Goal: Task Accomplishment & Management: Manage account settings

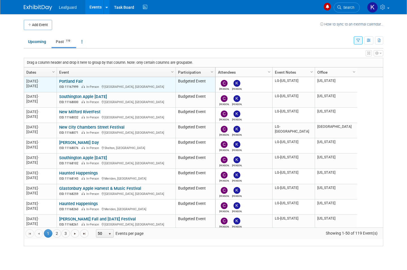
click at [75, 84] on link "Portland Fair" at bounding box center [71, 81] width 24 height 5
click at [80, 84] on link "Portland Fair" at bounding box center [71, 81] width 24 height 5
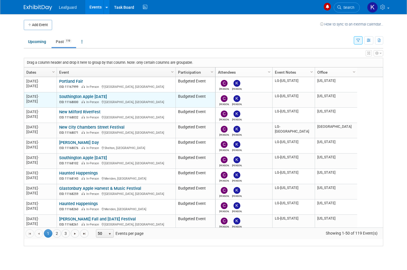
click at [107, 99] on link "Southington Apple [DATE]" at bounding box center [83, 96] width 48 height 5
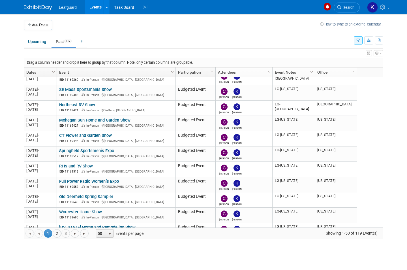
scroll to position [576, 0]
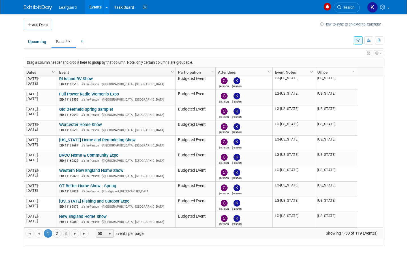
click at [364, 189] on div "Calleen Kevin LG-Connecticut Connecticut 2024 M-2024-10 October 2024 Portland, …" at bounding box center [299, 152] width 168 height 150
click at [62, 238] on link "3" at bounding box center [65, 233] width 8 height 8
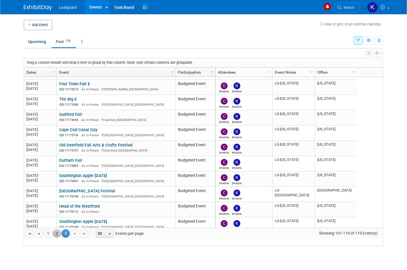
click at [61, 238] on link "2" at bounding box center [57, 233] width 8 height 8
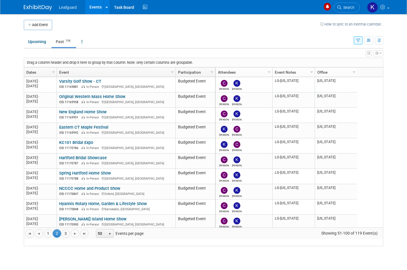
click at [55, 236] on span "2" at bounding box center [57, 233] width 8 height 8
click at [51, 237] on link "1" at bounding box center [48, 233] width 8 height 8
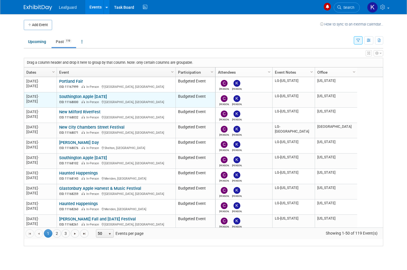
click at [107, 99] on link "Southington Apple [DATE]" at bounding box center [83, 96] width 48 height 5
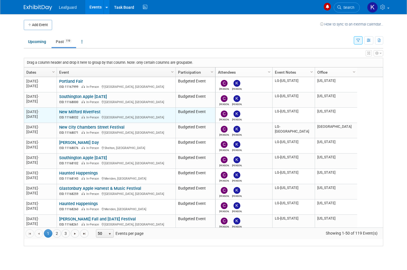
click at [101, 115] on td "New Milford RiverFest New Milford RiverFest EID: 11168032 In-Person New Milford…" at bounding box center [116, 115] width 119 height 15
click at [95, 114] on link "New Milford RiverFest" at bounding box center [79, 111] width 41 height 5
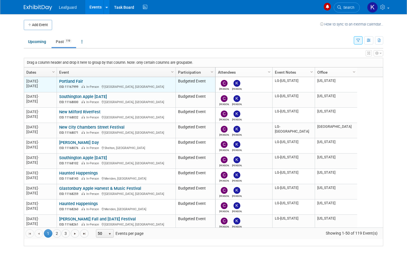
click at [81, 84] on link "Portland Fair" at bounding box center [71, 81] width 24 height 5
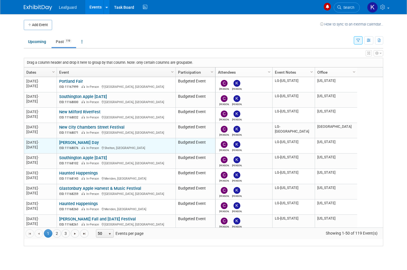
click at [83, 147] on div "Shelton Day EID: 11168076 In-Person Shelton, CT" at bounding box center [116, 145] width 114 height 10
click at [81, 145] on link "[PERSON_NAME] Day" at bounding box center [79, 142] width 40 height 5
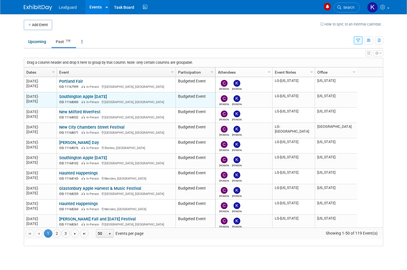
click at [107, 99] on link "Southington Apple [DATE]" at bounding box center [83, 96] width 48 height 5
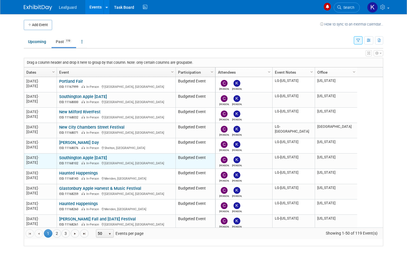
click at [107, 160] on link "Southington Apple [DATE]" at bounding box center [83, 157] width 48 height 5
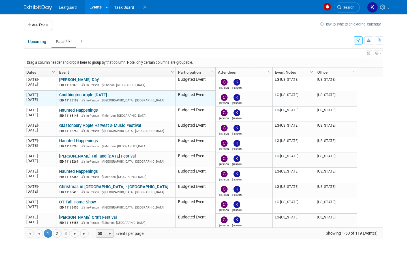
scroll to position [63, 0]
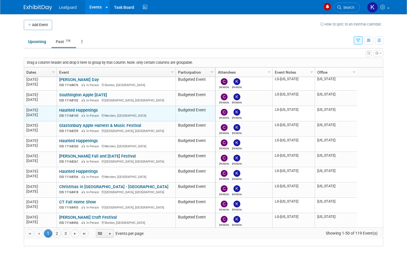
click at [90, 113] on link "Haunted Happenings" at bounding box center [78, 110] width 39 height 5
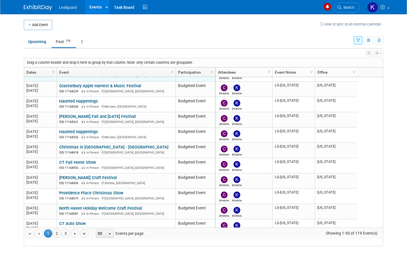
scroll to position [101, 0]
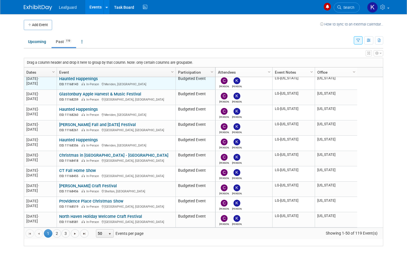
click at [131, 90] on td "Haunted Happenings Haunted Happenings EID: 11168143 In-Person Meriden, CT" at bounding box center [116, 82] width 119 height 15
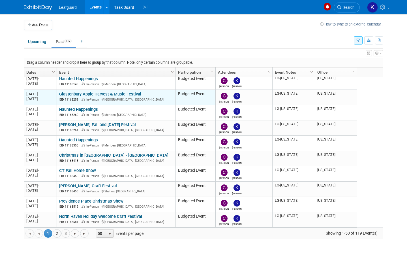
click at [135, 97] on link "Glastonbury Apple Harvest & Music Festival" at bounding box center [100, 94] width 82 height 5
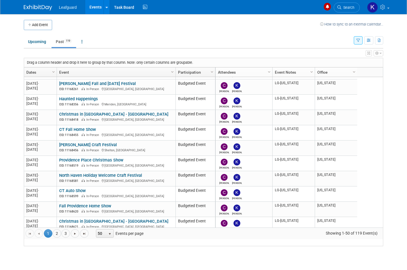
scroll to position [137, 0]
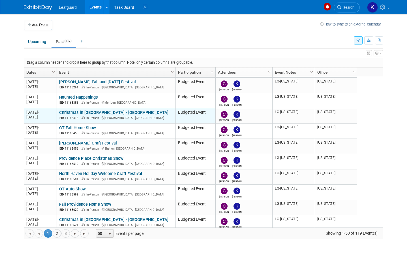
click at [109, 115] on link "Christmas in CT - Waterbury" at bounding box center [113, 112] width 109 height 5
click at [151, 120] on div "EID: 11168418 In-Person Waterbury, CT" at bounding box center [116, 117] width 114 height 5
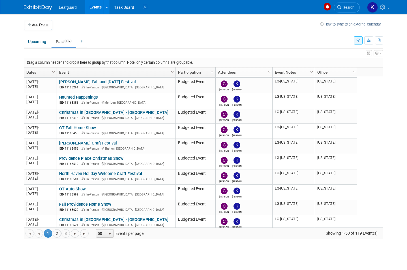
click at [241, 36] on ul "Upcoming Past 119 All Events 119 Past and Upcoming Grouped Annually Events grou…" at bounding box center [189, 42] width 330 height 13
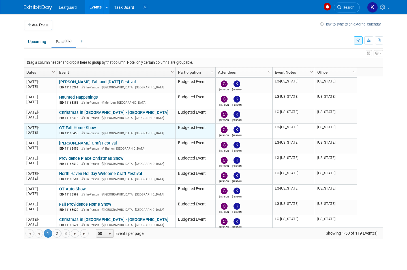
click at [91, 130] on link "CT Fall Home Show" at bounding box center [77, 127] width 37 height 5
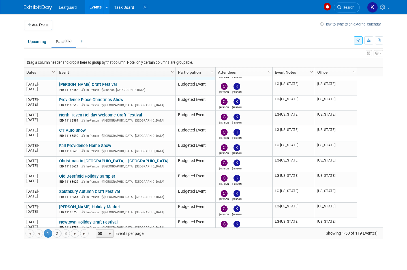
scroll to position [197, 0]
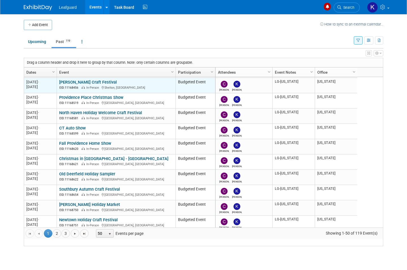
click at [111, 85] on link "Shelton Autumn Craft Festival" at bounding box center [88, 82] width 58 height 5
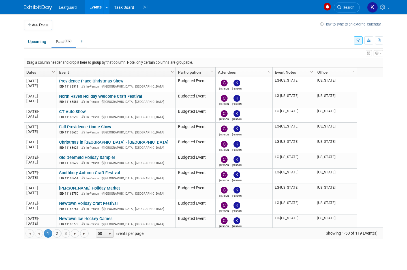
scroll to position [215, 0]
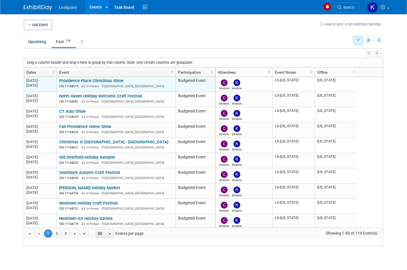
click at [114, 83] on link "Providence Place Christmas Show" at bounding box center [91, 80] width 64 height 5
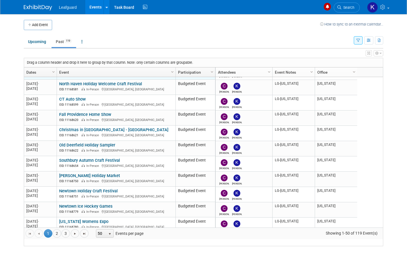
scroll to position [227, 0]
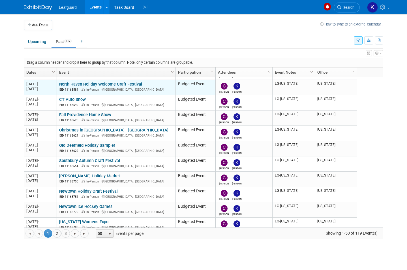
click at [129, 87] on link "North Haven Holiday Welcome Craft Festival" at bounding box center [100, 84] width 83 height 5
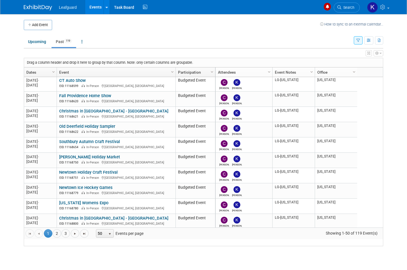
scroll to position [245, 0]
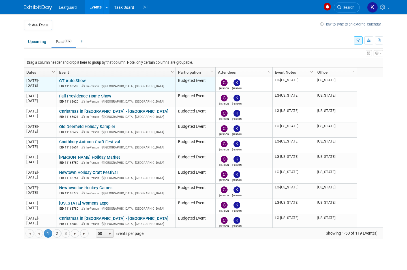
click at [80, 83] on link "CT Auto Show" at bounding box center [72, 80] width 27 height 5
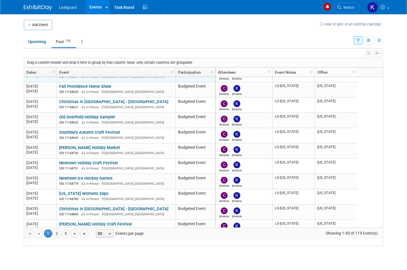
scroll to position [258, 0]
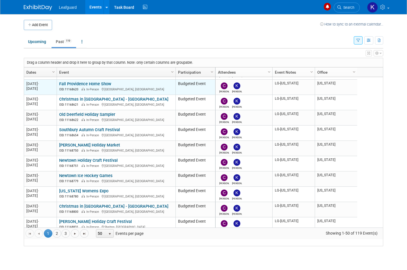
click at [97, 86] on link "Fall Providence Home Show" at bounding box center [85, 83] width 52 height 5
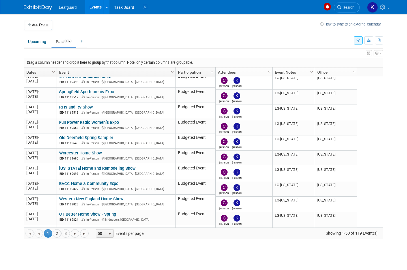
scroll to position [561, 0]
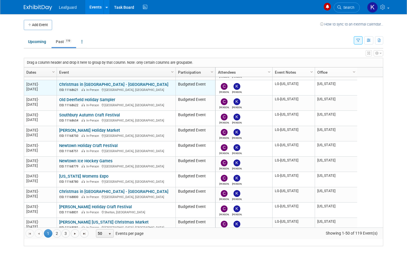
click at [103, 87] on link "Christmas in CT - Stamford" at bounding box center [113, 84] width 109 height 5
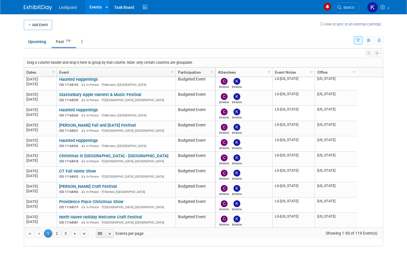
scroll to position [93, 0]
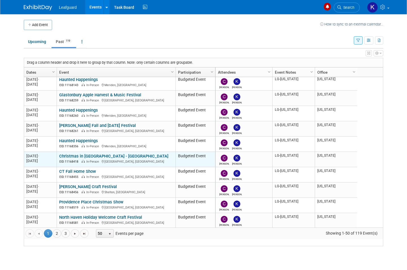
click at [111, 159] on link "Christmas in CT - Waterbury" at bounding box center [113, 156] width 109 height 5
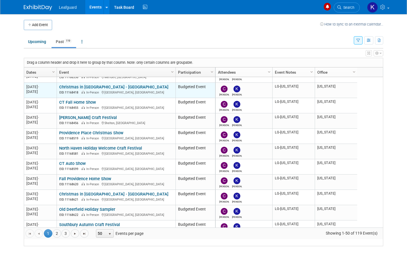
scroll to position [163, 0]
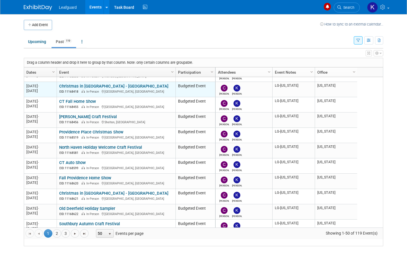
click at [111, 89] on link "Christmas in CT - Waterbury" at bounding box center [113, 86] width 109 height 5
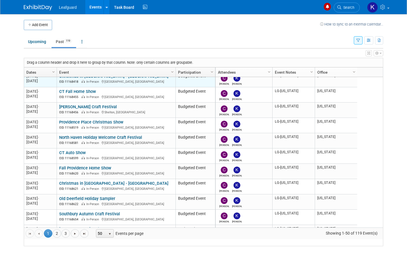
scroll to position [180, 0]
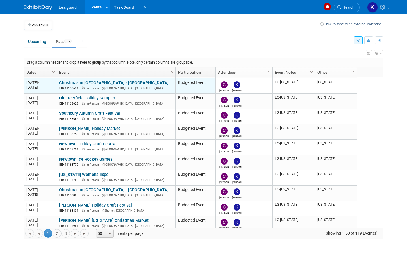
click at [108, 85] on link "Christmas in CT - Stamford" at bounding box center [113, 82] width 109 height 5
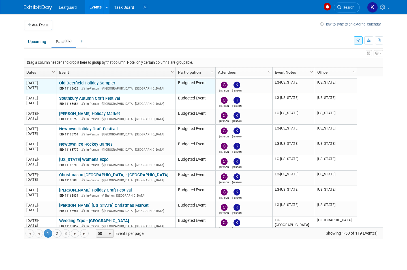
click at [112, 86] on link "Old Deerfield Holiday Sampler" at bounding box center [87, 82] width 56 height 5
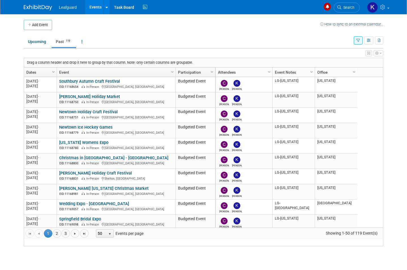
scroll to position [307, 0]
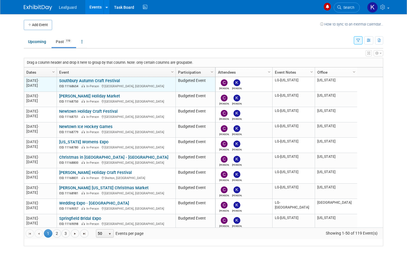
click at [114, 83] on link "Southbury Autumn Craft Festival" at bounding box center [89, 80] width 61 height 5
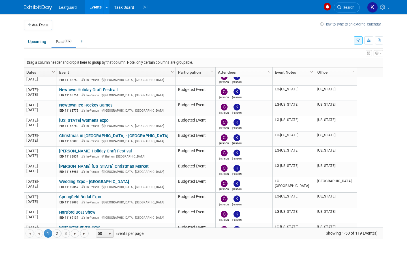
scroll to position [335, 0]
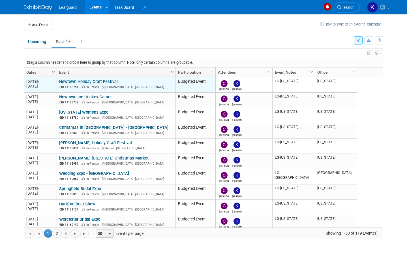
click at [115, 84] on link "Newtown Holiday Craft Festival" at bounding box center [88, 81] width 59 height 5
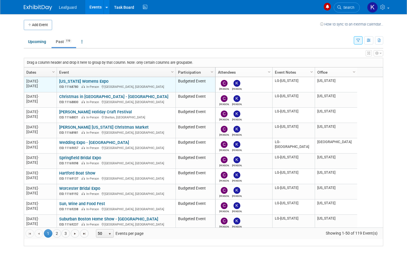
click at [108, 84] on link "Rhode Island Womens Expo" at bounding box center [83, 81] width 49 height 5
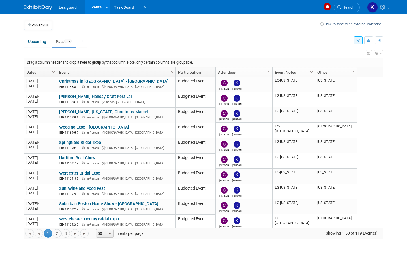
scroll to position [383, 0]
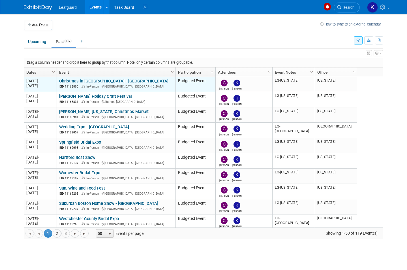
click at [111, 84] on link "Christmas in CT - Manchester" at bounding box center [113, 80] width 109 height 5
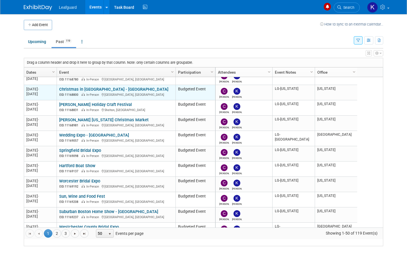
scroll to position [386, 0]
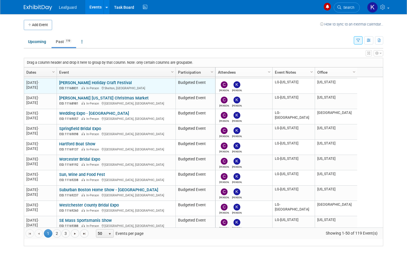
click at [109, 85] on link "Shelton Holiday Craft Festival" at bounding box center [95, 82] width 73 height 5
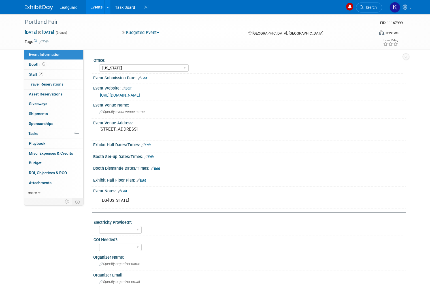
select select "[US_STATE]"
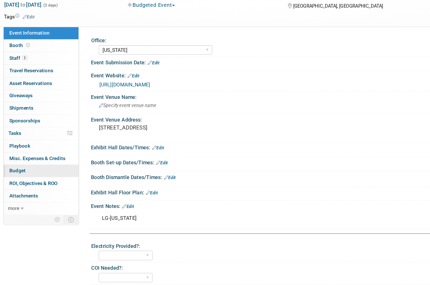
click at [31, 158] on link "Budget" at bounding box center [53, 163] width 59 height 10
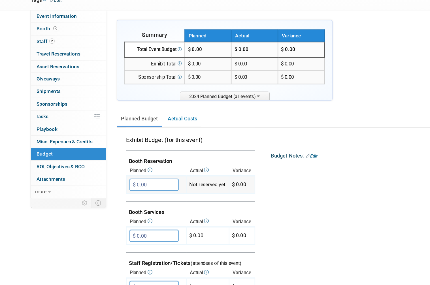
click at [127, 182] on input "$ 0.00" at bounding box center [121, 187] width 39 height 10
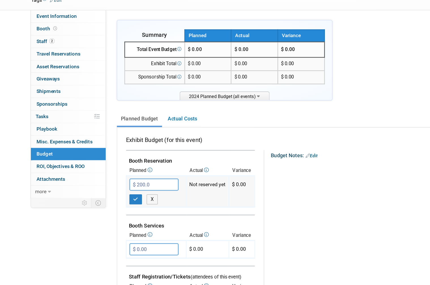
type input "$ 200.00"
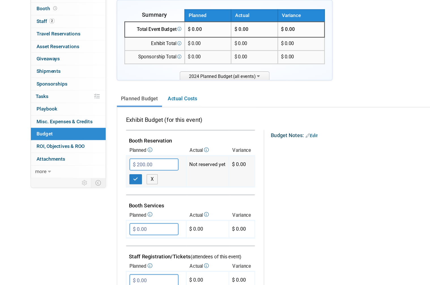
scroll to position [6, 0]
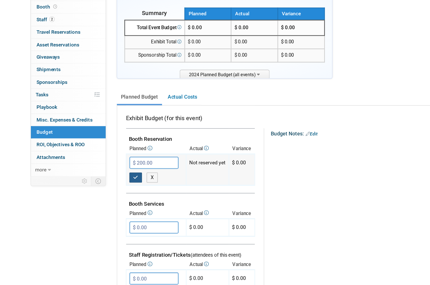
click at [108, 191] on icon "button" at bounding box center [107, 193] width 4 height 4
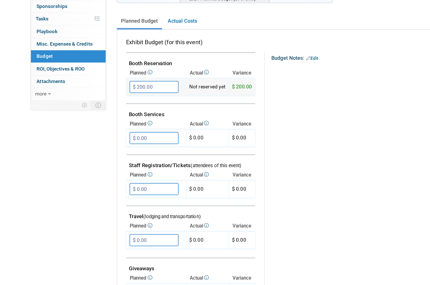
scroll to position [77, 0]
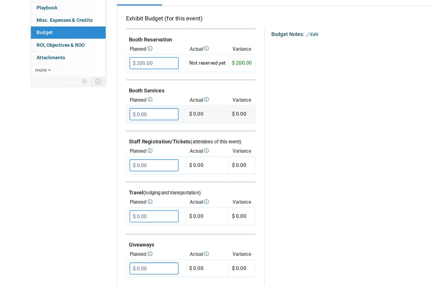
click at [127, 146] on input "$ 0.00" at bounding box center [121, 151] width 39 height 10
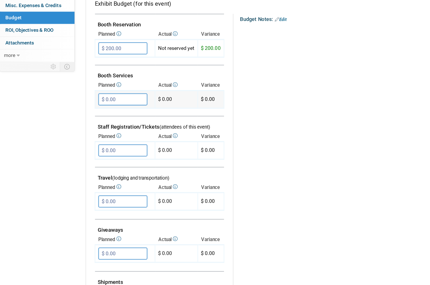
scroll to position [125, 0]
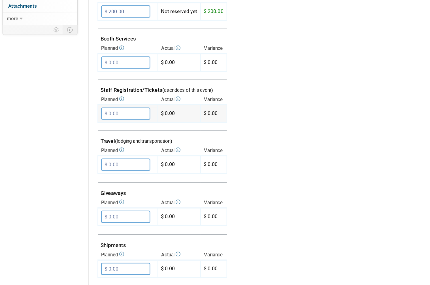
click at [107, 137] on input "$ 0.00" at bounding box center [121, 142] width 39 height 10
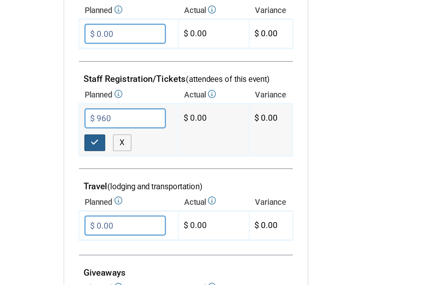
type input "$ 960.00"
click at [102, 150] on button "button" at bounding box center [107, 154] width 10 height 8
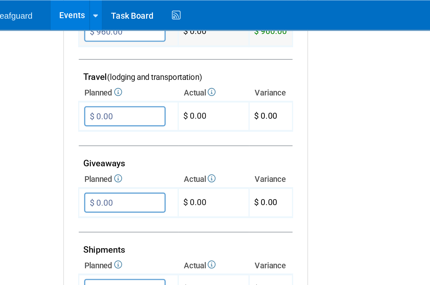
scroll to position [252, 0]
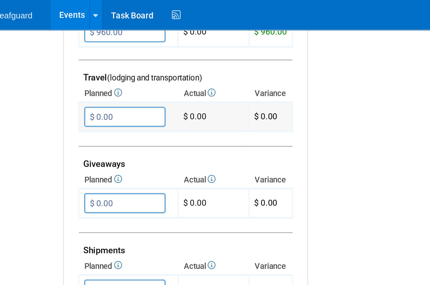
click at [102, 51] on input "$ 0.00" at bounding box center [121, 56] width 39 height 10
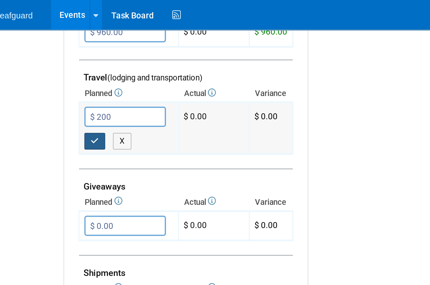
type input "$ 200.00"
click at [102, 65] on button "button" at bounding box center [107, 67] width 10 height 8
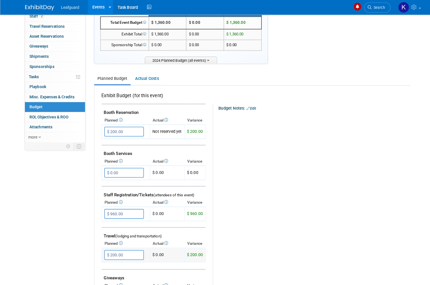
scroll to position [0, 0]
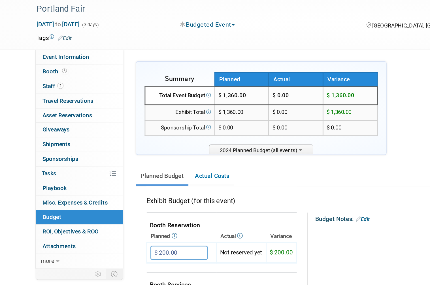
click at [59, 158] on link "Budget" at bounding box center [53, 163] width 59 height 10
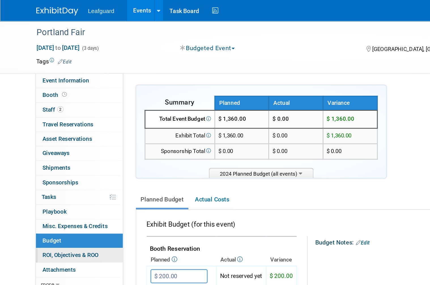
click at [62, 173] on link "0 ROI, Objectives & ROO 0" at bounding box center [53, 173] width 59 height 10
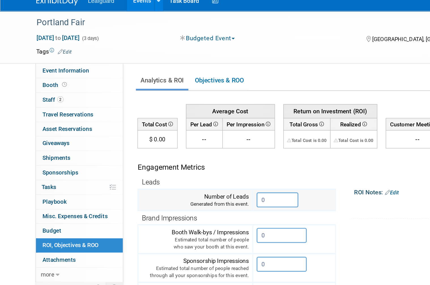
click at [185, 137] on input "0" at bounding box center [188, 142] width 28 height 10
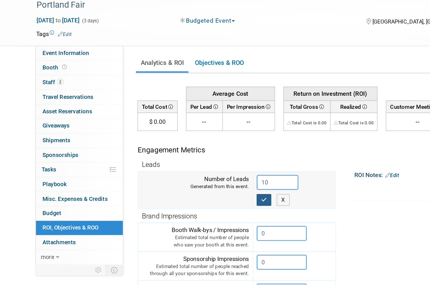
type input "10"
click at [178, 152] on icon "button" at bounding box center [179, 154] width 4 height 4
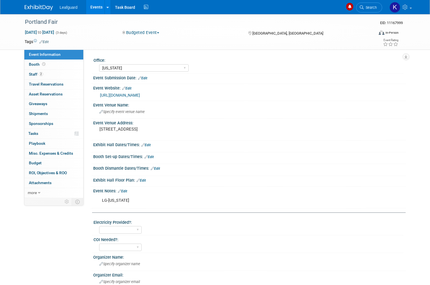
select select "[US_STATE]"
click at [50, 161] on link "Budget" at bounding box center [53, 163] width 59 height 10
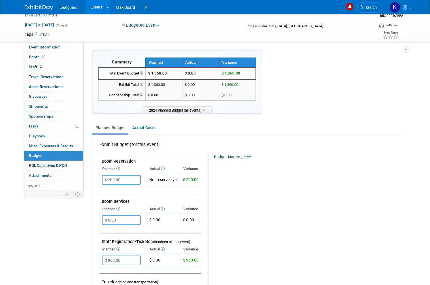
scroll to position [7, 0]
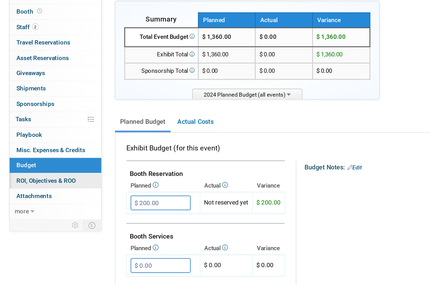
click at [47, 162] on link "0 ROI, Objectives & ROO 0" at bounding box center [53, 167] width 59 height 10
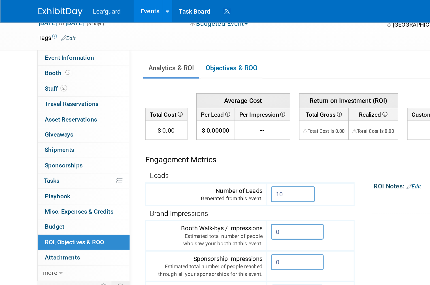
scroll to position [0, 0]
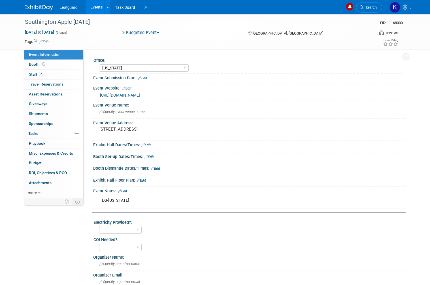
select select "[US_STATE]"
click at [53, 162] on link "Budget" at bounding box center [53, 163] width 59 height 10
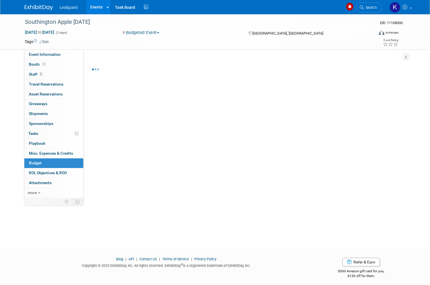
scroll to position [3, 0]
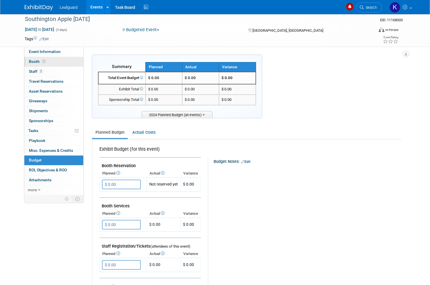
click at [52, 61] on link "Booth" at bounding box center [53, 62] width 59 height 10
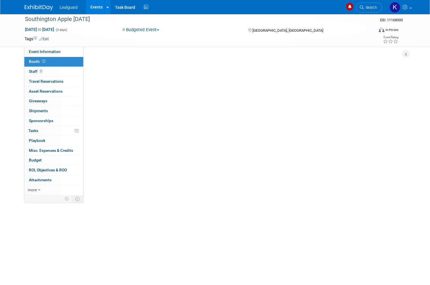
scroll to position [0, 0]
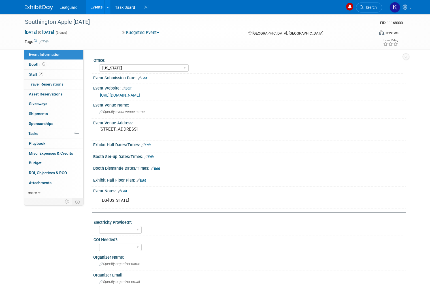
select select "[US_STATE]"
click at [37, 63] on span "Booth" at bounding box center [38, 64] width 18 height 5
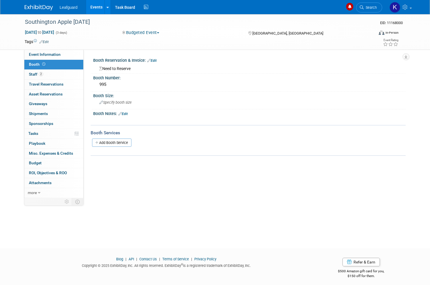
scroll to position [3, 0]
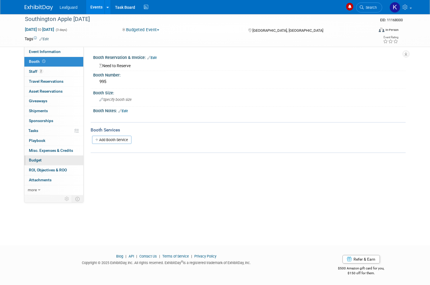
click at [46, 156] on link "Budget" at bounding box center [53, 161] width 59 height 10
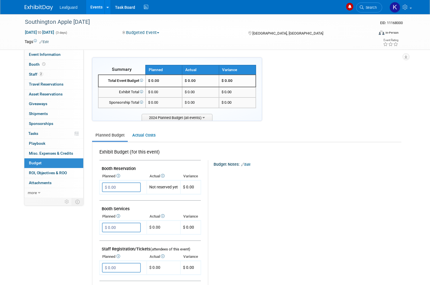
scroll to position [2, 0]
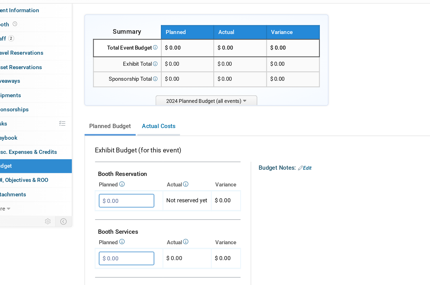
click at [129, 128] on link "Actual Costs" at bounding box center [144, 133] width 30 height 10
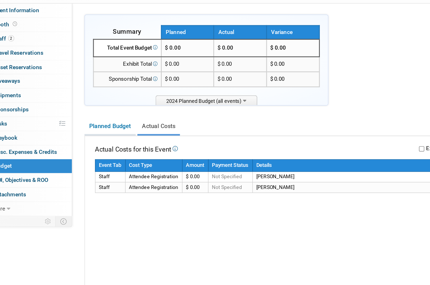
click at [92, 128] on link "Planned Budget" at bounding box center [110, 133] width 36 height 10
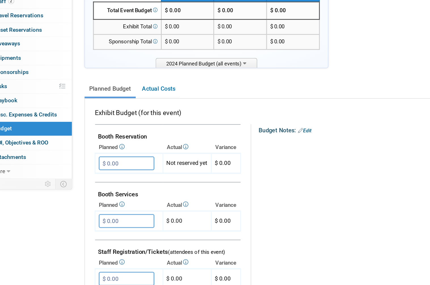
scroll to position [4, 0]
click at [102, 179] on input "$ 0.00" at bounding box center [121, 184] width 39 height 10
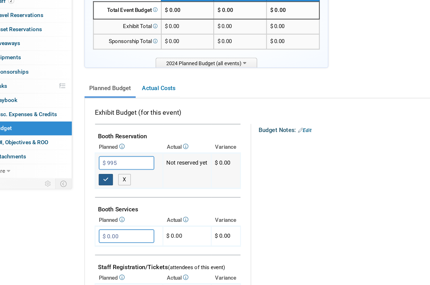
type input "$ 995.00"
click at [105, 193] on icon "button" at bounding box center [107, 195] width 4 height 4
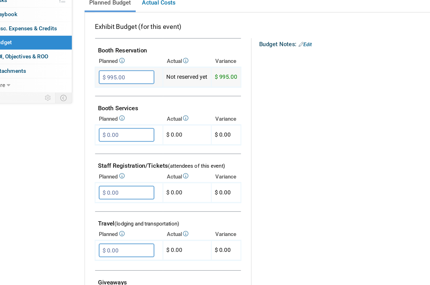
scroll to position [64, 0]
click at [102, 199] on input "$ 0.00" at bounding box center [121, 204] width 39 height 10
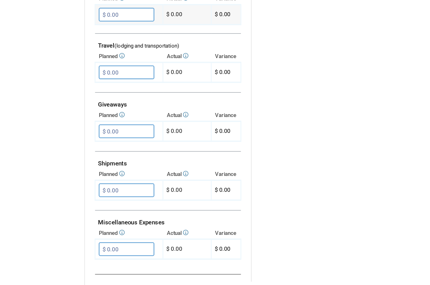
scroll to position [178, 0]
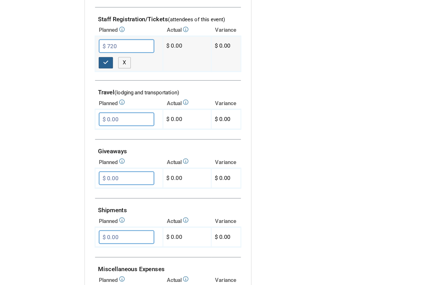
type input "$ 720.00"
click at [105, 99] on icon "button" at bounding box center [107, 101] width 4 height 4
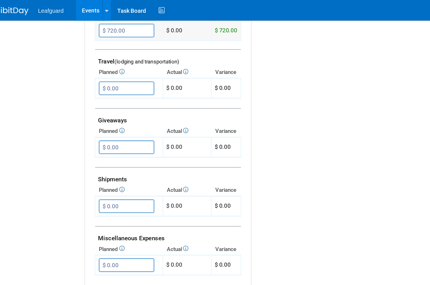
scroll to position [246, 0]
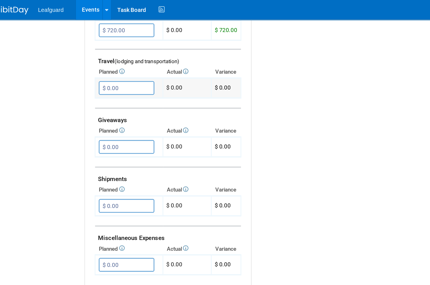
click at [102, 58] on input "$ 0.00" at bounding box center [121, 62] width 39 height 10
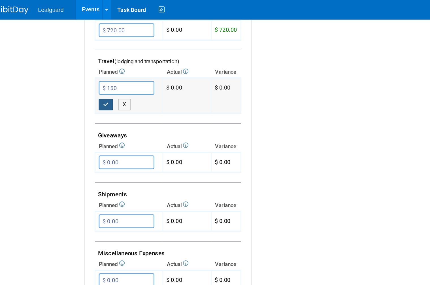
type input "$ 150.00"
click at [102, 69] on button "button" at bounding box center [107, 73] width 10 height 8
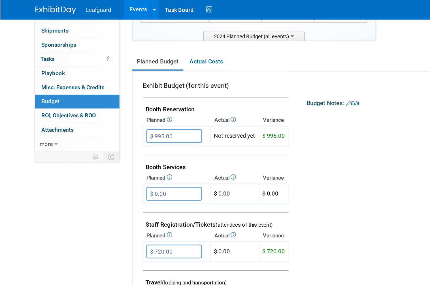
scroll to position [91, 0]
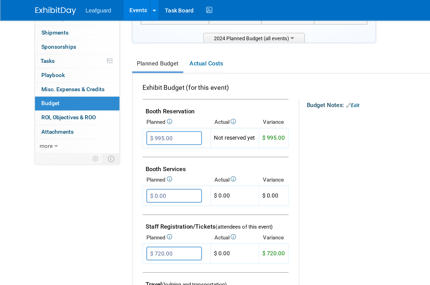
click at [75, 130] on div "Event Information Event Info Booth Booth 2 Staff 2 Staff 0 Travel Reservations …" at bounding box center [215, 190] width 390 height 463
click at [58, 81] on link "0 ROI, Objectives & ROO 0" at bounding box center [53, 82] width 59 height 10
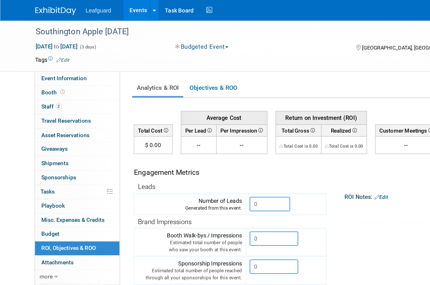
click at [113, 101] on td "$ 0.00" at bounding box center [106, 101] width 27 height 12
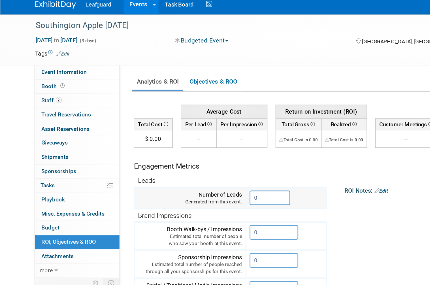
click at [184, 137] on input "0" at bounding box center [188, 142] width 28 height 10
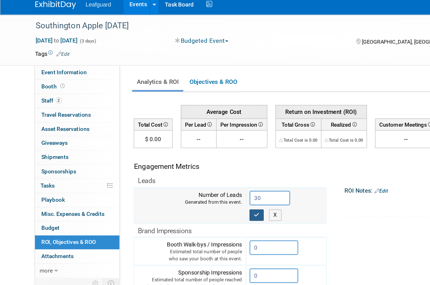
type input "30"
click at [180, 152] on icon "button" at bounding box center [179, 154] width 4 height 4
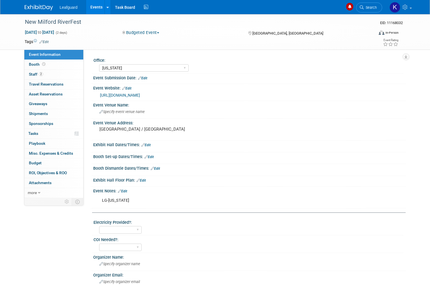
select select "[US_STATE]"
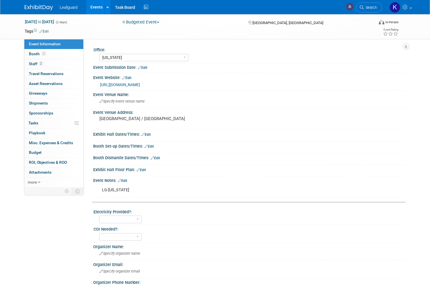
scroll to position [10, 0]
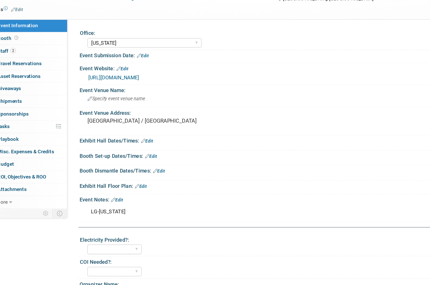
click at [140, 83] on link "[URL][DOMAIN_NAME]" at bounding box center [120, 85] width 40 height 5
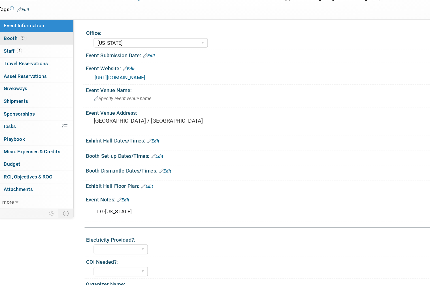
click at [24, 50] on link "Booth" at bounding box center [53, 55] width 59 height 10
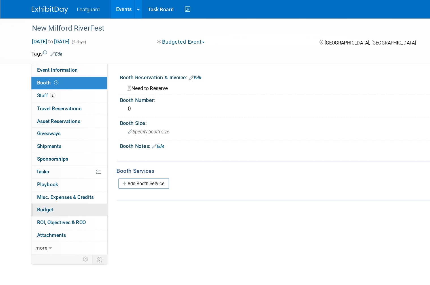
click at [48, 158] on link "Budget" at bounding box center [53, 163] width 59 height 10
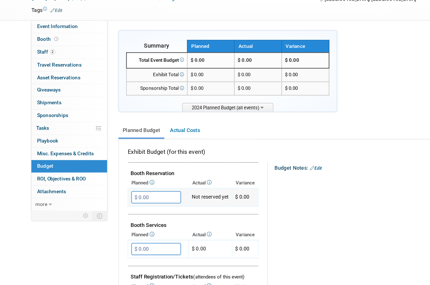
click at [124, 182] on input "$ 0.00" at bounding box center [121, 187] width 39 height 10
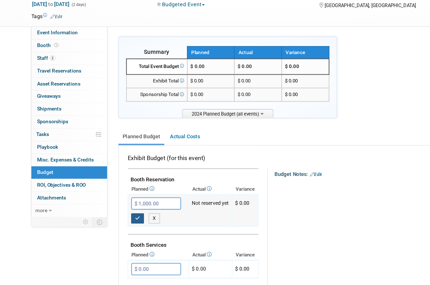
click at [109, 197] on icon "button" at bounding box center [107, 199] width 4 height 4
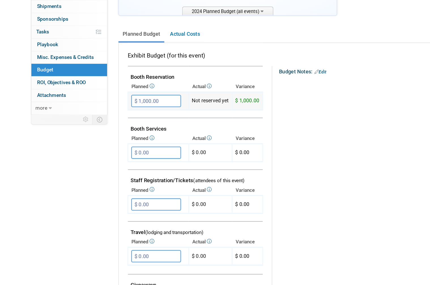
scroll to position [63, 0]
click at [125, 119] on input "$ 1,000.00" at bounding box center [121, 124] width 39 height 10
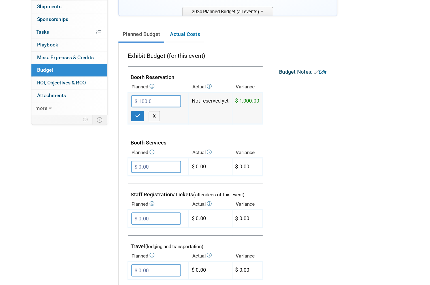
type input "$ 100.00"
click at [110, 131] on button "button" at bounding box center [107, 135] width 10 height 8
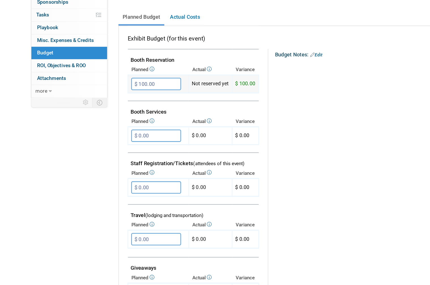
scroll to position [82, 0]
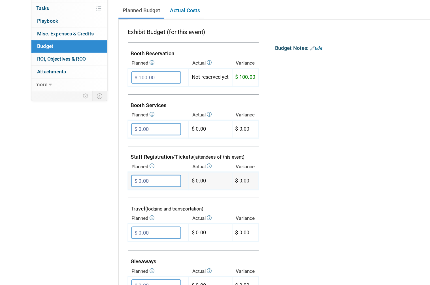
click at [125, 181] on input "$ 0.00" at bounding box center [121, 186] width 39 height 10
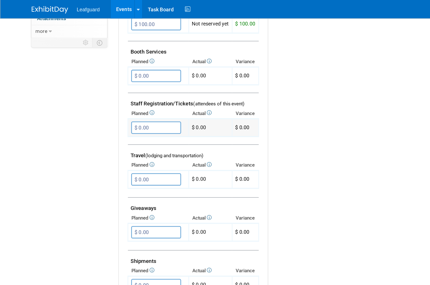
scroll to position [167, 0]
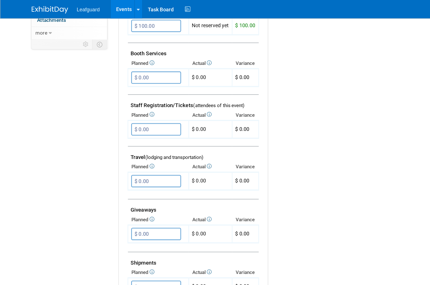
click at [247, 73] on div "Budget Notes: Edit X" at bounding box center [302, 140] width 188 height 294
click at [127, 58] on input "$ 0.00" at bounding box center [121, 61] width 39 height 10
click at [224, 97] on div "Budget Notes: Edit X" at bounding box center [302, 140] width 188 height 294
click at [123, 99] on input "$ 0.00" at bounding box center [121, 101] width 39 height 10
click at [230, 77] on div "Budget Notes: Edit X" at bounding box center [302, 140] width 188 height 294
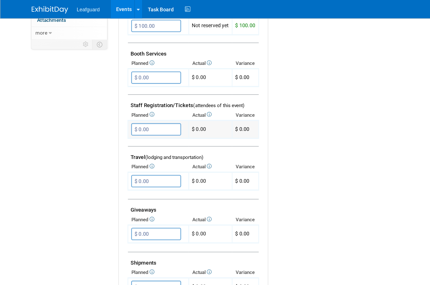
click at [131, 97] on input "$ 0.00" at bounding box center [121, 101] width 39 height 10
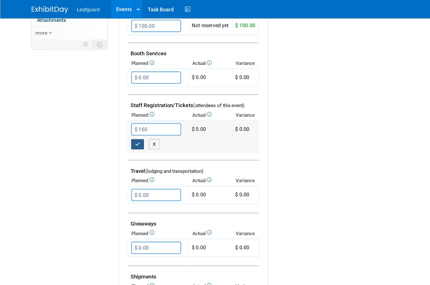
type input "$ 160.00"
click at [106, 110] on icon "button" at bounding box center [107, 112] width 4 height 4
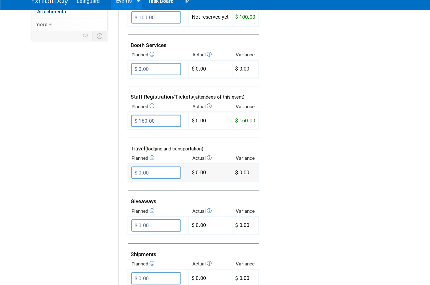
click at [130, 136] on input "$ 0.00" at bounding box center [121, 141] width 39 height 10
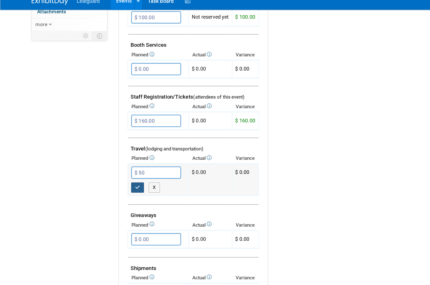
type input "$ 50.00"
click at [107, 150] on icon "button" at bounding box center [107, 152] width 4 height 4
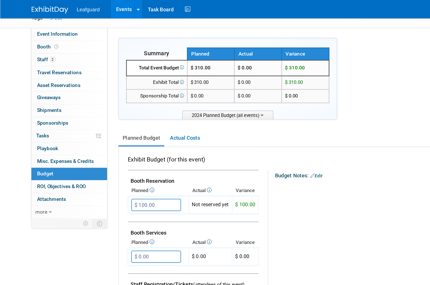
scroll to position [28, 0]
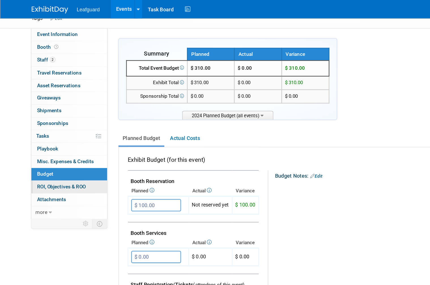
click at [55, 144] on span "ROI, Objectives & ROO 0" at bounding box center [48, 145] width 38 height 5
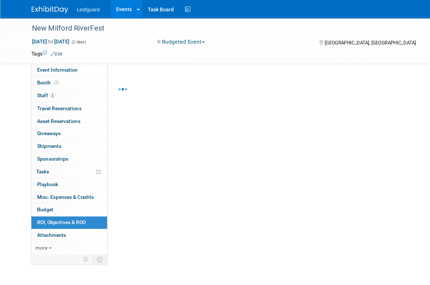
scroll to position [3, 0]
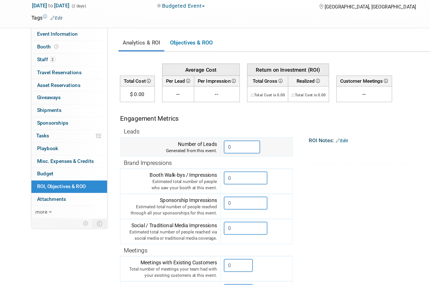
click at [187, 134] on input "0" at bounding box center [188, 139] width 28 height 10
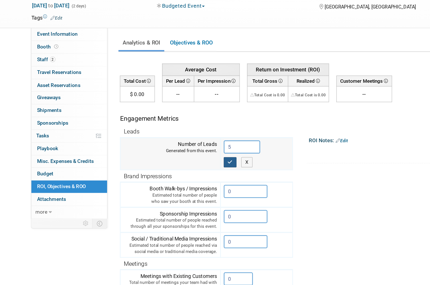
type input "5"
click at [181, 149] on icon "button" at bounding box center [179, 151] width 4 height 4
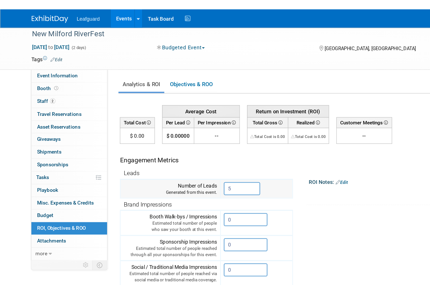
scroll to position [0, 0]
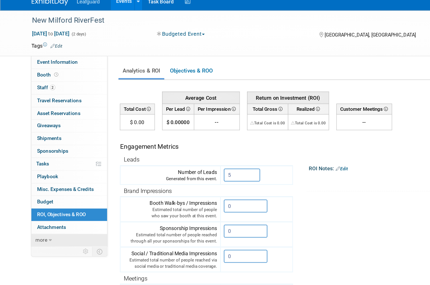
click at [42, 188] on link "more" at bounding box center [53, 193] width 59 height 10
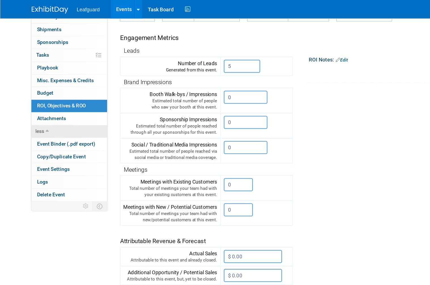
scroll to position [66, 0]
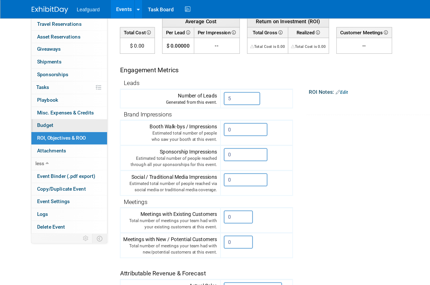
click at [50, 94] on link "Budget" at bounding box center [53, 98] width 59 height 10
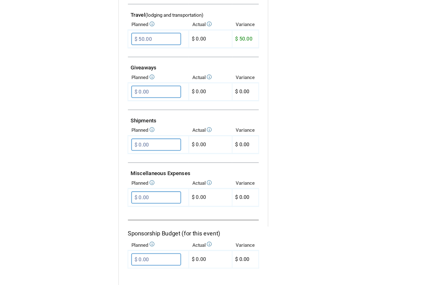
scroll to position [282, 0]
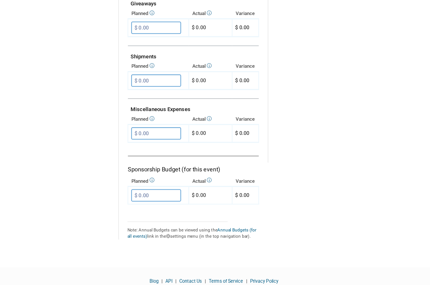
click at [184, 222] on link "Annual Budgets (for all events)" at bounding box center [149, 226] width 100 height 9
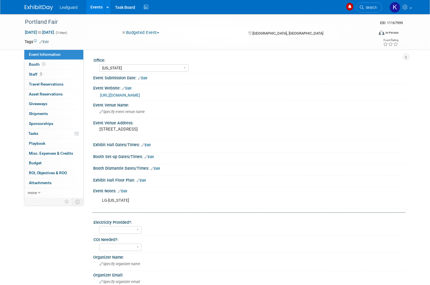
select select "[US_STATE]"
click at [45, 161] on link "Budget" at bounding box center [53, 163] width 59 height 10
select select "[US_STATE]"
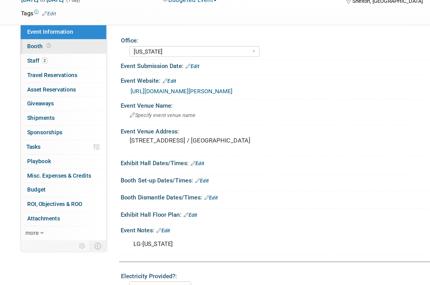
click at [29, 62] on span "Booth" at bounding box center [38, 64] width 18 height 5
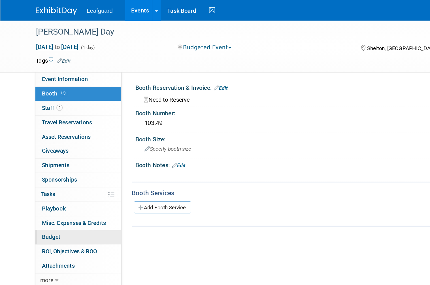
click at [48, 160] on link "Budget" at bounding box center [53, 163] width 59 height 10
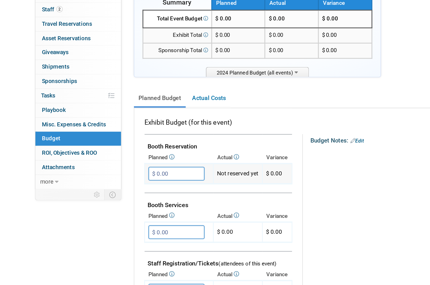
click at [123, 182] on input "$ 0.00" at bounding box center [121, 187] width 39 height 10
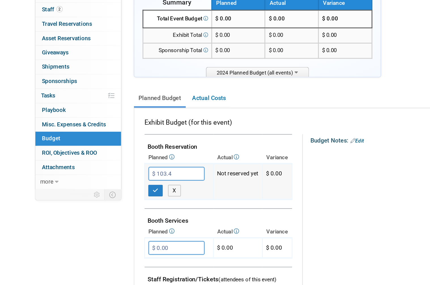
type input "$ 103.49"
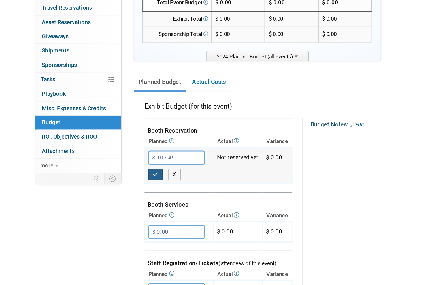
click at [106, 195] on button "button" at bounding box center [107, 199] width 10 height 8
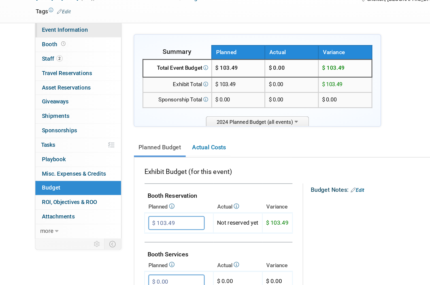
click at [53, 52] on span "Event Information" at bounding box center [45, 54] width 32 height 5
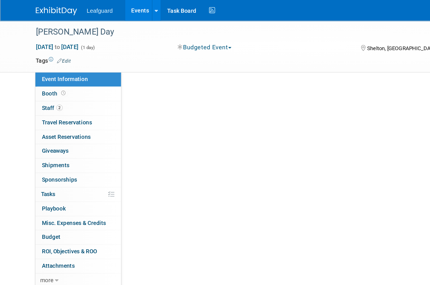
select select "[US_STATE]"
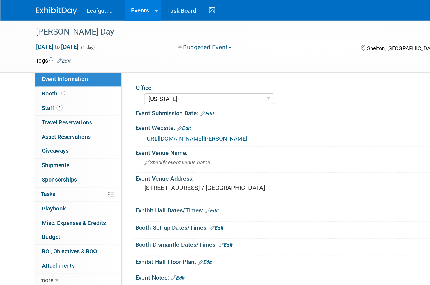
click at [170, 96] on link "https://englert2-my.sharepoint.com/personal/cstackpole_leafguard_com/Documents/…" at bounding box center [135, 95] width 70 height 5
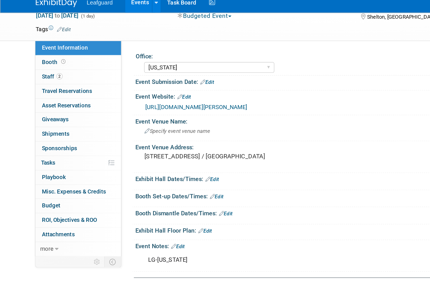
scroll to position [12, 0]
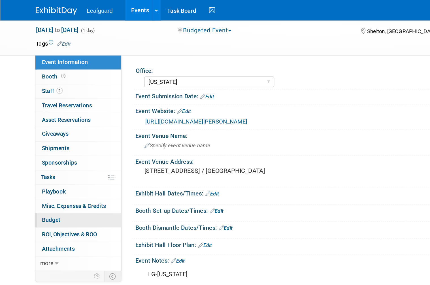
click at [44, 149] on link "Budget" at bounding box center [53, 152] width 59 height 10
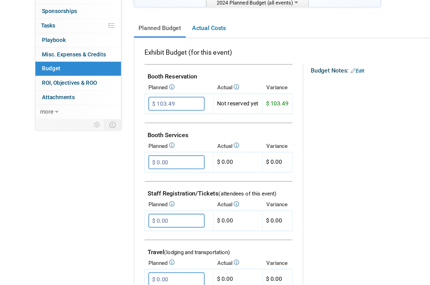
scroll to position [43, 0]
click at [129, 180] on input "$ 0.00" at bounding box center [121, 185] width 39 height 10
click at [120, 220] on input "$ 0.00" at bounding box center [121, 225] width 39 height 10
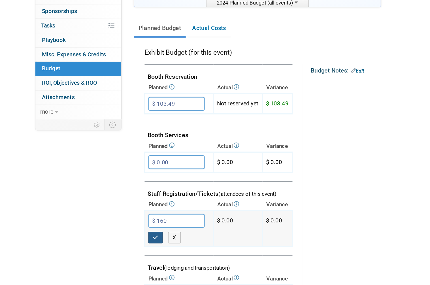
type input "$ 160.00"
click at [107, 234] on icon "button" at bounding box center [107, 236] width 4 height 4
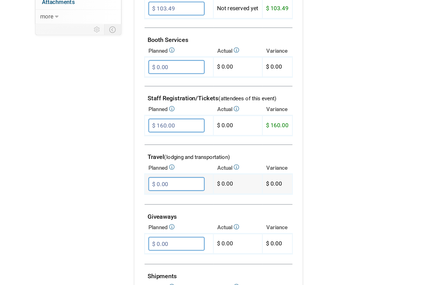
click at [130, 195] on input "$ 0.00" at bounding box center [121, 200] width 39 height 10
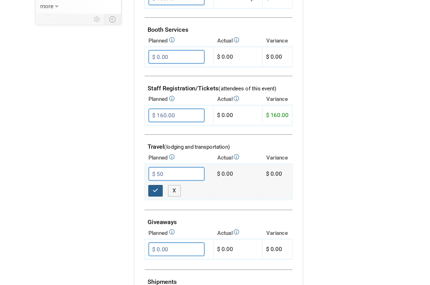
type input "$ 50.00"
click at [108, 209] on icon "button" at bounding box center [107, 211] width 4 height 4
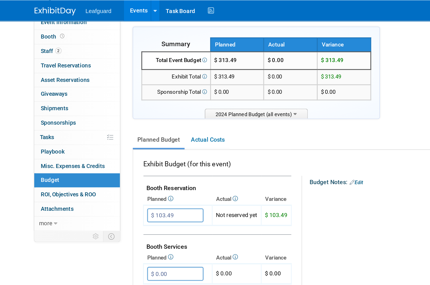
scroll to position [39, 0]
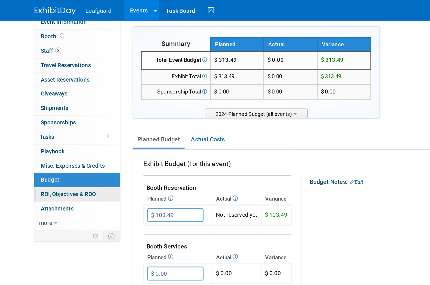
click at [58, 131] on span "ROI, Objectives & ROO 0" at bounding box center [48, 133] width 38 height 5
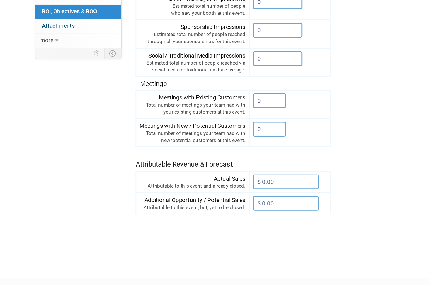
scroll to position [107, 0]
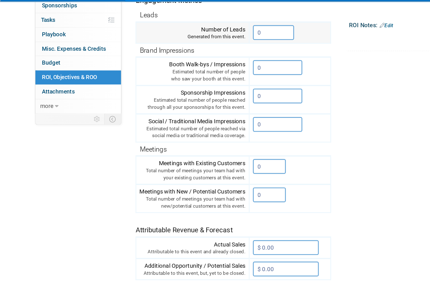
click at [186, 31] on input "0" at bounding box center [188, 36] width 28 height 10
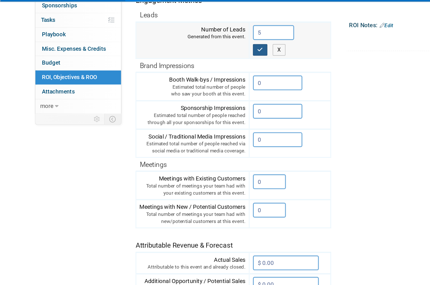
type input "5"
click at [177, 44] on button "button" at bounding box center [179, 48] width 10 height 8
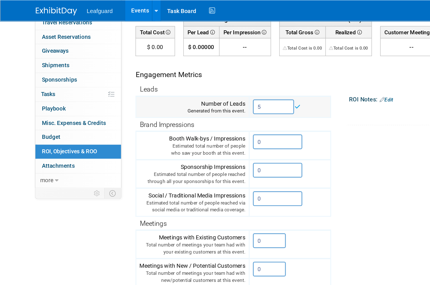
scroll to position [0, 0]
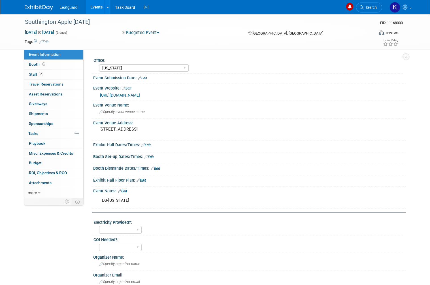
select select "[US_STATE]"
click at [46, 161] on link "Budget" at bounding box center [53, 163] width 59 height 10
select select "[US_STATE]"
click at [39, 67] on link "Booth" at bounding box center [53, 65] width 59 height 10
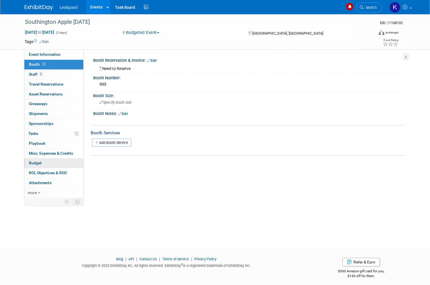
click at [44, 160] on link "Budget" at bounding box center [53, 163] width 59 height 10
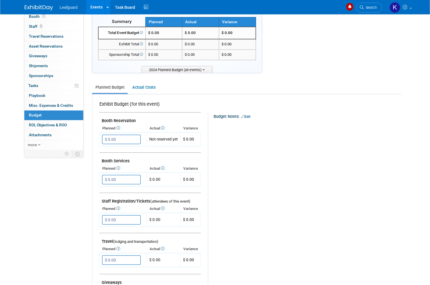
scroll to position [76, 0]
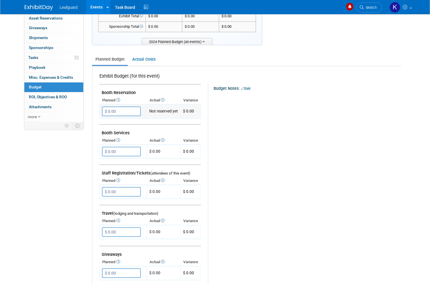
click at [133, 109] on input "$ 0.00" at bounding box center [121, 112] width 39 height 10
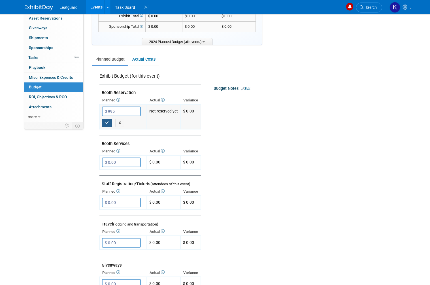
type input "$ 995.00"
click at [109, 120] on button "button" at bounding box center [107, 123] width 10 height 8
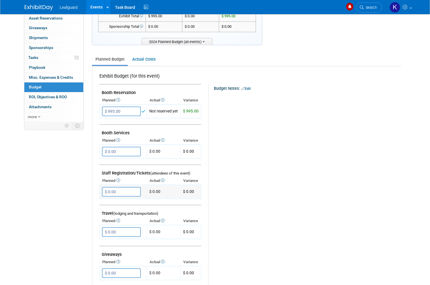
click at [132, 192] on input "$ 0.00" at bounding box center [121, 192] width 39 height 10
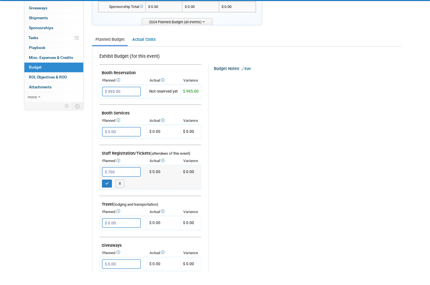
scroll to position [96, 0]
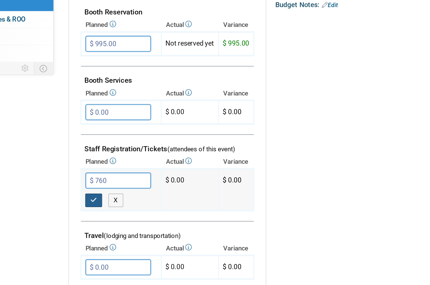
type input "$ 760.00"
click at [105, 181] on icon "button" at bounding box center [107, 183] width 4 height 4
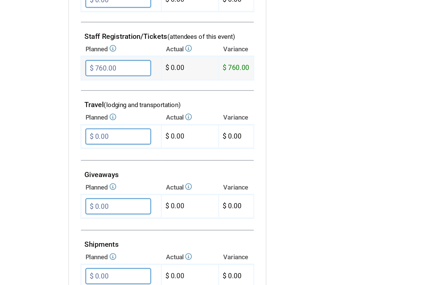
scroll to position [124, 0]
click at [102, 179] on input "$ 0.00" at bounding box center [121, 184] width 39 height 10
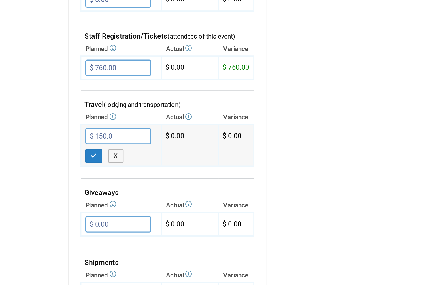
type input "$ 150.00"
click at [105, 193] on icon "button" at bounding box center [107, 195] width 4 height 4
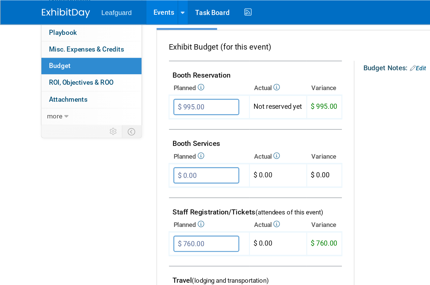
scroll to position [0, 0]
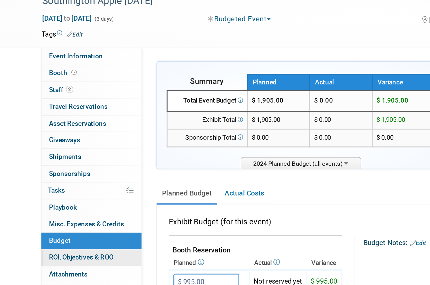
click at [53, 171] on span "ROI, Objectives & ROO 0" at bounding box center [48, 173] width 38 height 5
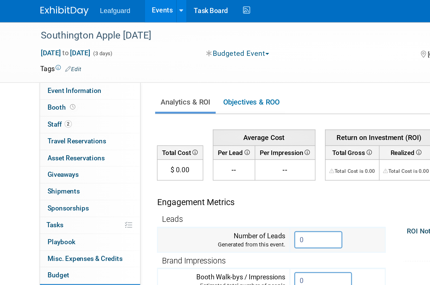
click at [182, 139] on input "0" at bounding box center [188, 142] width 28 height 10
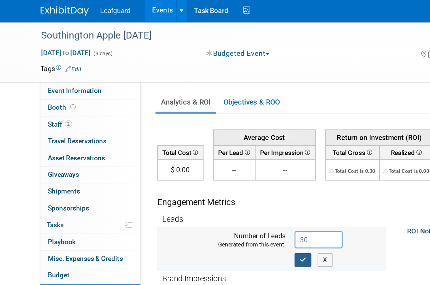
type input "30"
click at [178, 152] on icon "button" at bounding box center [179, 154] width 4 height 4
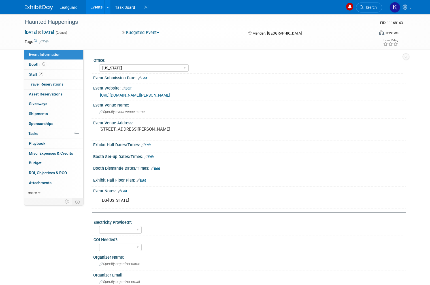
select select "[US_STATE]"
click at [52, 66] on link "Booth" at bounding box center [53, 65] width 59 height 10
select select "[US_STATE]"
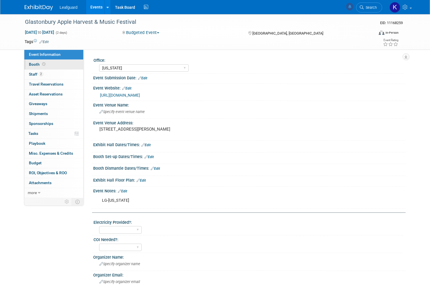
click at [39, 63] on span "Booth" at bounding box center [38, 64] width 18 height 5
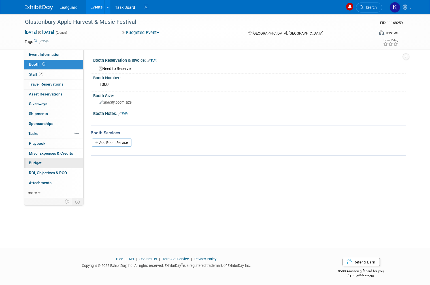
click at [47, 158] on link "Budget" at bounding box center [53, 163] width 59 height 10
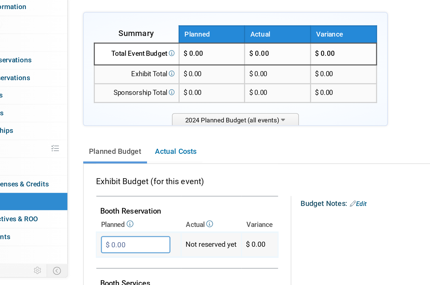
click at [102, 182] on input "$ 0.00" at bounding box center [121, 187] width 39 height 10
type input "$ 1,000.00"
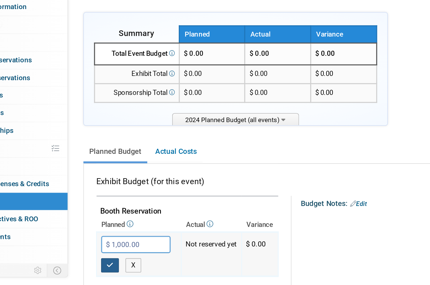
click at [105, 197] on icon "button" at bounding box center [107, 199] width 4 height 4
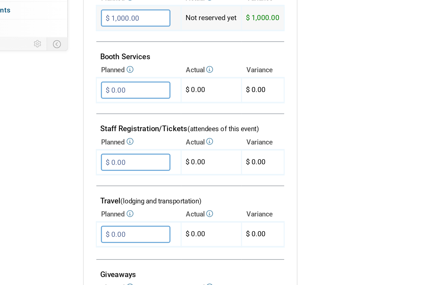
scroll to position [65, 0]
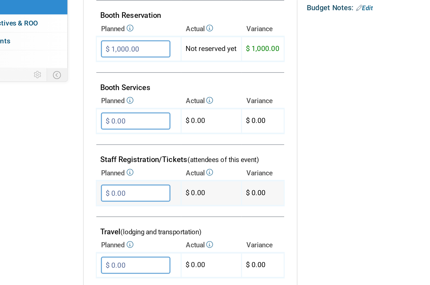
click at [102, 198] on input "$ 0.00" at bounding box center [121, 203] width 39 height 10
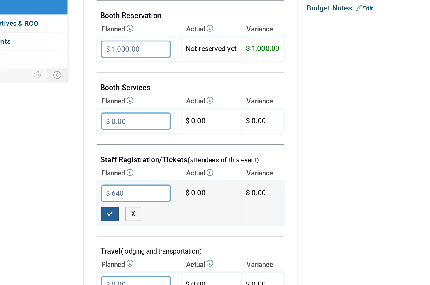
type input "$ 640.00"
click at [105, 212] on icon "button" at bounding box center [107, 214] width 4 height 4
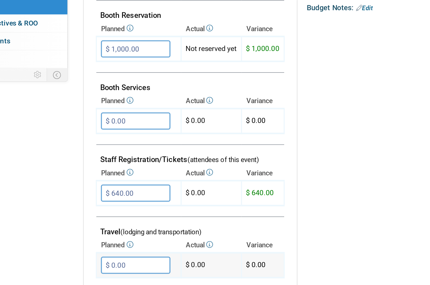
click at [102, 238] on input "$ 0.00" at bounding box center [121, 243] width 39 height 10
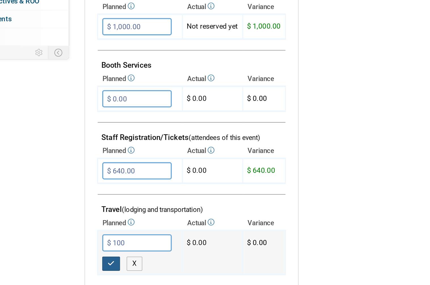
type input "$ 100.00"
click at [105, 253] on icon "button" at bounding box center [107, 255] width 4 height 4
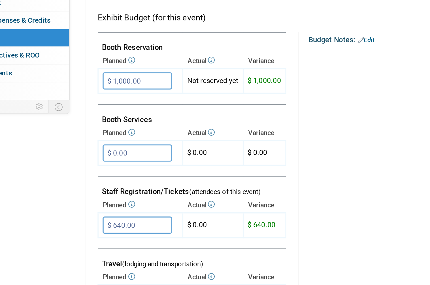
scroll to position [47, 0]
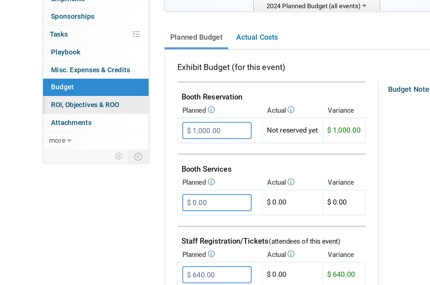
click at [62, 124] on span "ROI, Objectives & ROO 0" at bounding box center [48, 126] width 38 height 5
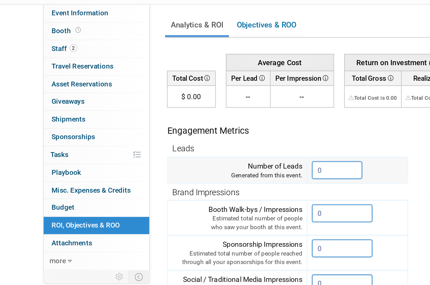
click at [184, 137] on input "0" at bounding box center [188, 142] width 28 height 10
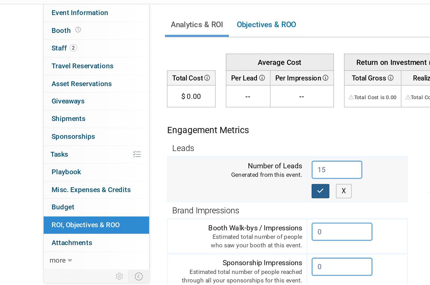
type input "15"
click at [180, 152] on icon "button" at bounding box center [179, 154] width 4 height 4
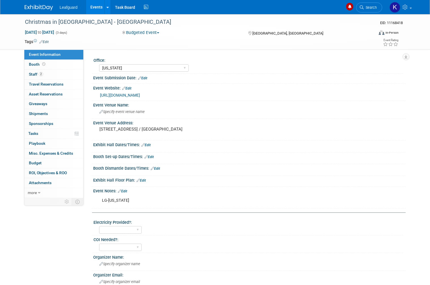
select select "[US_STATE]"
click at [37, 64] on span "Booth" at bounding box center [38, 64] width 18 height 5
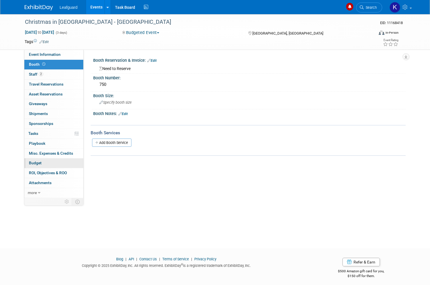
click at [51, 160] on link "Budget" at bounding box center [53, 163] width 59 height 10
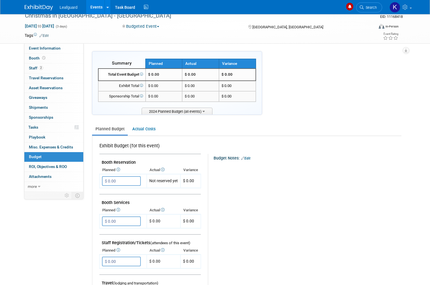
scroll to position [7, 0]
click at [128, 181] on input "$ 0.00" at bounding box center [121, 181] width 39 height 10
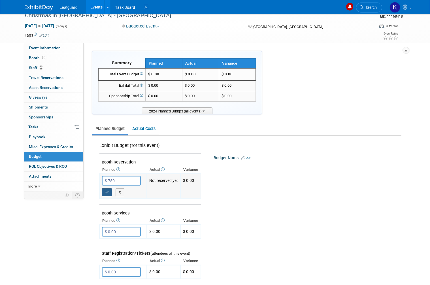
type input "$ 750.00"
click at [107, 190] on icon "button" at bounding box center [107, 192] width 4 height 4
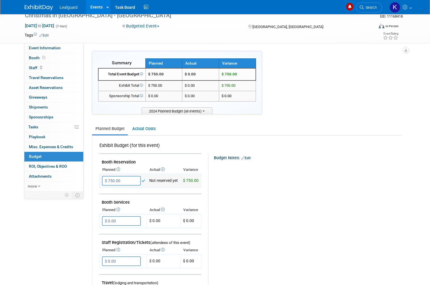
scroll to position [0, 0]
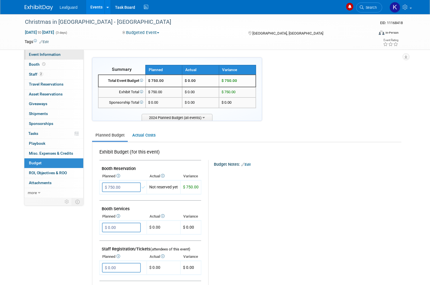
click at [54, 56] on span "Event Information" at bounding box center [45, 54] width 32 height 5
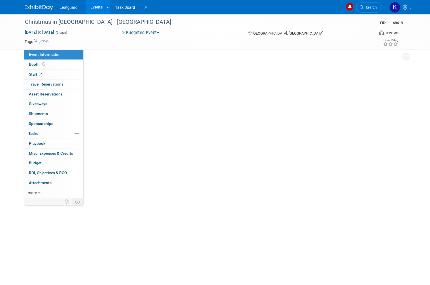
select select "[US_STATE]"
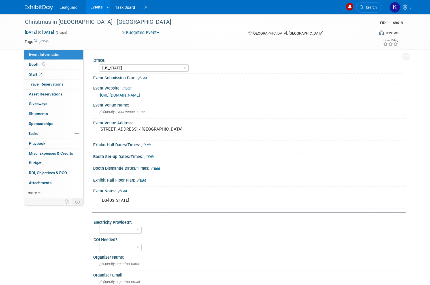
click at [140, 97] on link "[URL][DOMAIN_NAME]" at bounding box center [120, 95] width 40 height 5
click at [42, 60] on link "Booth" at bounding box center [53, 65] width 59 height 10
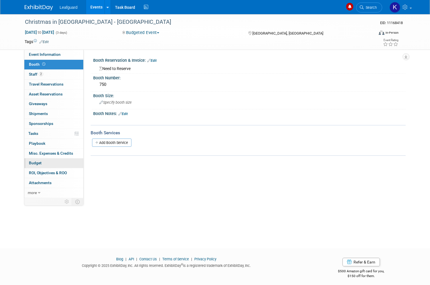
click at [50, 159] on link "Budget" at bounding box center [53, 163] width 59 height 10
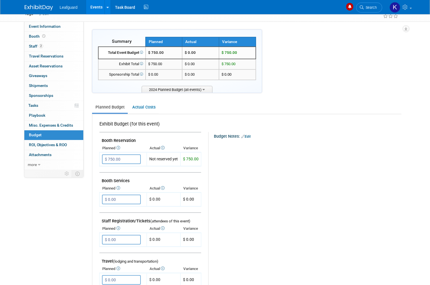
scroll to position [129, 0]
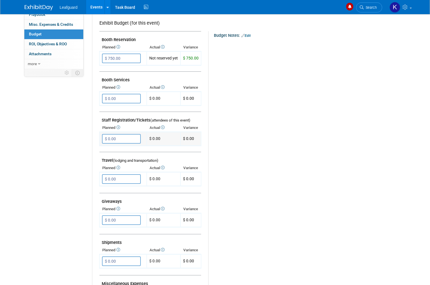
click at [124, 135] on input "$ 0.00" at bounding box center [121, 139] width 39 height 10
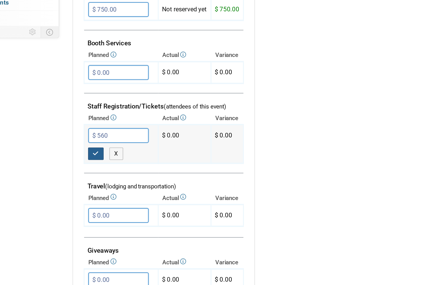
type input "$ 560.00"
click at [102, 146] on button "button" at bounding box center [107, 150] width 10 height 8
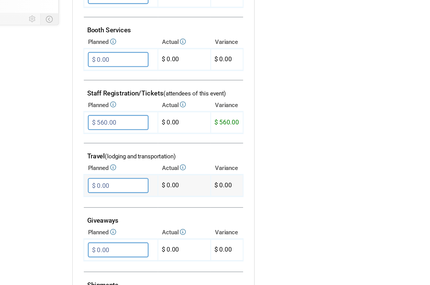
click at [102, 174] on input "$ 0.00" at bounding box center [121, 179] width 39 height 10
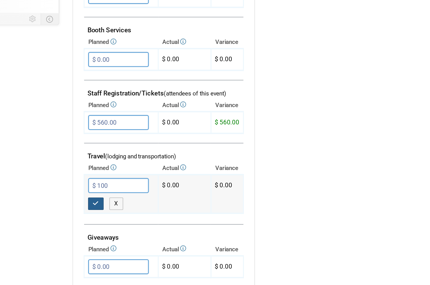
type input "$ 100.00"
click at [102, 187] on button "button" at bounding box center [107, 191] width 10 height 8
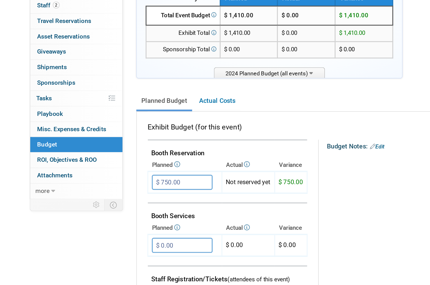
scroll to position [1, 0]
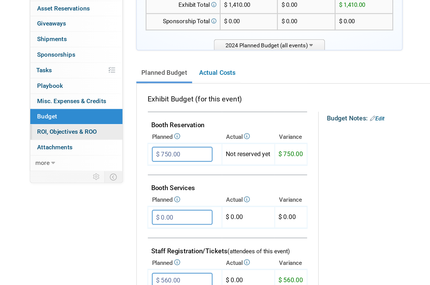
click at [59, 170] on span "ROI, Objectives & ROO 0" at bounding box center [48, 172] width 38 height 5
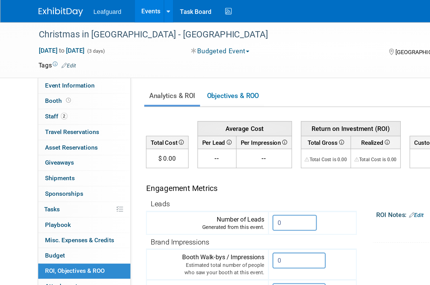
click at [111, 100] on td "$ 0.00" at bounding box center [106, 101] width 27 height 12
click at [110, 97] on td "$ 0.00" at bounding box center [106, 101] width 27 height 12
click at [182, 137] on input "0" at bounding box center [188, 142] width 28 height 10
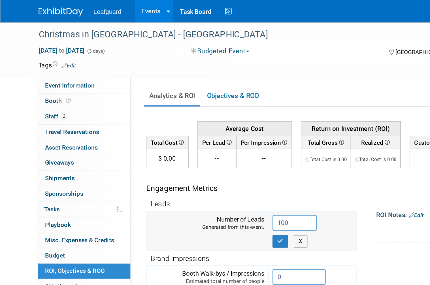
click at [197, 140] on input "100" at bounding box center [188, 142] width 28 height 10
type input "10"
click at [182, 156] on button "button" at bounding box center [179, 154] width 10 height 8
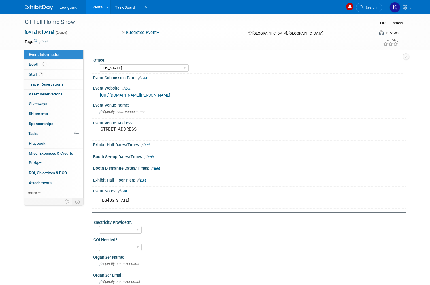
select select "[US_STATE]"
click at [41, 65] on span at bounding box center [43, 64] width 5 height 4
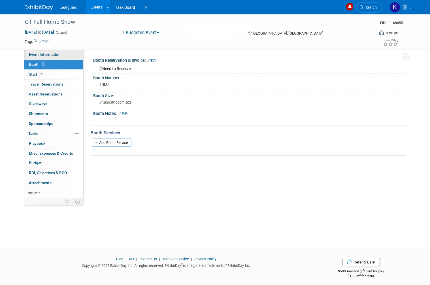
click at [61, 52] on link "Event Information" at bounding box center [53, 55] width 59 height 10
select select "[US_STATE]"
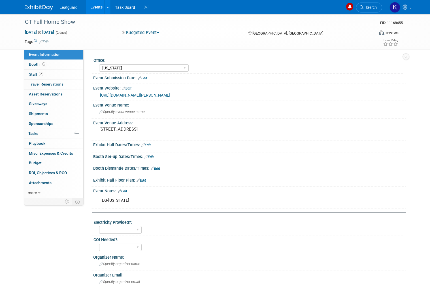
click at [170, 97] on link "https://englert2-my.sharepoint.com/personal/cstackpole_leafguard_com/Documents/…" at bounding box center [135, 95] width 70 height 5
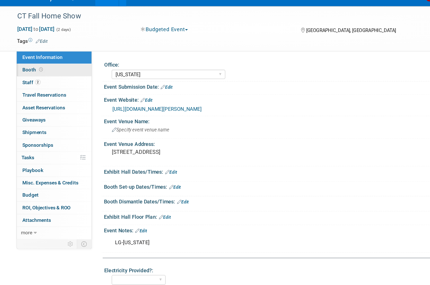
click at [29, 62] on span "Booth" at bounding box center [38, 64] width 18 height 5
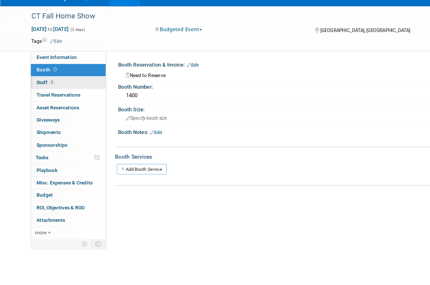
click at [39, 72] on span "2" at bounding box center [41, 74] width 4 height 4
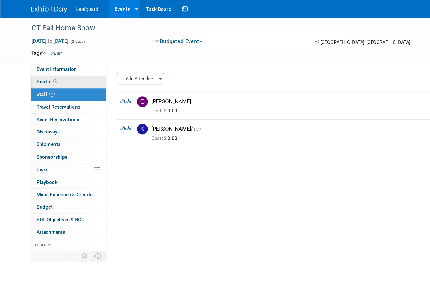
click at [40, 62] on span "Booth" at bounding box center [38, 64] width 18 height 5
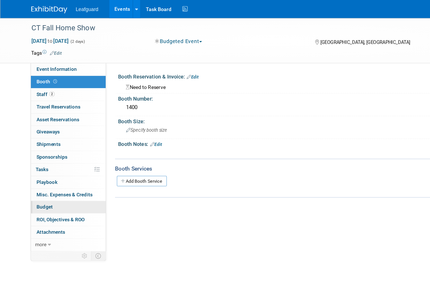
click at [45, 160] on link "Budget" at bounding box center [53, 163] width 59 height 10
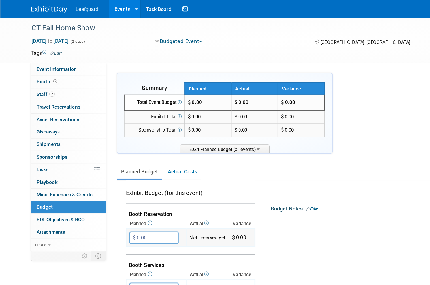
click at [118, 185] on input "$ 0.00" at bounding box center [121, 187] width 39 height 10
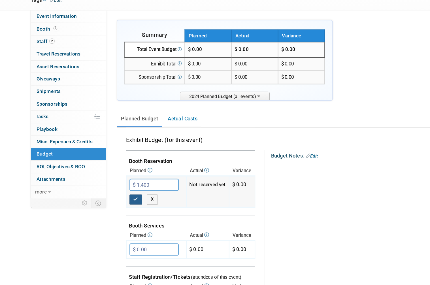
type input "$ 1,400.00"
click at [107, 197] on icon "button" at bounding box center [107, 199] width 4 height 4
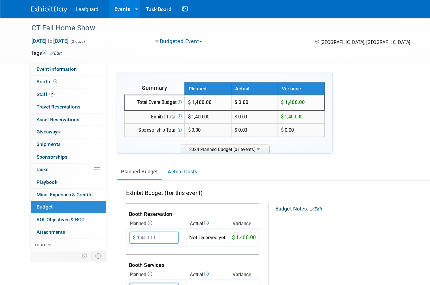
click at [139, 155] on div "Exhibit Budget (for this event)" at bounding box center [150, 153] width 103 height 9
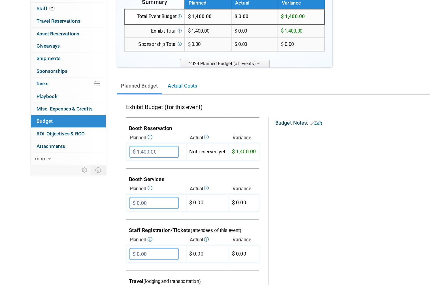
scroll to position [26, 0]
click at [129, 237] on input "$ 0.00" at bounding box center [121, 242] width 39 height 10
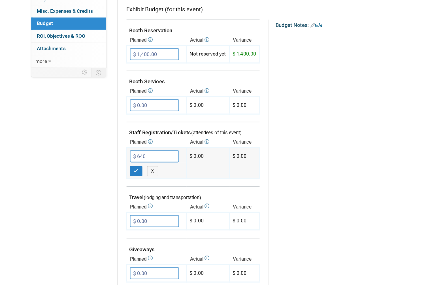
scroll to position [93, 0]
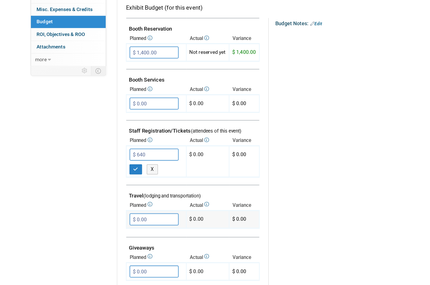
type input "$ 640.00"
click at [127, 221] on input "$ 0.00" at bounding box center [121, 226] width 39 height 10
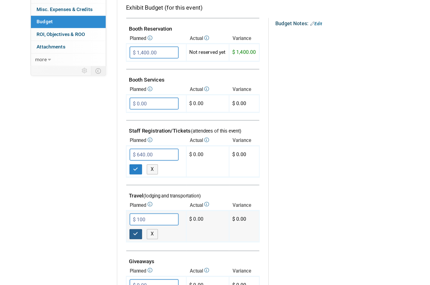
type input "$ 100.00"
click at [110, 233] on button "button" at bounding box center [107, 237] width 10 height 8
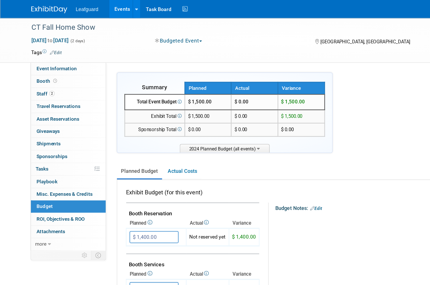
scroll to position [0, 0]
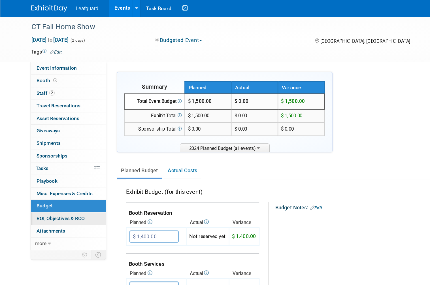
click at [54, 171] on span "ROI, Objectives & ROO 0" at bounding box center [48, 173] width 38 height 5
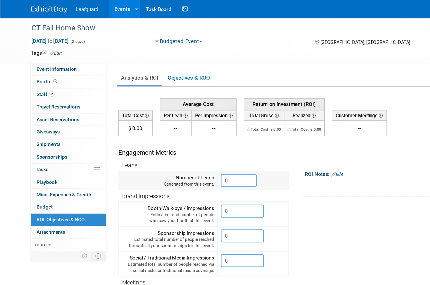
click at [184, 141] on input "0" at bounding box center [188, 142] width 28 height 10
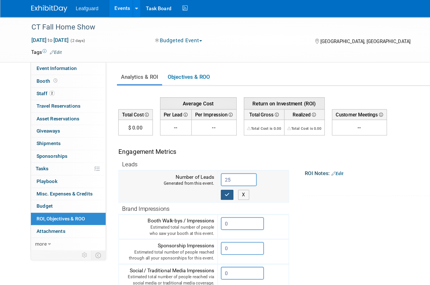
type input "25"
click at [180, 156] on button "button" at bounding box center [179, 154] width 10 height 8
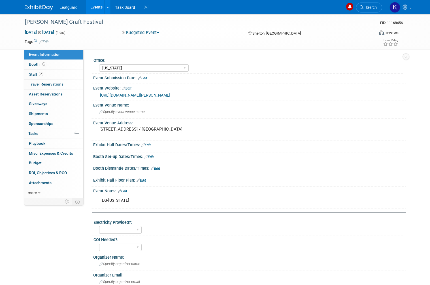
select select "[US_STATE]"
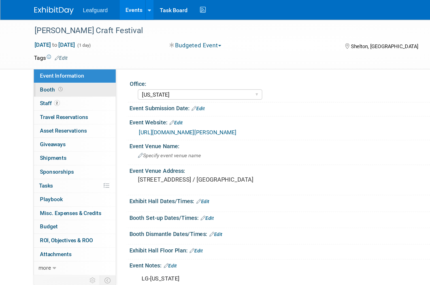
click at [38, 63] on span "Booth" at bounding box center [38, 64] width 18 height 5
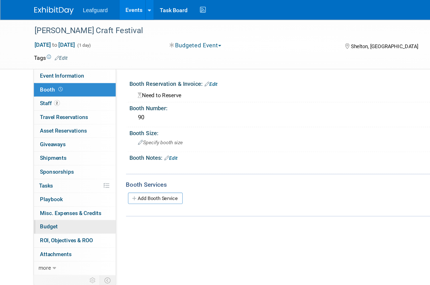
click at [51, 161] on link "Budget" at bounding box center [53, 163] width 59 height 10
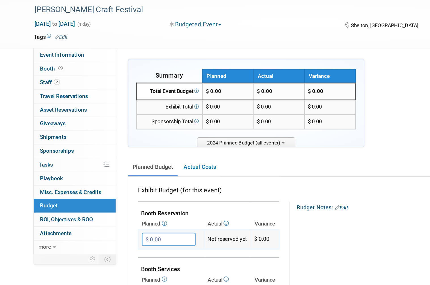
click at [127, 182] on input "$ 0.00" at bounding box center [121, 187] width 39 height 10
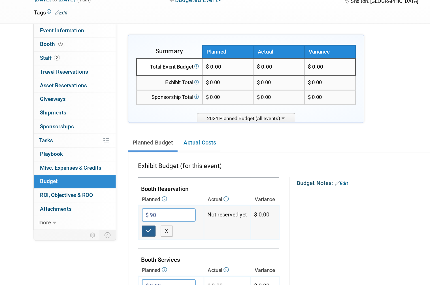
type input "$ 90.00"
click at [108, 197] on icon "button" at bounding box center [107, 199] width 4 height 4
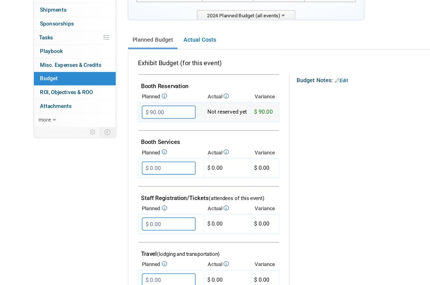
scroll to position [45, 0]
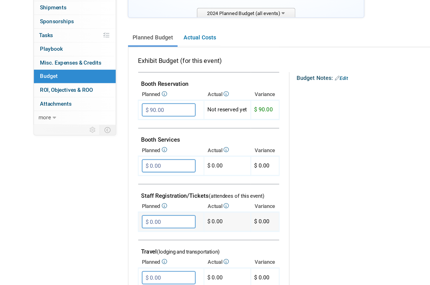
click at [128, 218] on input "$ 0.00" at bounding box center [121, 223] width 39 height 10
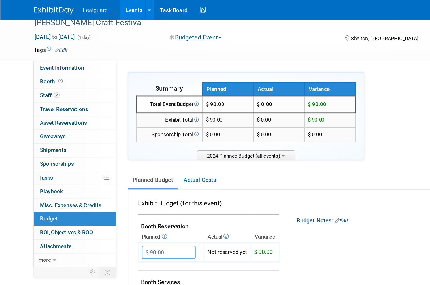
scroll to position [3, 0]
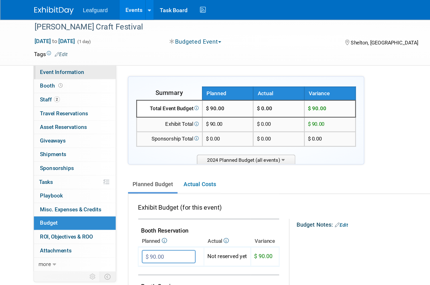
click at [54, 51] on span "Event Information" at bounding box center [45, 52] width 32 height 5
select select "[US_STATE]"
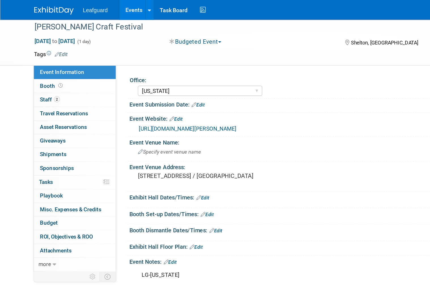
click at [154, 93] on link "[URL][DOMAIN_NAME][PERSON_NAME]" at bounding box center [135, 92] width 70 height 5
click at [51, 158] on link "Budget" at bounding box center [53, 161] width 59 height 10
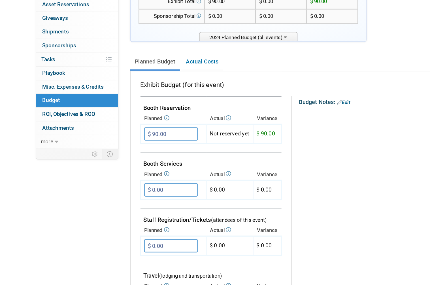
scroll to position [28, 0]
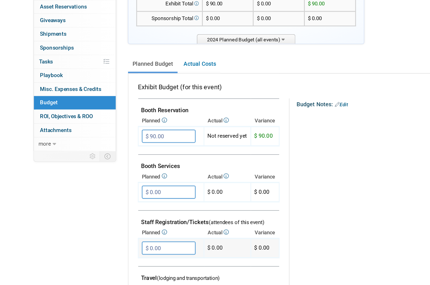
click at [122, 235] on input "$ 0.00" at bounding box center [121, 240] width 39 height 10
click at [120, 235] on input "$ 0.00" at bounding box center [121, 240] width 39 height 10
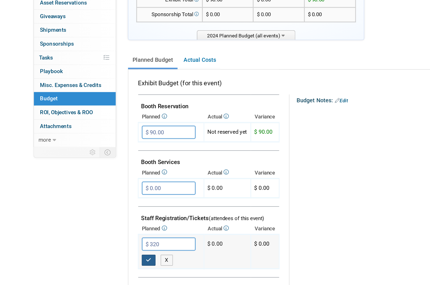
type input "$ 320.00"
click at [108, 248] on button "button" at bounding box center [107, 252] width 10 height 8
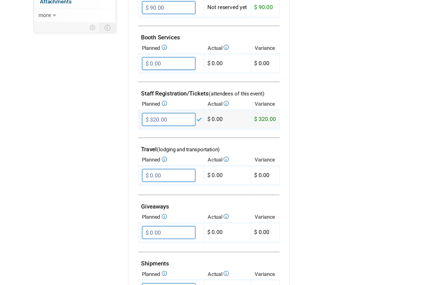
scroll to position [147, 0]
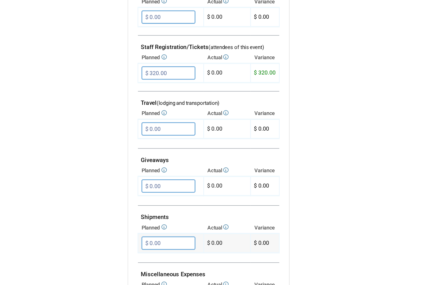
click at [125, 239] on input "$ 0.00" at bounding box center [121, 244] width 39 height 10
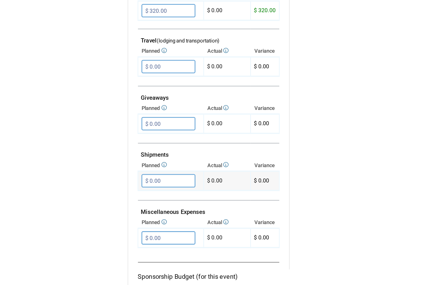
scroll to position [246, 0]
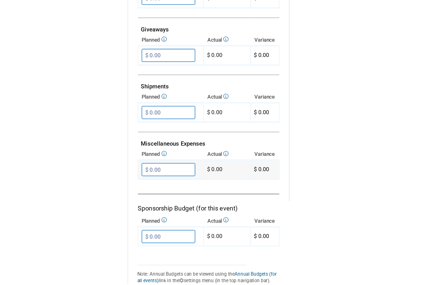
click at [136, 180] on input "$ 0.00" at bounding box center [121, 185] width 39 height 10
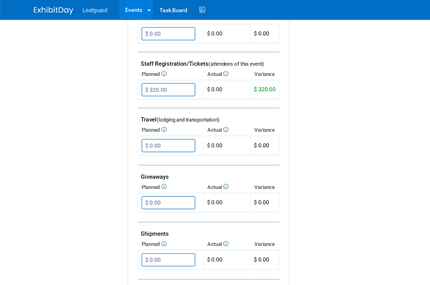
scroll to position [202, 0]
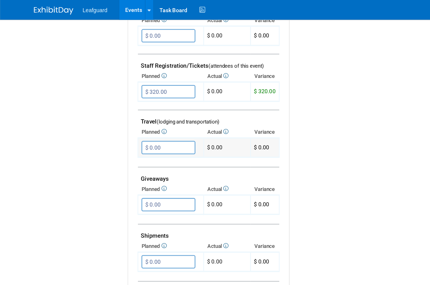
click at [129, 104] on input "$ 0.00" at bounding box center [121, 106] width 39 height 10
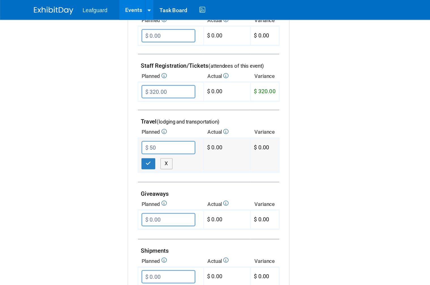
scroll to position [195, 0]
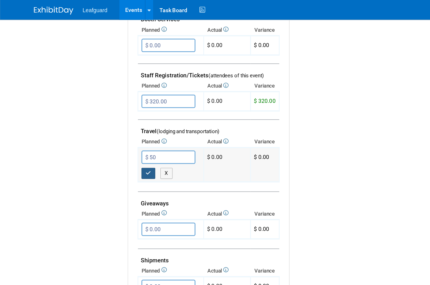
type input "$ 50.00"
click at [108, 123] on icon "button" at bounding box center [107, 125] width 4 height 4
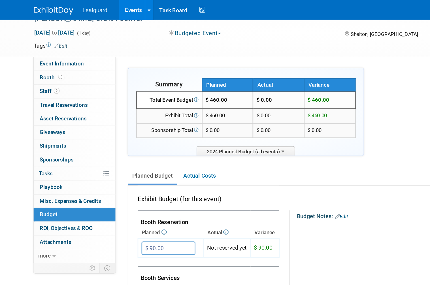
scroll to position [0, 0]
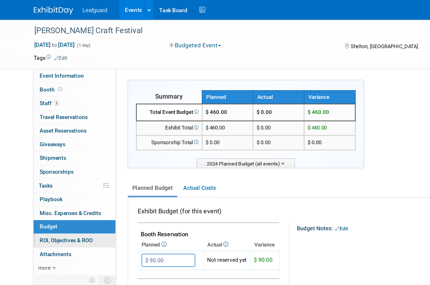
click at [61, 171] on span "ROI, Objectives & ROO 0" at bounding box center [48, 173] width 38 height 5
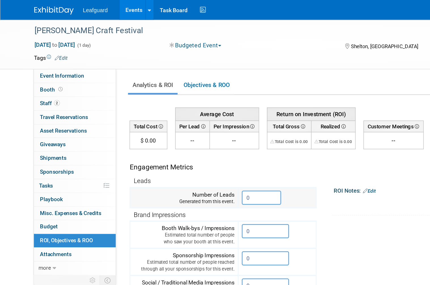
click at [186, 141] on input "0" at bounding box center [188, 142] width 28 height 10
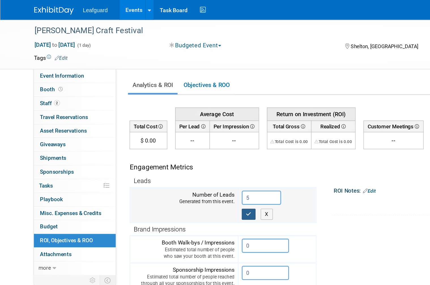
type input "5"
click at [178, 153] on icon "button" at bounding box center [179, 154] width 4 height 4
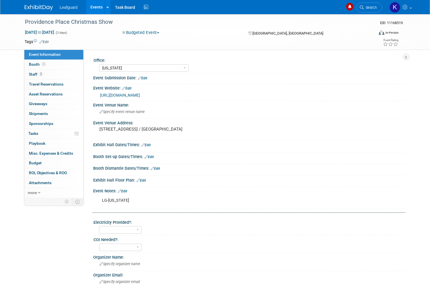
select select "[US_STATE]"
click at [45, 62] on span at bounding box center [43, 64] width 5 height 4
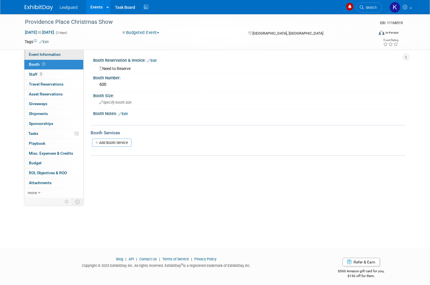
click at [62, 50] on link "Event Information" at bounding box center [53, 55] width 59 height 10
select select "[US_STATE]"
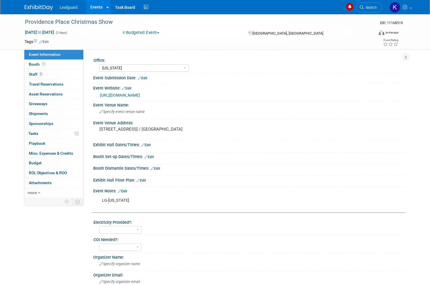
click at [140, 93] on link "https://englert2-my.sharepoint.com/personal/cstackpole_leafguard_com/Documents/…" at bounding box center [120, 95] width 40 height 5
click at [40, 57] on link "Event Information" at bounding box center [53, 55] width 59 height 10
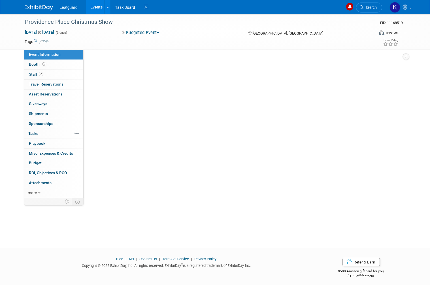
select select "[US_STATE]"
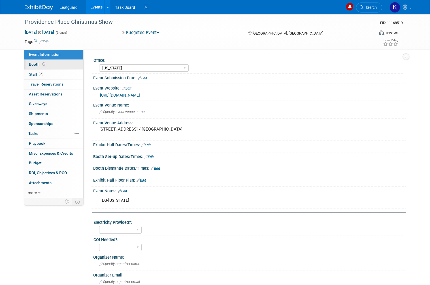
click at [44, 60] on link "Booth" at bounding box center [53, 65] width 59 height 10
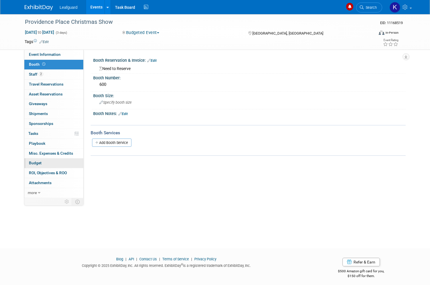
click at [57, 161] on link "Budget" at bounding box center [53, 163] width 59 height 10
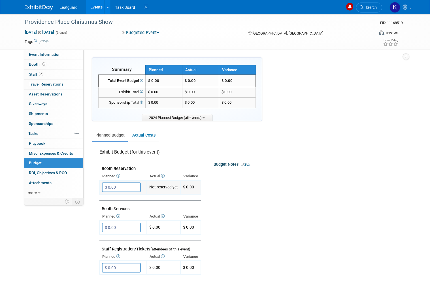
click at [130, 189] on input "$ 0.00" at bounding box center [121, 187] width 39 height 10
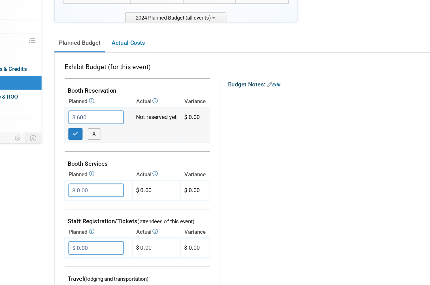
scroll to position [32, 0]
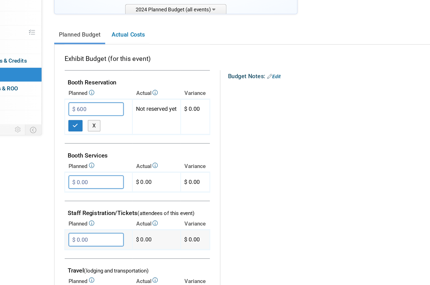
type input "$ 600.00"
click at [102, 241] on input "$ 0.00" at bounding box center [121, 246] width 39 height 10
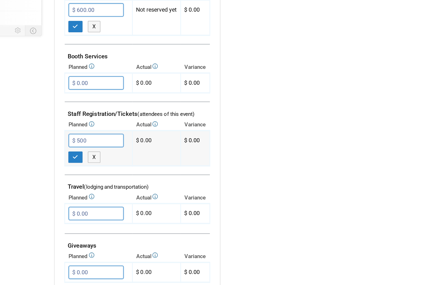
scroll to position [107, 0]
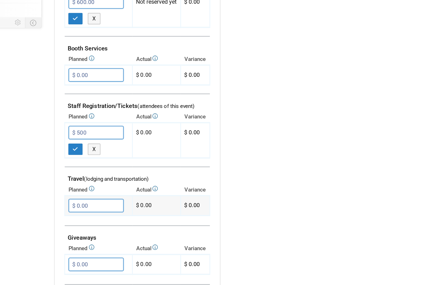
type input "$ 500.00"
click at [102, 217] on input "$ 0.00" at bounding box center [121, 222] width 39 height 10
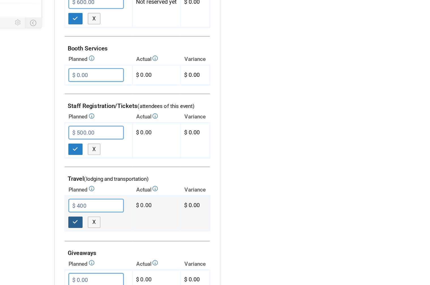
type input "$ 400.00"
click at [102, 230] on button "button" at bounding box center [107, 234] width 10 height 8
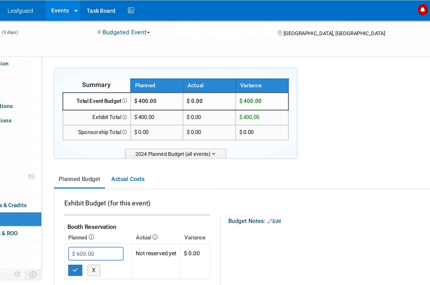
scroll to position [9, 0]
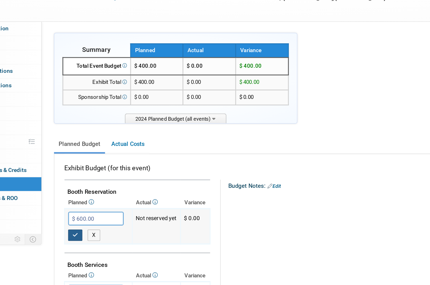
click at [102, 186] on button "button" at bounding box center [107, 190] width 10 height 8
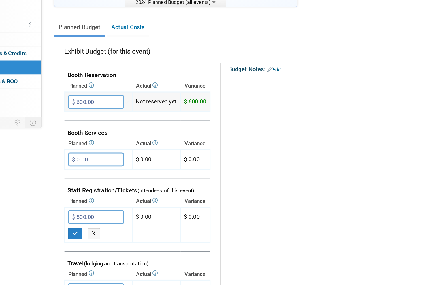
scroll to position [53, 0]
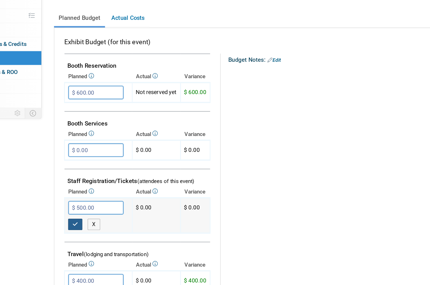
click at [105, 224] on icon "button" at bounding box center [107, 226] width 4 height 4
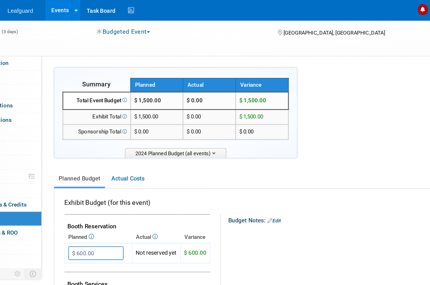
scroll to position [10, 0]
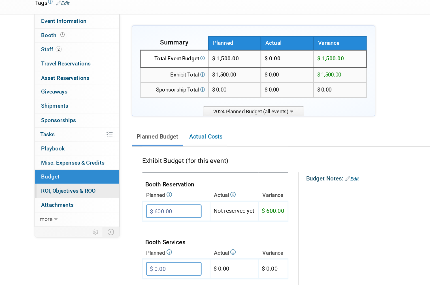
click at [70, 158] on link "0 ROI, Objectives & ROO 0" at bounding box center [53, 163] width 59 height 10
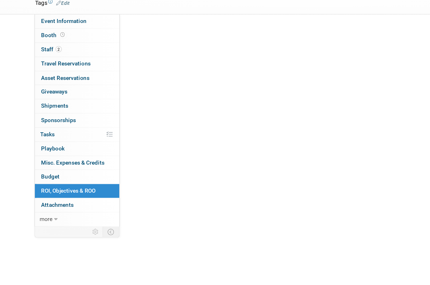
scroll to position [0, 0]
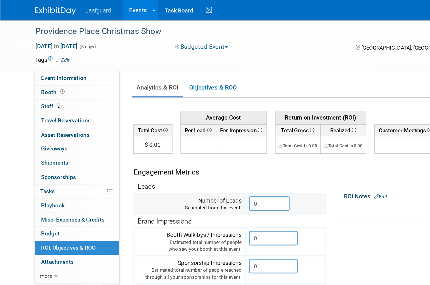
click at [189, 142] on input "0" at bounding box center [188, 142] width 28 height 10
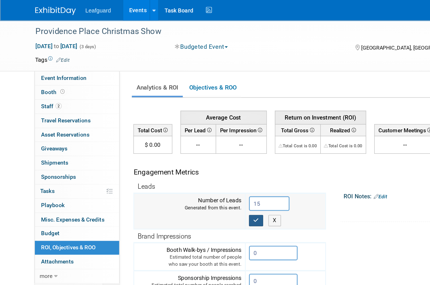
type input "15"
click at [177, 154] on icon "button" at bounding box center [179, 154] width 4 height 4
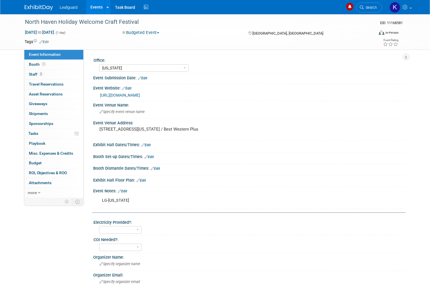
select select "[US_STATE]"
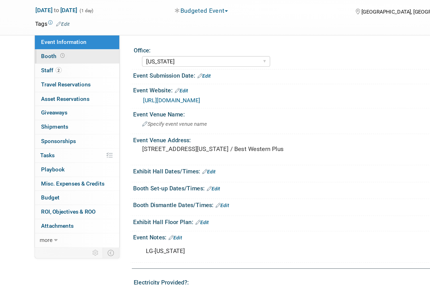
click at [37, 62] on span "Booth" at bounding box center [38, 64] width 18 height 5
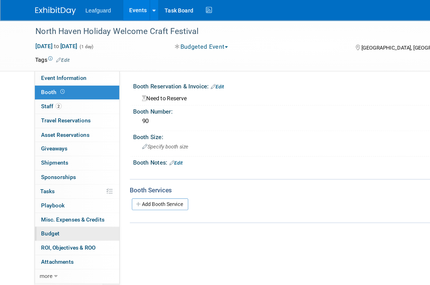
click at [48, 162] on link "Budget" at bounding box center [53, 163] width 59 height 10
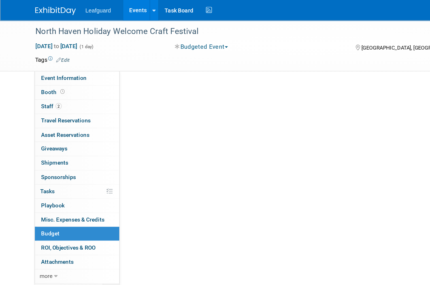
click at [48, 162] on link "Budget" at bounding box center [53, 163] width 59 height 10
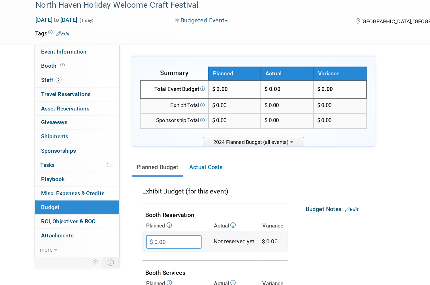
click at [128, 182] on input "$ 0.00" at bounding box center [121, 187] width 39 height 10
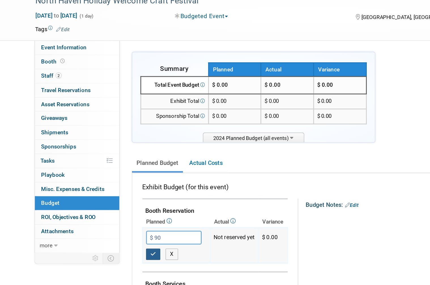
type input "$ 90.00"
click at [110, 195] on button "button" at bounding box center [107, 199] width 10 height 8
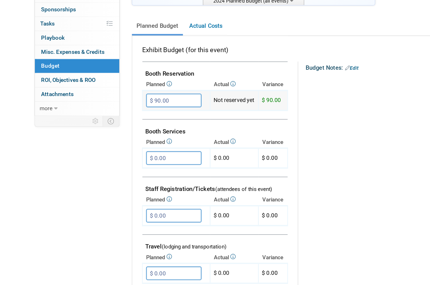
scroll to position [48, 0]
click at [125, 215] on input "$ 0.00" at bounding box center [121, 220] width 39 height 10
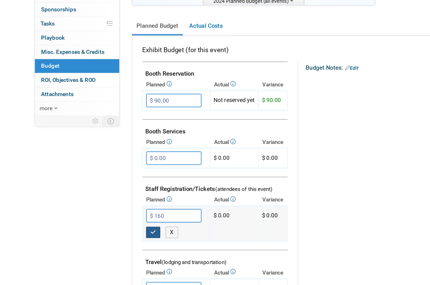
type input "$ 160.00"
click at [110, 228] on button "button" at bounding box center [107, 232] width 10 height 8
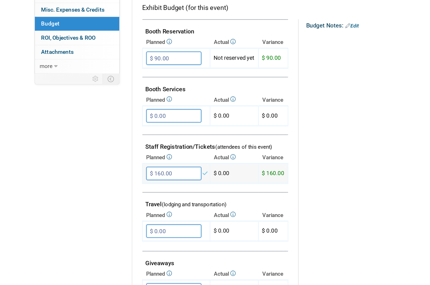
scroll to position [101, 0]
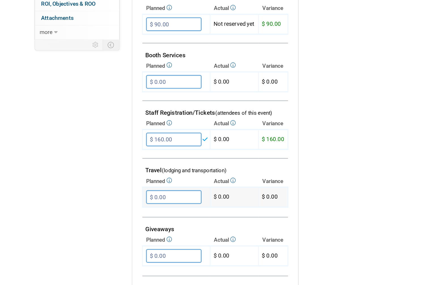
click at [133, 202] on input "$ 0.00" at bounding box center [121, 207] width 39 height 10
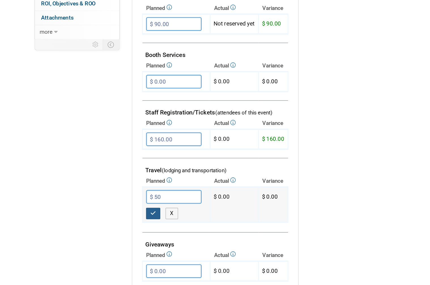
type input "$ 50.00"
click at [109, 215] on button "button" at bounding box center [107, 219] width 10 height 8
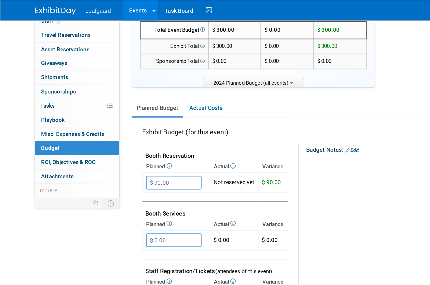
scroll to position [0, 0]
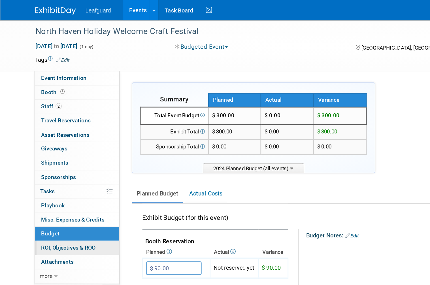
click at [66, 171] on span "ROI, Objectives & ROO 0" at bounding box center [48, 173] width 38 height 5
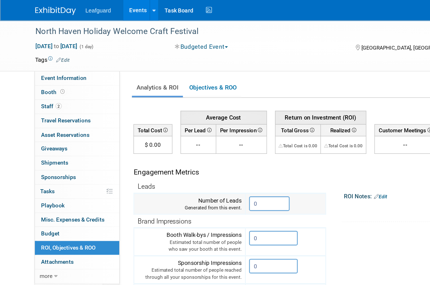
click at [188, 141] on input "0" at bounding box center [188, 142] width 28 height 10
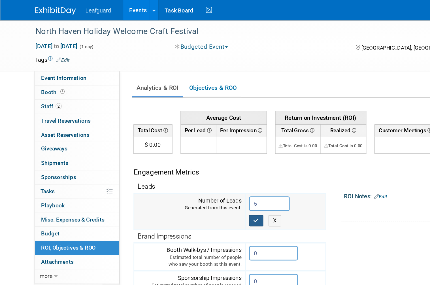
type input "5"
click at [180, 153] on icon "button" at bounding box center [179, 154] width 4 height 4
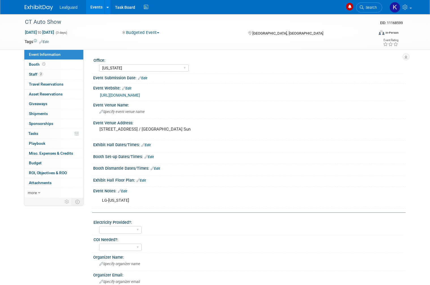
select select "[US_STATE]"
click at [49, 63] on link "Booth" at bounding box center [53, 65] width 59 height 10
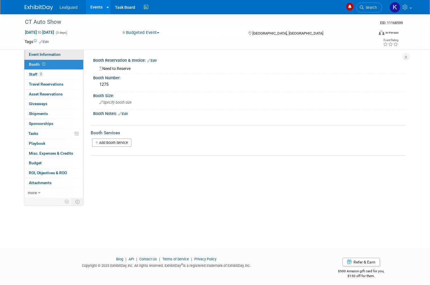
click at [61, 54] on link "Event Information" at bounding box center [53, 55] width 59 height 10
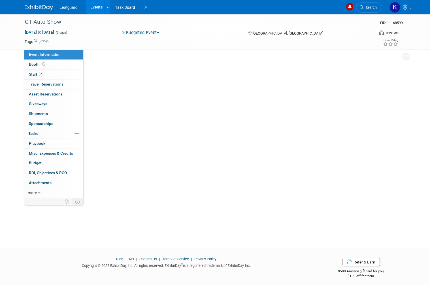
select select "[US_STATE]"
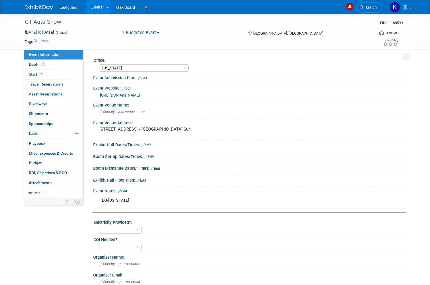
click at [140, 97] on link "[URL][DOMAIN_NAME]" at bounding box center [120, 95] width 40 height 5
click at [44, 65] on icon at bounding box center [43, 64] width 3 height 3
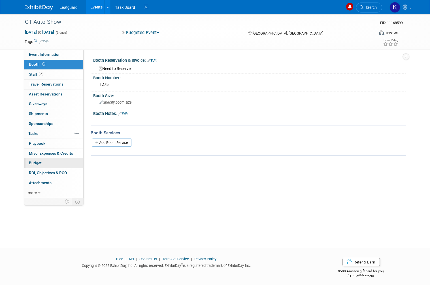
click at [50, 159] on link "Budget" at bounding box center [53, 163] width 59 height 10
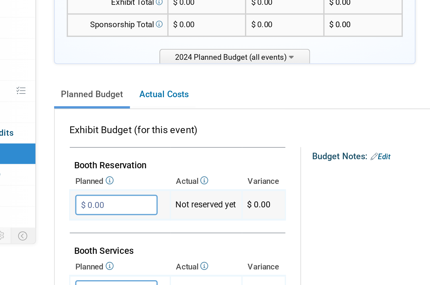
click at [102, 182] on input "$ 0.00" at bounding box center [121, 187] width 39 height 10
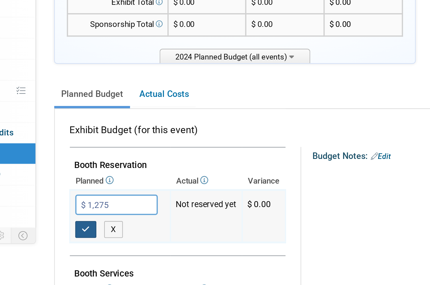
type input "$ 1,275.00"
click at [105, 197] on icon "button" at bounding box center [107, 199] width 4 height 4
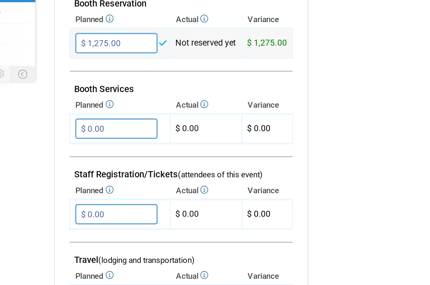
scroll to position [27, 0]
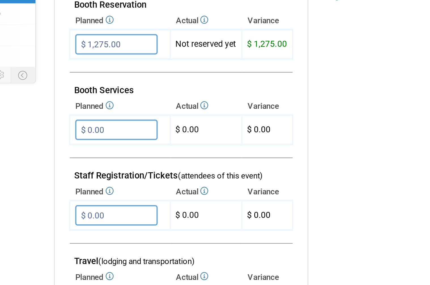
click at [147, 226] on th "Actual" at bounding box center [164, 230] width 34 height 8
click at [102, 236] on input "$ 0.00" at bounding box center [121, 241] width 39 height 10
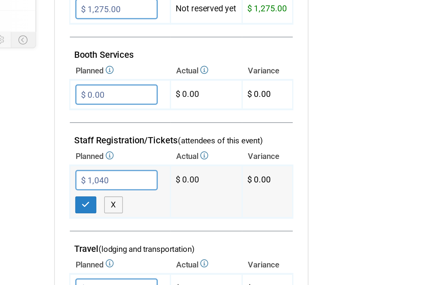
scroll to position [37, 0]
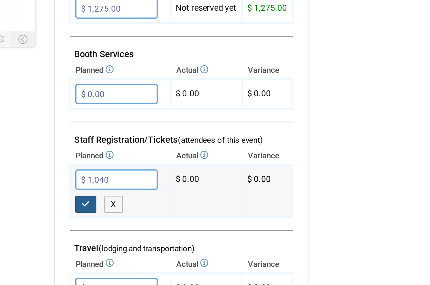
type input "$ 1,040.00"
click at [105, 241] on icon "button" at bounding box center [107, 243] width 4 height 4
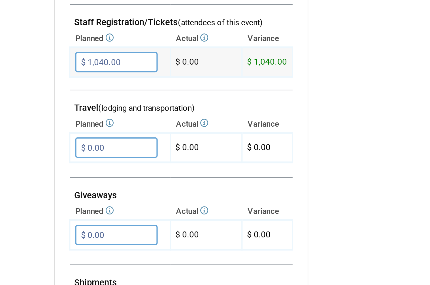
scroll to position [98, 0]
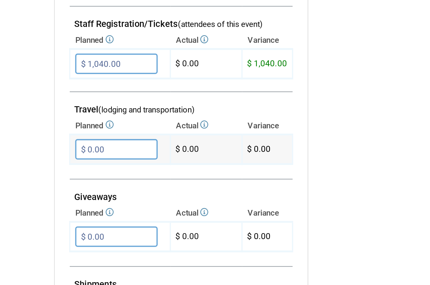
click at [102, 205] on input "$ 0.00" at bounding box center [121, 210] width 39 height 10
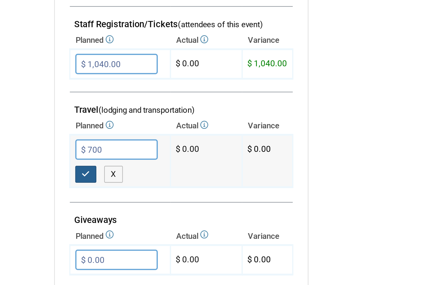
type input "$ 700.00"
click at [102, 217] on button "button" at bounding box center [107, 221] width 10 height 8
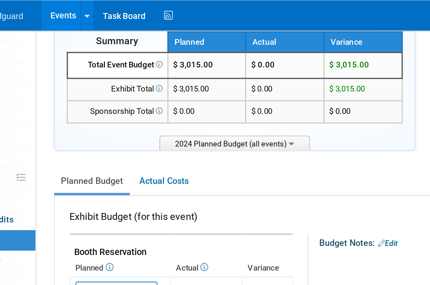
scroll to position [0, 0]
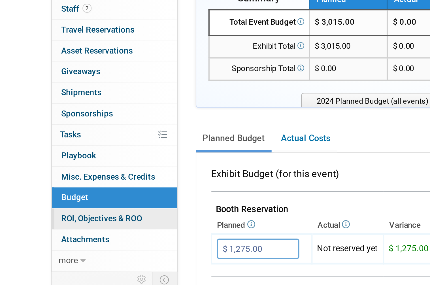
click at [71, 168] on link "0 ROI, Objectives & ROO 0" at bounding box center [53, 173] width 59 height 10
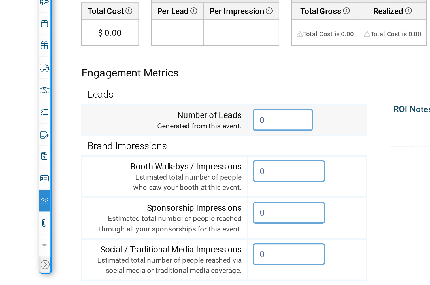
click at [135, 137] on input "0" at bounding box center [139, 142] width 28 height 10
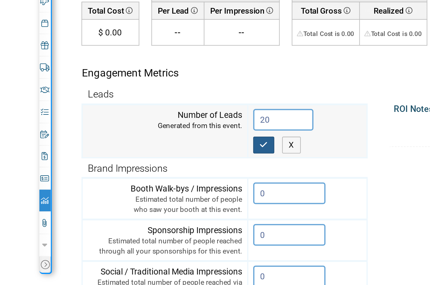
type input "20"
click at [128, 152] on icon "button" at bounding box center [130, 154] width 4 height 4
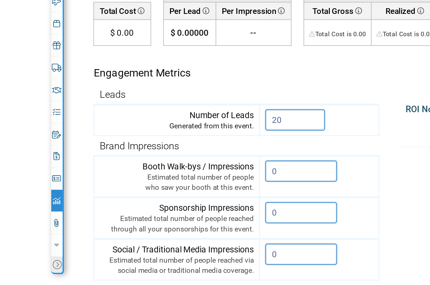
click at [28, 208] on icon at bounding box center [27, 210] width 4 height 4
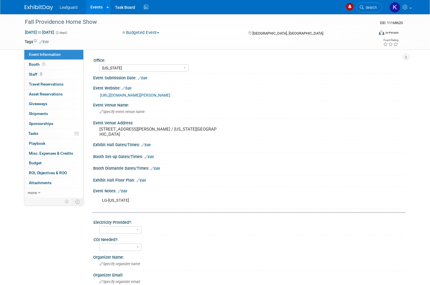
select select "[US_STATE]"
click at [170, 96] on link "https://englert2-my.sharepoint.com/personal/cstackpole_leafguard_com/Documents/…" at bounding box center [135, 95] width 70 height 5
click at [65, 90] on link "0 Asset Reservations 0" at bounding box center [53, 95] width 59 height 10
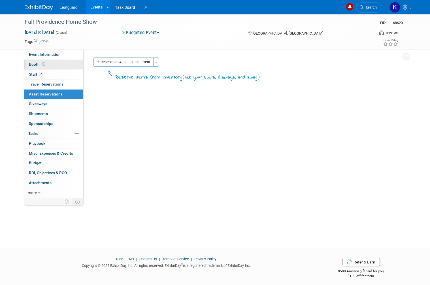
click at [52, 61] on link "Booth" at bounding box center [53, 65] width 59 height 10
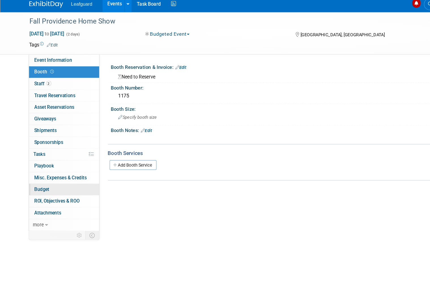
click at [49, 158] on link "Budget" at bounding box center [53, 163] width 59 height 10
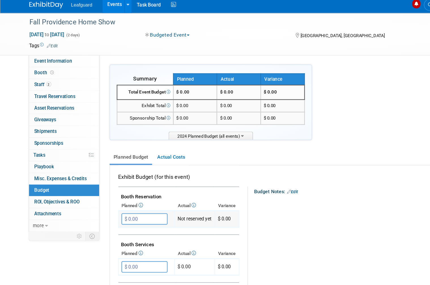
click at [130, 182] on input "$ 0.00" at bounding box center [121, 187] width 39 height 10
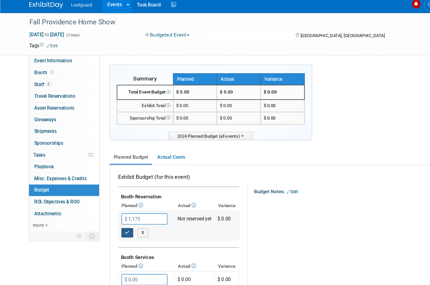
type input "$ 1,175.00"
click at [109, 195] on button "button" at bounding box center [107, 199] width 10 height 8
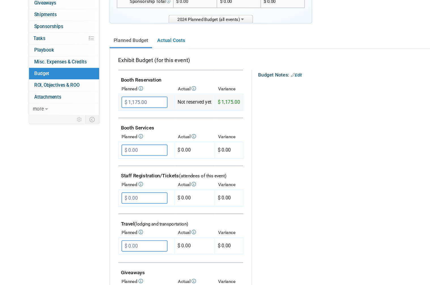
scroll to position [76, 0]
click at [126, 187] on input "$ 0.00" at bounding box center [121, 192] width 39 height 10
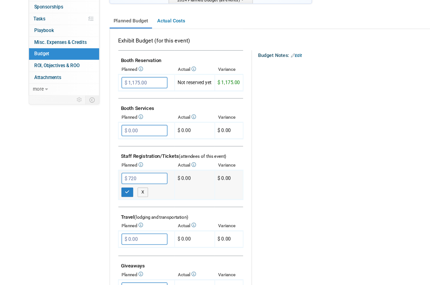
scroll to position [81, 0]
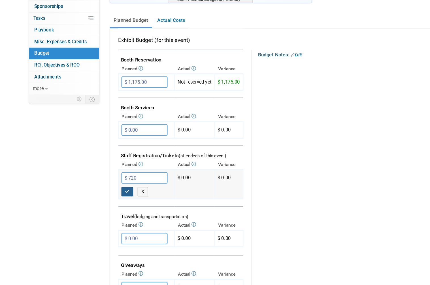
type input "$ 720.00"
click at [105, 197] on icon "button" at bounding box center [107, 199] width 4 height 4
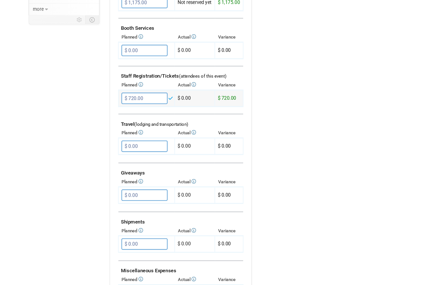
scroll to position [160, 0]
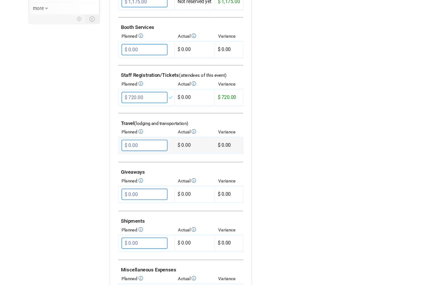
click at [134, 143] on input "$ 0.00" at bounding box center [121, 148] width 39 height 10
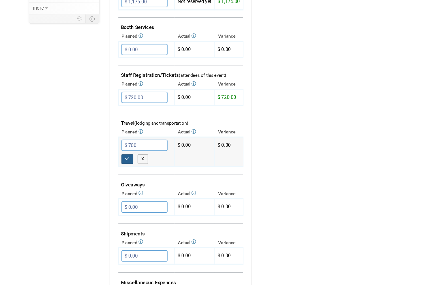
type input "$ 700.00"
click at [107, 156] on button "button" at bounding box center [107, 160] width 10 height 8
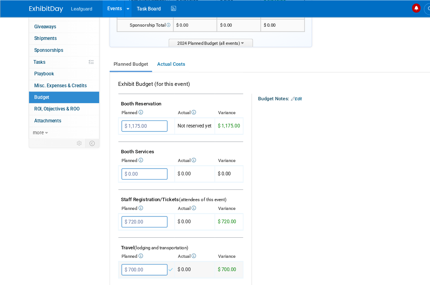
scroll to position [0, 0]
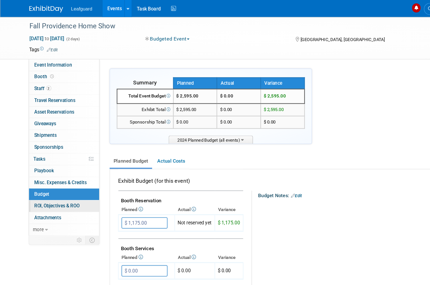
click at [69, 169] on link "0 ROI, Objectives & ROO 0" at bounding box center [53, 173] width 59 height 10
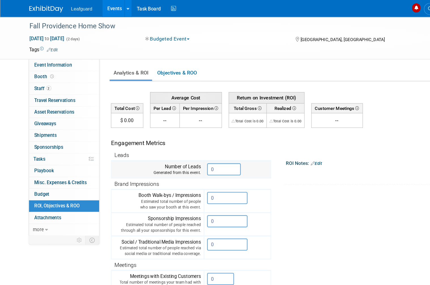
click at [188, 144] on input "0" at bounding box center [188, 142] width 28 height 10
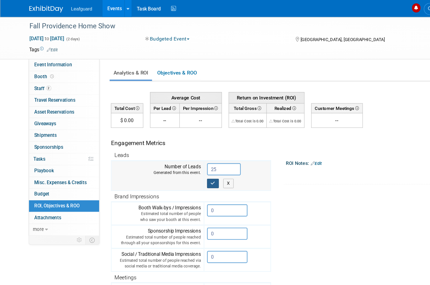
type input "25"
click at [176, 154] on button "button" at bounding box center [179, 154] width 10 height 8
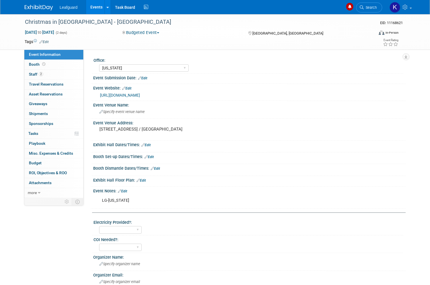
select select "[US_STATE]"
click at [37, 63] on span "Booth" at bounding box center [38, 64] width 18 height 5
select select "[US_STATE]"
click at [49, 160] on link "Budget" at bounding box center [53, 163] width 59 height 10
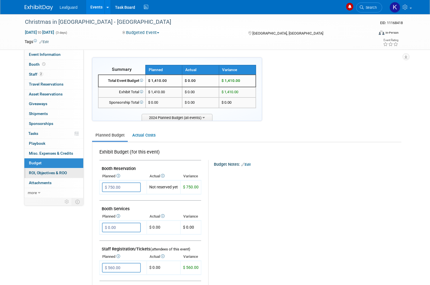
click at [62, 171] on span "ROI, Objectives & ROO 0" at bounding box center [48, 173] width 38 height 5
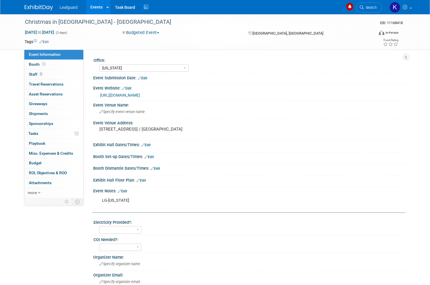
select select "[US_STATE]"
click at [135, 65] on select "[GEOGRAPHIC_DATA] [US_STATE] [GEOGRAPHIC_DATA] [GEOGRAPHIC_DATA] [GEOGRAPHIC_DA…" at bounding box center [144, 68] width 90 height 8
click at [46, 67] on link "Booth" at bounding box center [53, 65] width 59 height 10
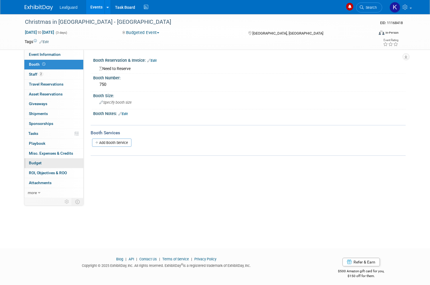
click at [51, 158] on link "Budget" at bounding box center [53, 163] width 59 height 10
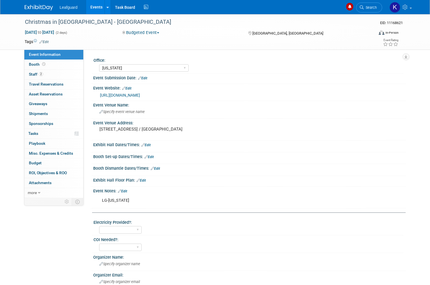
select select "[US_STATE]"
click at [49, 159] on link "Budget" at bounding box center [53, 163] width 59 height 10
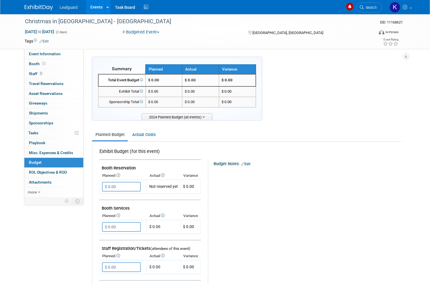
scroll to position [1, 0]
click at [129, 186] on input "$ 0.00" at bounding box center [121, 187] width 39 height 10
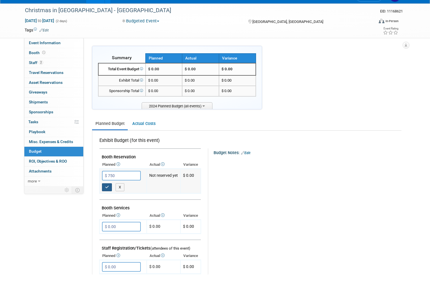
type input "$ 750.00"
click at [111, 194] on button "button" at bounding box center [107, 198] width 10 height 8
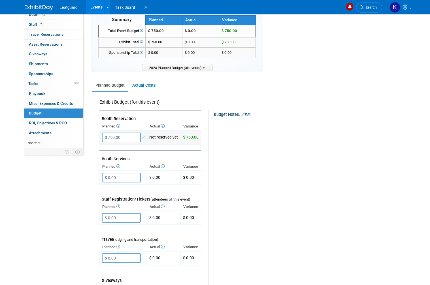
scroll to position [99, 0]
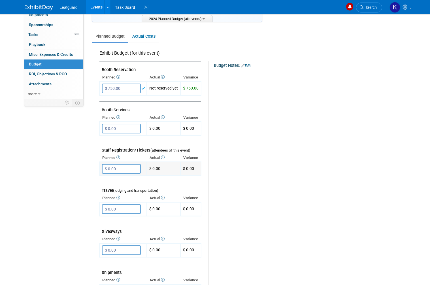
click at [133, 166] on input "$ 0.00" at bounding box center [121, 169] width 39 height 10
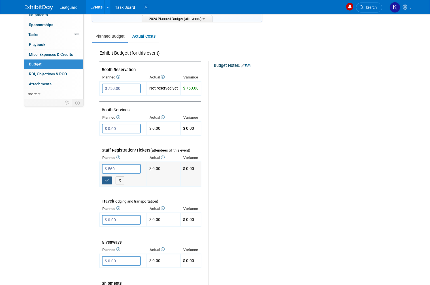
type input "$ 560.00"
click at [111, 176] on button "button" at bounding box center [107, 180] width 10 height 8
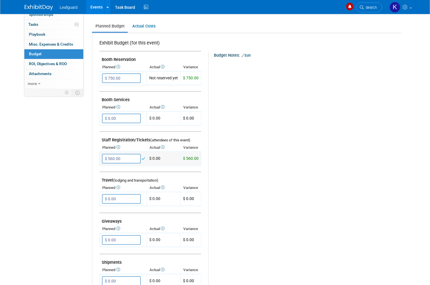
scroll to position [109, 0]
click at [134, 197] on input "$ 0.00" at bounding box center [121, 199] width 39 height 10
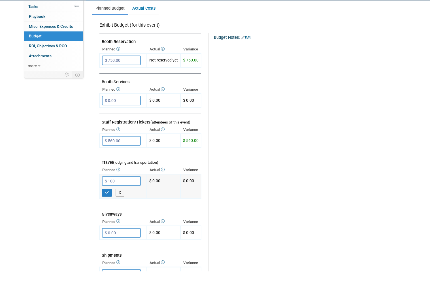
scroll to position [120, 0]
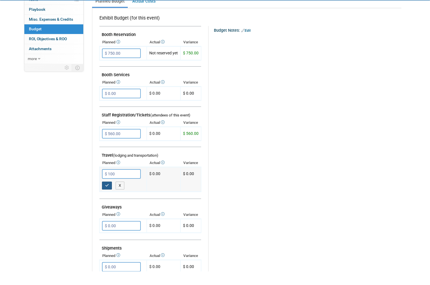
type input "$ 100.00"
click at [109, 195] on button "button" at bounding box center [107, 199] width 10 height 8
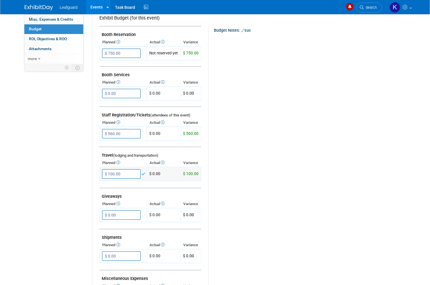
scroll to position [144, 0]
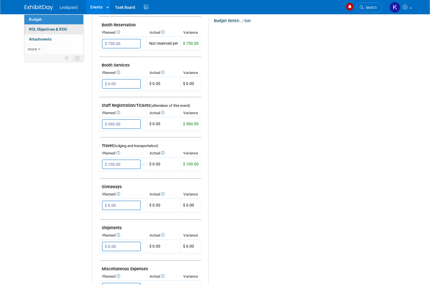
click at [58, 27] on span "ROI, Objectives & ROO 0" at bounding box center [48, 29] width 38 height 5
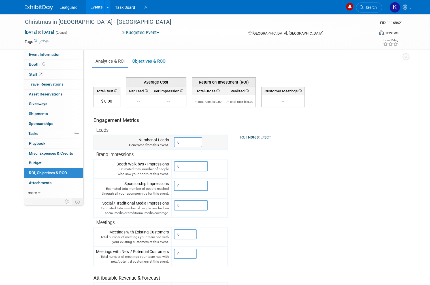
click at [194, 142] on input "0" at bounding box center [188, 142] width 28 height 10
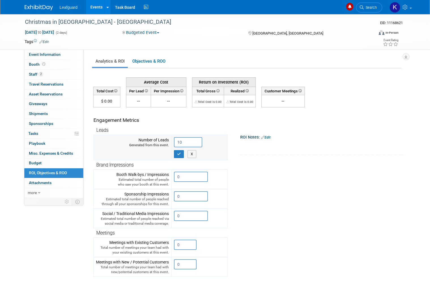
type input "10"
click at [178, 152] on icon "button" at bounding box center [179, 154] width 4 height 4
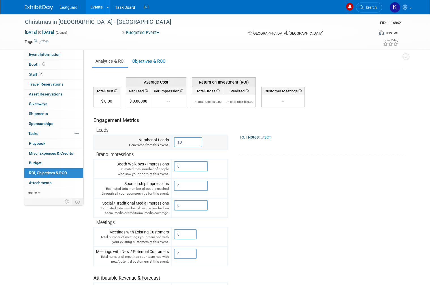
scroll to position [5, 0]
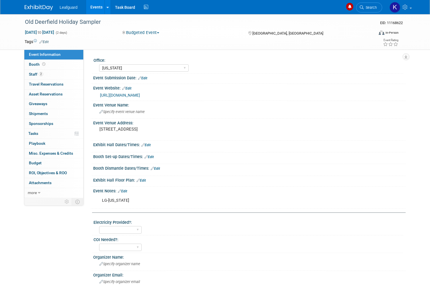
select select "[US_STATE]"
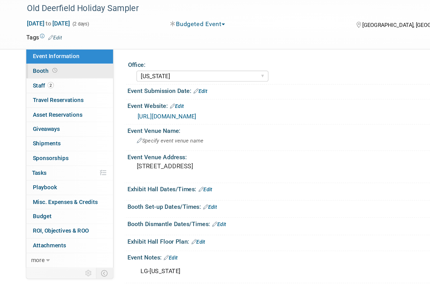
click at [33, 60] on link "Booth" at bounding box center [53, 65] width 59 height 10
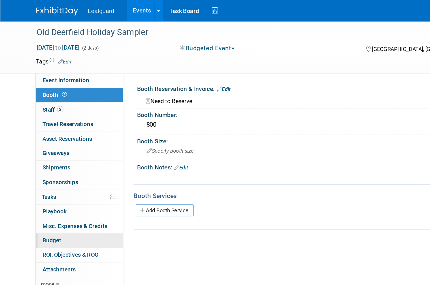
click at [49, 158] on link "Budget" at bounding box center [53, 163] width 59 height 10
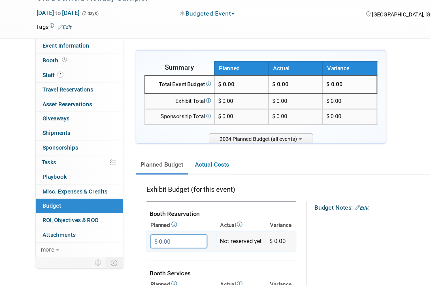
click at [126, 182] on input "$ 0.00" at bounding box center [121, 187] width 39 height 10
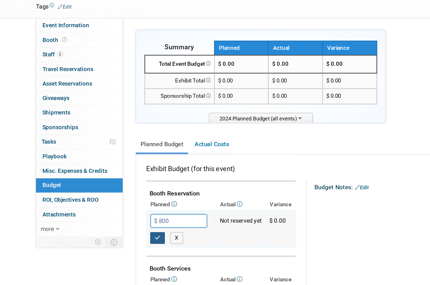
type input "$ 800.00"
click at [107, 197] on icon "button" at bounding box center [107, 199] width 4 height 4
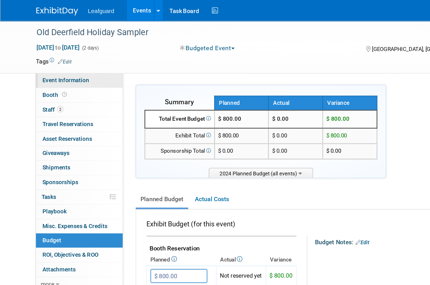
click at [50, 55] on span "Event Information" at bounding box center [45, 54] width 32 height 5
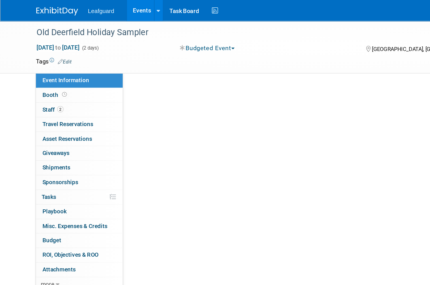
select select "[US_STATE]"
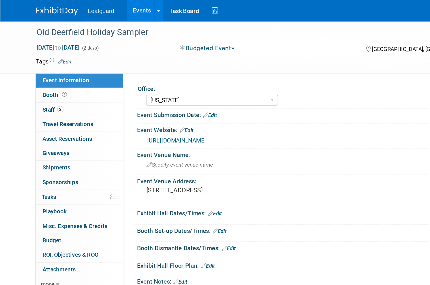
click at [140, 97] on link "[URL][DOMAIN_NAME]" at bounding box center [120, 95] width 40 height 5
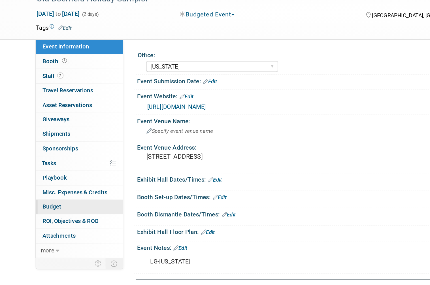
click at [55, 158] on link "Budget" at bounding box center [53, 163] width 59 height 10
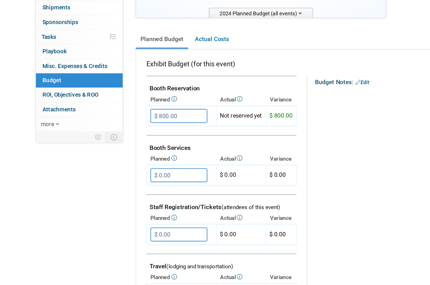
scroll to position [38, 0]
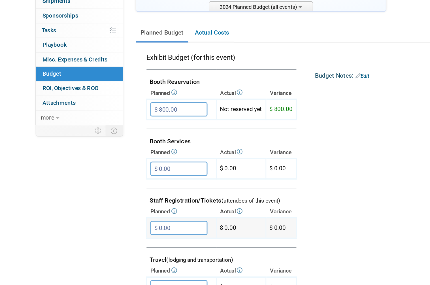
click at [126, 225] on input "$ 0.00" at bounding box center [121, 230] width 39 height 10
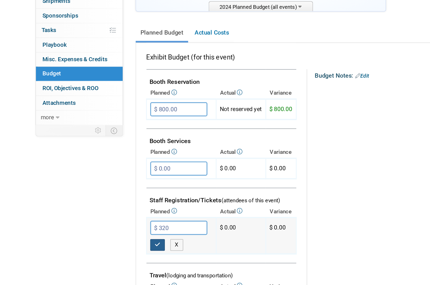
type input "$ 320.00"
click at [110, 238] on button "button" at bounding box center [107, 242] width 10 height 8
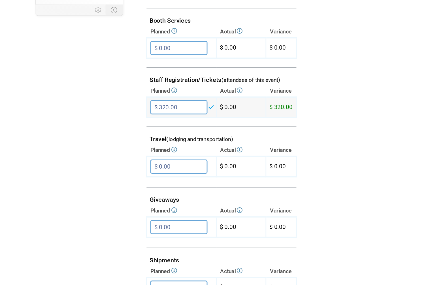
scroll to position [120, 0]
click at [127, 184] on input "$ 0.00" at bounding box center [121, 189] width 39 height 10
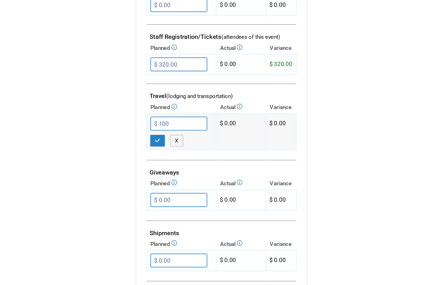
scroll to position [143, 0]
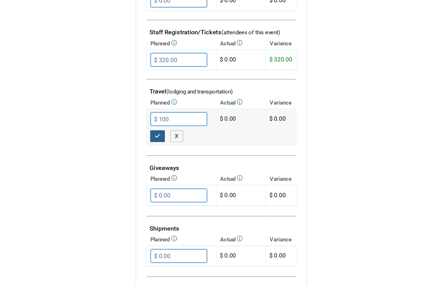
type input "$ 100.00"
click at [109, 173] on button "button" at bounding box center [107, 177] width 10 height 8
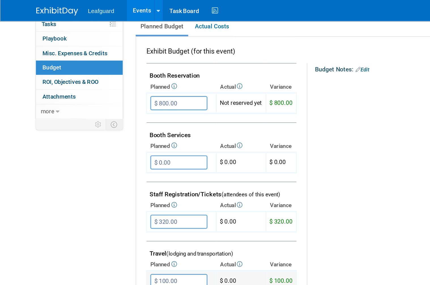
scroll to position [106, 0]
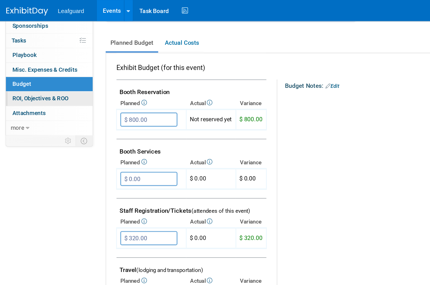
click at [45, 64] on span "ROI, Objectives & ROO 0" at bounding box center [48, 66] width 38 height 5
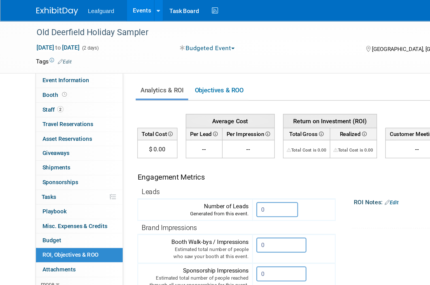
click at [183, 151] on th "Brand Impressions" at bounding box center [160, 155] width 134 height 10
click at [190, 141] on input "0" at bounding box center [188, 142] width 28 height 10
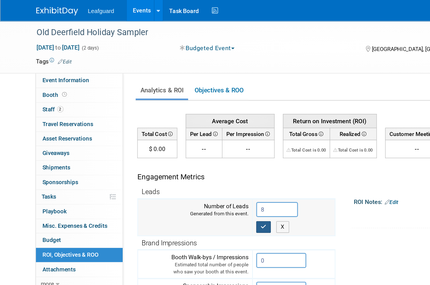
type input "8"
click at [182, 151] on button "button" at bounding box center [179, 154] width 10 height 8
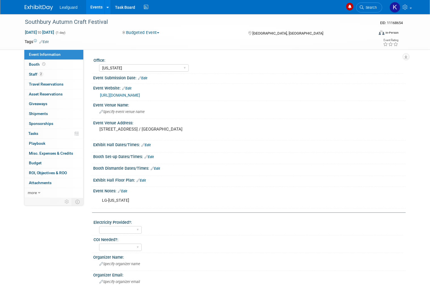
select select "[US_STATE]"
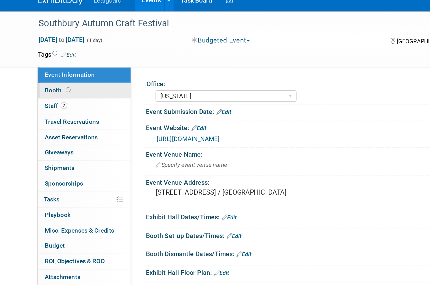
click at [36, 62] on span "Booth" at bounding box center [38, 64] width 18 height 5
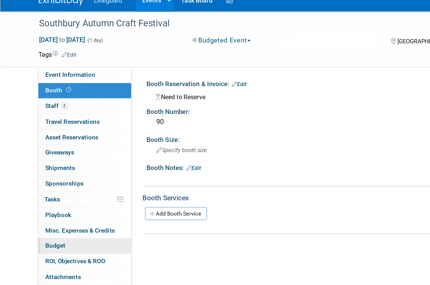
click at [52, 158] on link "Budget" at bounding box center [53, 163] width 59 height 10
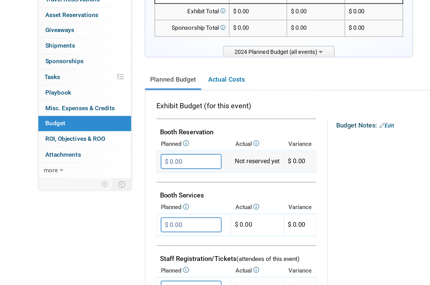
click at [126, 182] on input "$ 0.00" at bounding box center [121, 187] width 39 height 10
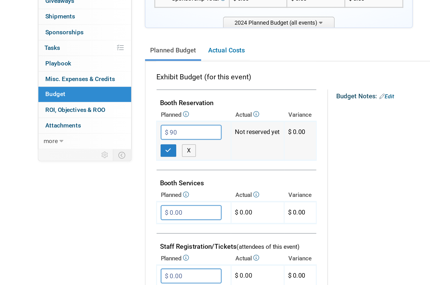
scroll to position [7, 0]
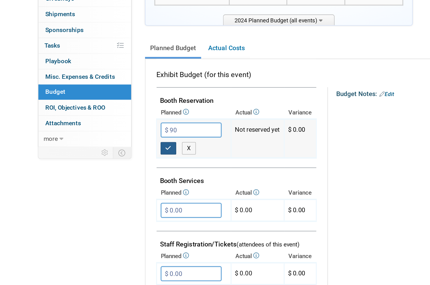
type input "$ 90.00"
click at [108, 188] on button "button" at bounding box center [107, 192] width 10 height 8
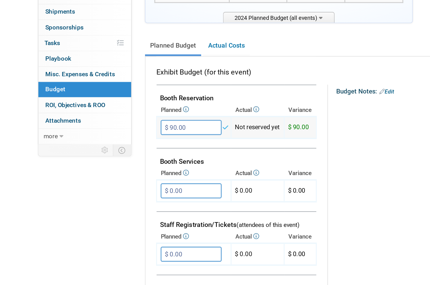
scroll to position [25, 0]
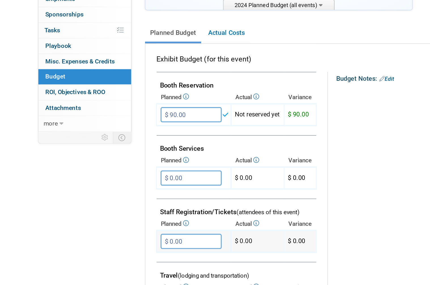
click at [127, 237] on input "$ 0.00" at bounding box center [121, 242] width 39 height 10
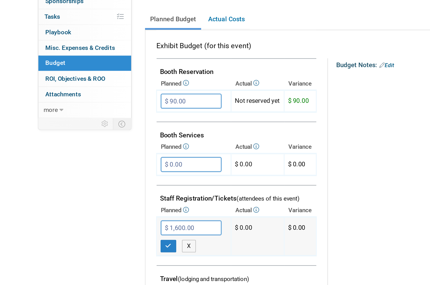
scroll to position [33, 0]
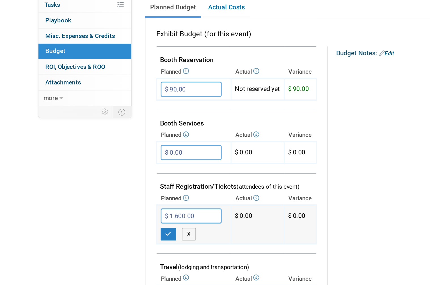
type input "$ 160.00"
click at [104, 242] on button "button" at bounding box center [107, 246] width 10 height 8
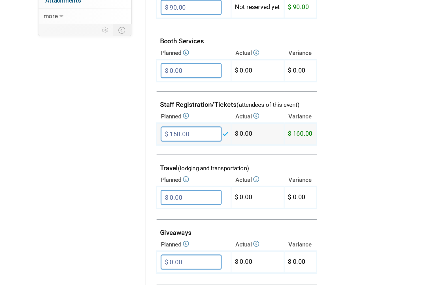
scroll to position [94, 0]
click at [133, 209] on input "$ 0.00" at bounding box center [121, 214] width 39 height 10
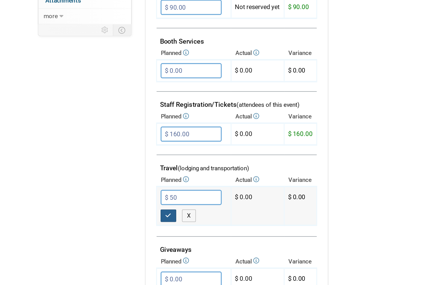
type input "$ 50.00"
click at [108, 224] on icon "button" at bounding box center [107, 226] width 4 height 4
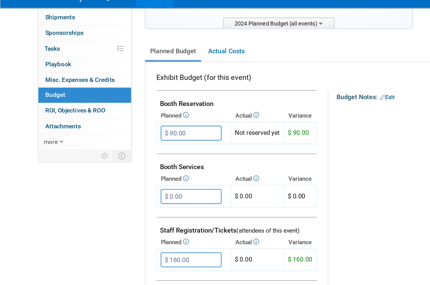
scroll to position [66, 0]
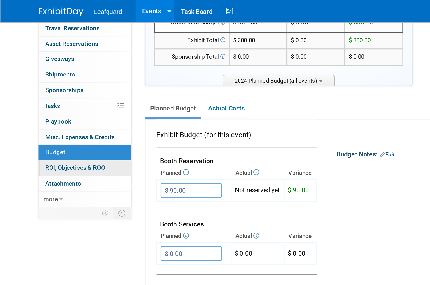
click at [62, 104] on span "ROI, Objectives & ROO 0" at bounding box center [48, 106] width 38 height 5
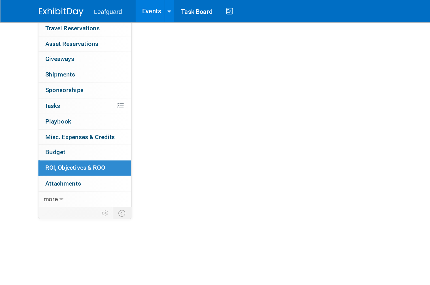
scroll to position [0, 0]
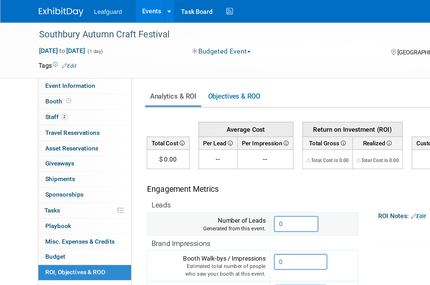
click at [183, 141] on input "0" at bounding box center [188, 142] width 28 height 10
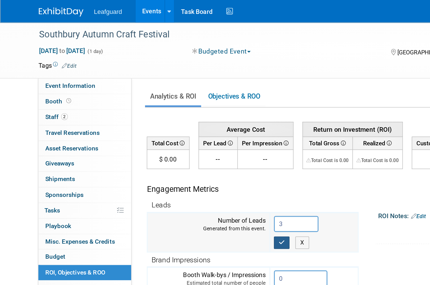
type input "3"
click at [181, 154] on icon "button" at bounding box center [179, 154] width 4 height 4
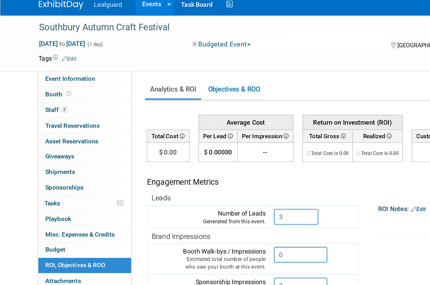
click at [18, 51] on div "Southbury Autumn Craft Festival EID: 11168654 Nov 17, 2024 to Nov 17, 2024 (1 d…" at bounding box center [215, 180] width 430 height 332
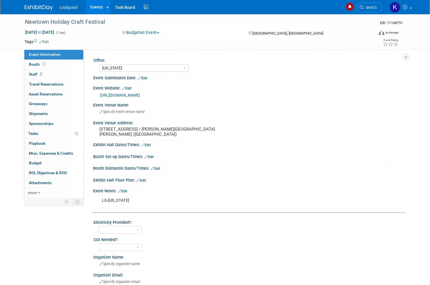
select select "[US_STATE]"
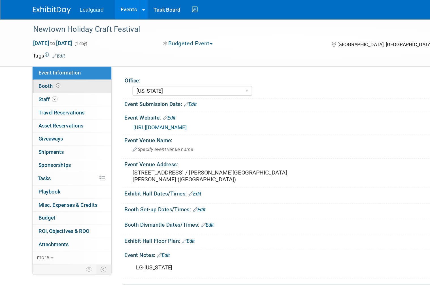
click at [46, 61] on link "Booth" at bounding box center [53, 65] width 59 height 10
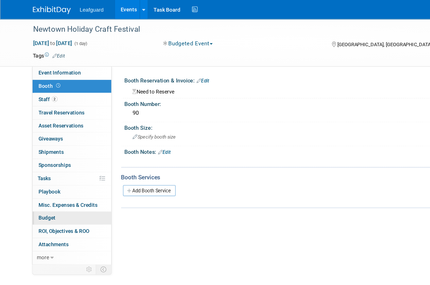
click at [55, 159] on link "Budget" at bounding box center [53, 163] width 59 height 10
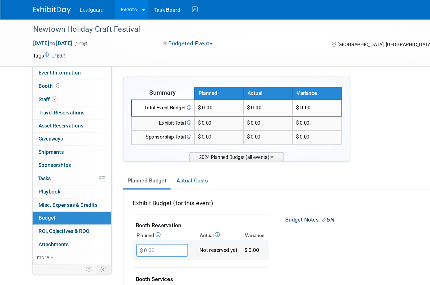
click at [129, 183] on input "$ 0.00" at bounding box center [121, 187] width 39 height 10
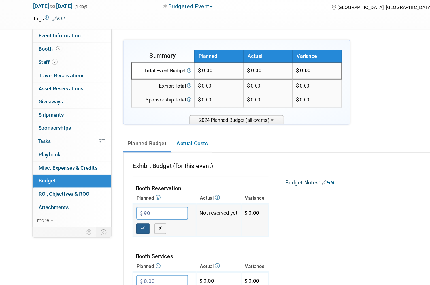
type input "$ 90.00"
click at [111, 195] on button "button" at bounding box center [107, 199] width 10 height 8
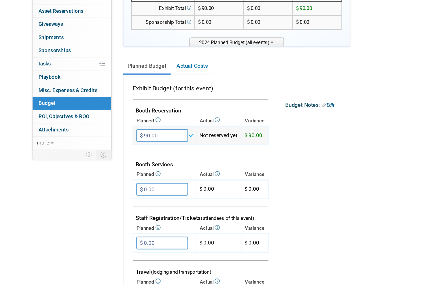
scroll to position [33, 0]
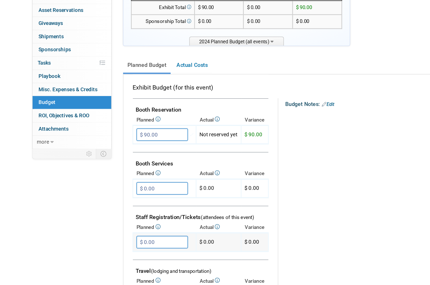
click at [128, 230] on input "$ 0.00" at bounding box center [121, 235] width 39 height 10
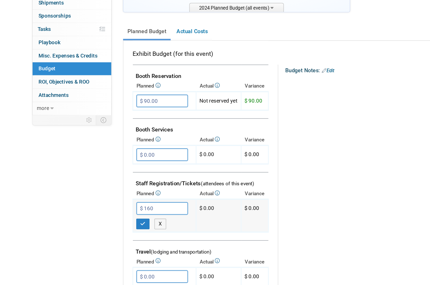
scroll to position [49, 0]
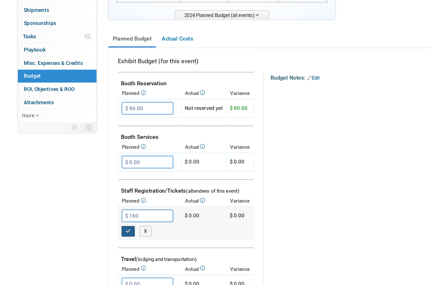
type input "$ 160.00"
click at [102, 226] on button "button" at bounding box center [107, 230] width 10 height 8
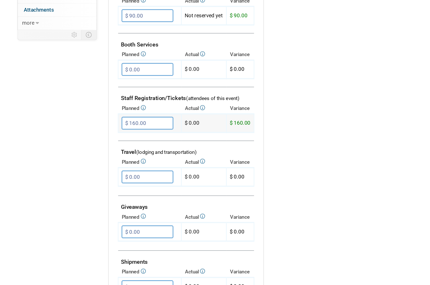
scroll to position [122, 0]
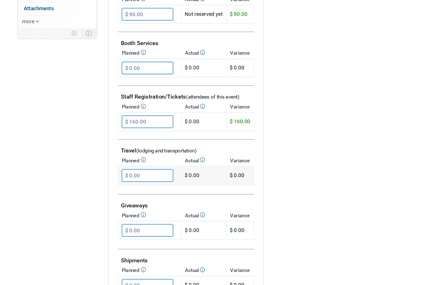
click at [115, 181] on input "$ 0.00" at bounding box center [121, 186] width 39 height 10
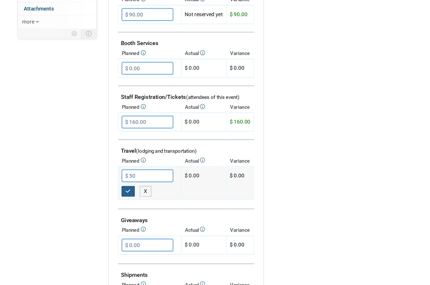
type input "$ 50.00"
click at [105, 195] on icon "button" at bounding box center [107, 197] width 4 height 4
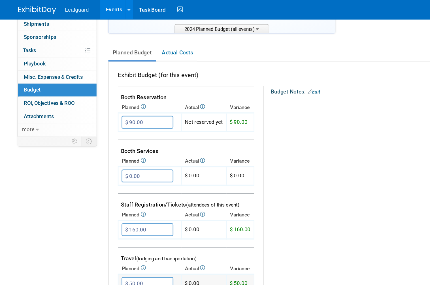
scroll to position [62, 0]
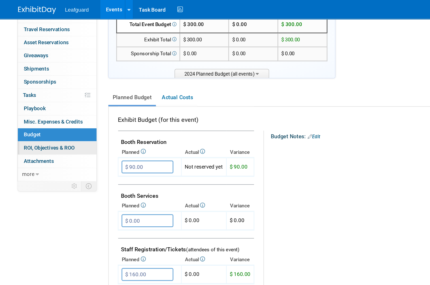
click at [51, 108] on span "ROI, Objectives & ROO 0" at bounding box center [48, 110] width 38 height 5
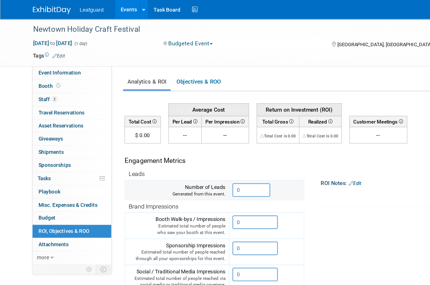
click at [186, 142] on input "0" at bounding box center [188, 142] width 28 height 10
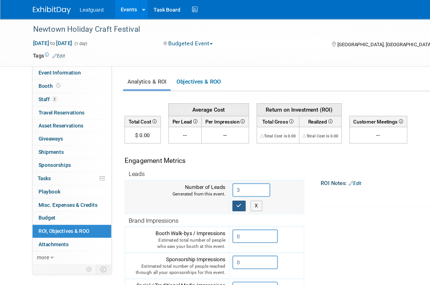
type input "3"
click at [181, 152] on icon "button" at bounding box center [179, 154] width 4 height 4
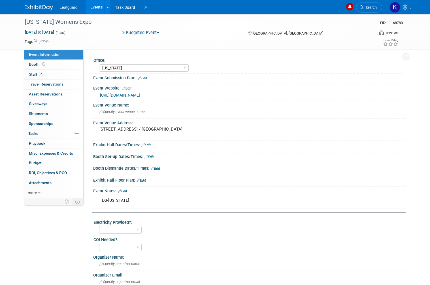
select select "[US_STATE]"
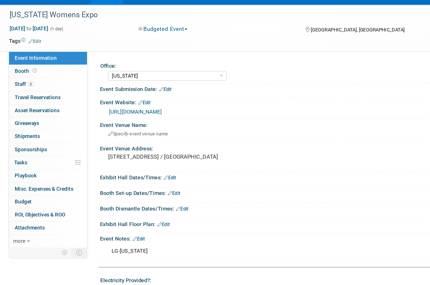
click at [140, 93] on link "[URL][DOMAIN_NAME]" at bounding box center [120, 95] width 40 height 5
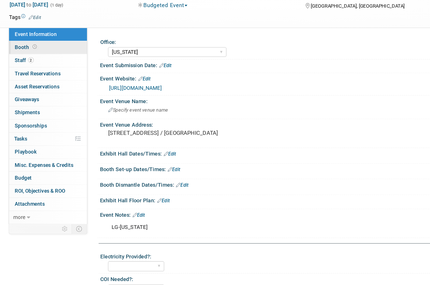
click at [41, 62] on span at bounding box center [43, 64] width 5 height 4
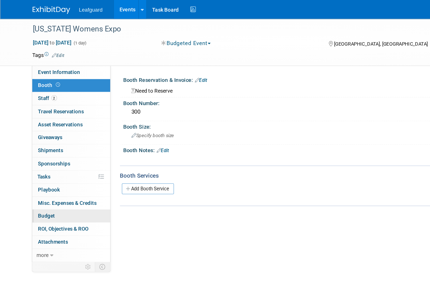
click at [46, 158] on link "Budget" at bounding box center [53, 163] width 59 height 10
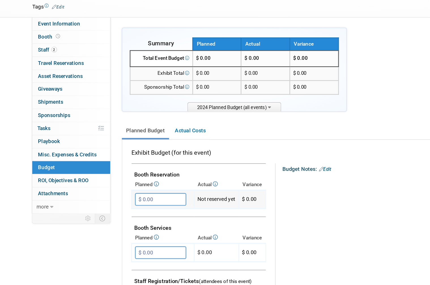
click at [126, 182] on input "$ 0.00" at bounding box center [121, 187] width 39 height 10
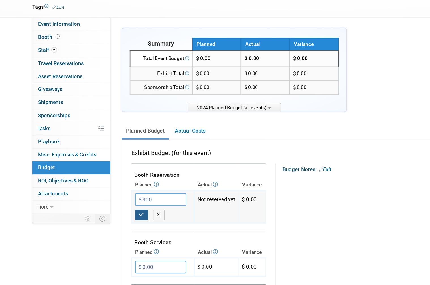
type input "$ 300.00"
click at [107, 197] on icon "button" at bounding box center [107, 199] width 4 height 4
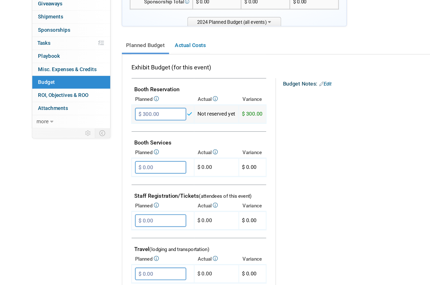
scroll to position [49, 0]
click at [121, 214] on input "$ 0.00" at bounding box center [121, 219] width 39 height 10
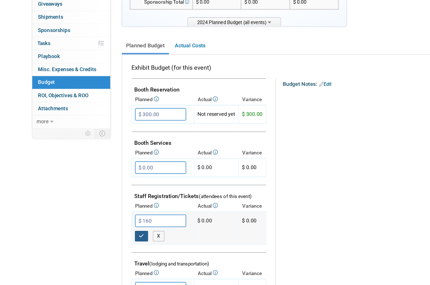
type input "$ 160.00"
click at [110, 226] on button "button" at bounding box center [107, 230] width 10 height 8
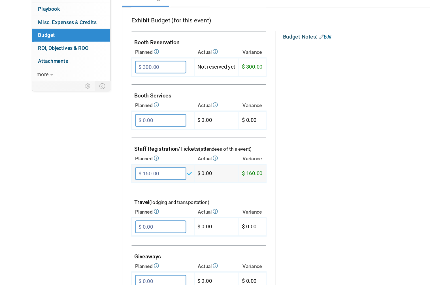
scroll to position [121, 0]
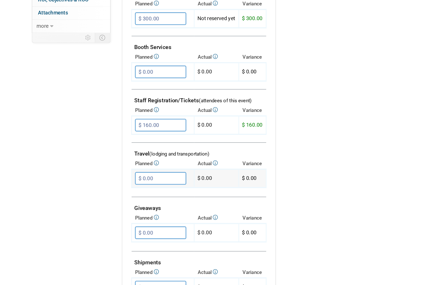
click at [131, 182] on input "$ 0.00" at bounding box center [121, 187] width 39 height 10
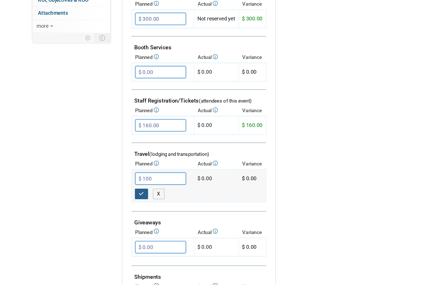
type input "$ 100.00"
click at [111, 194] on button "button" at bounding box center [107, 198] width 10 height 8
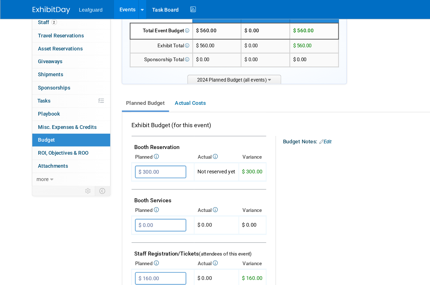
scroll to position [58, 0]
click at [70, 112] on link "0 ROI, Objectives & ROO 0" at bounding box center [53, 116] width 59 height 10
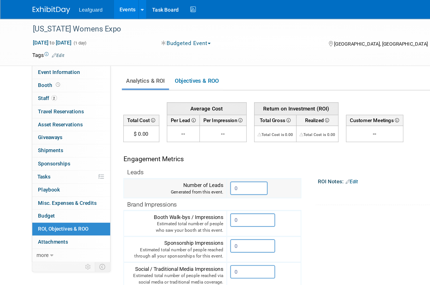
click at [187, 140] on input "0" at bounding box center [188, 142] width 28 height 10
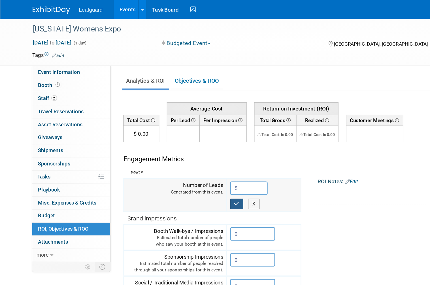
type input "5"
click at [180, 156] on button "button" at bounding box center [179, 154] width 10 height 8
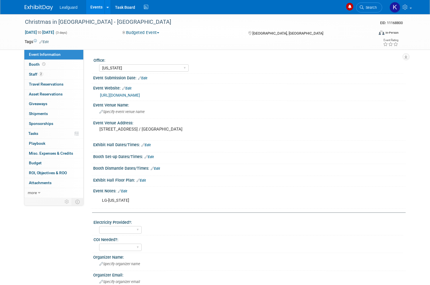
select select "Connecticut"
click at [39, 64] on span "Booth" at bounding box center [38, 64] width 18 height 5
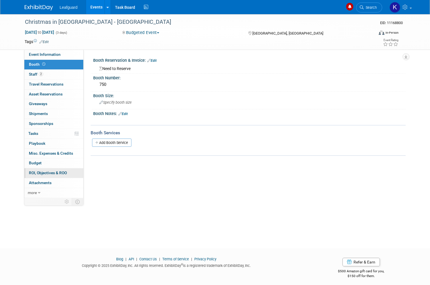
click at [59, 171] on span "ROI, Objectives & ROO 0" at bounding box center [48, 173] width 38 height 5
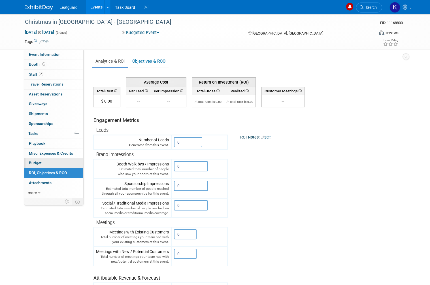
click at [46, 161] on link "Budget" at bounding box center [53, 163] width 59 height 10
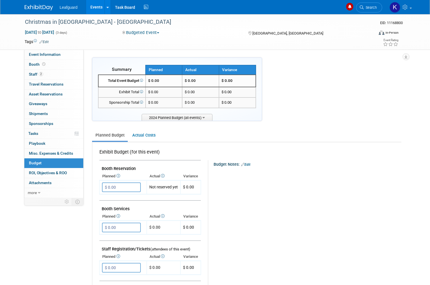
scroll to position [1, 0]
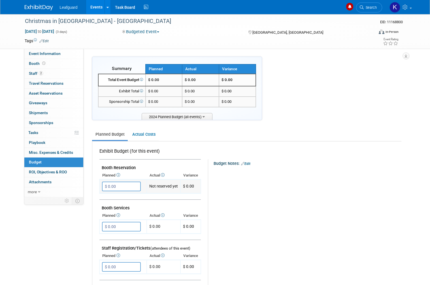
click at [127, 184] on input "$ 0.00" at bounding box center [121, 187] width 39 height 10
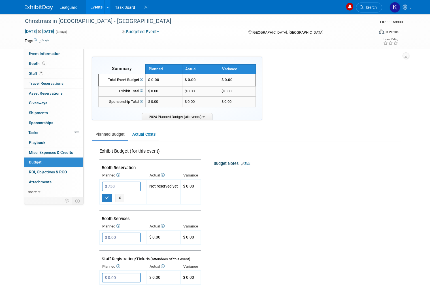
type input "$ 750.00"
click at [111, 196] on button "button" at bounding box center [107, 198] width 10 height 8
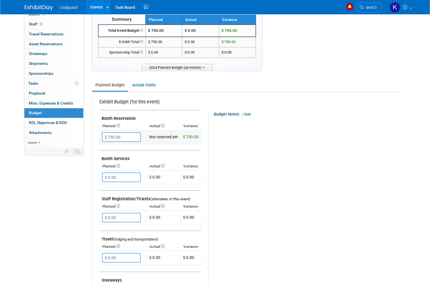
scroll to position [50, 0]
click at [130, 213] on input "$ 0.00" at bounding box center [121, 218] width 39 height 10
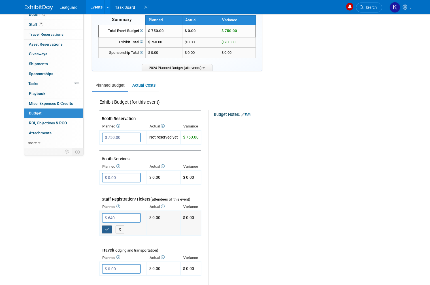
type input "$ 640.00"
click at [107, 226] on button "button" at bounding box center [107, 230] width 10 height 8
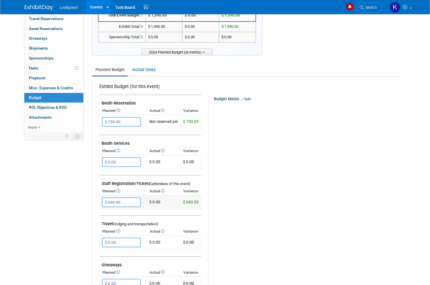
scroll to position [85, 0]
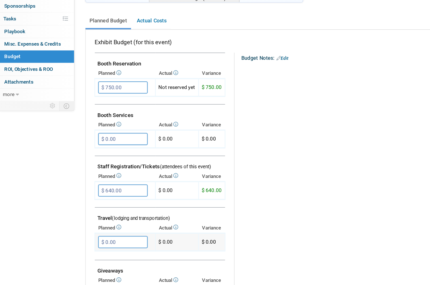
click at [102, 218] on input "$ 0.00" at bounding box center [121, 223] width 39 height 10
type input "$ 100.00"
click at [102, 231] on button "button" at bounding box center [107, 235] width 10 height 8
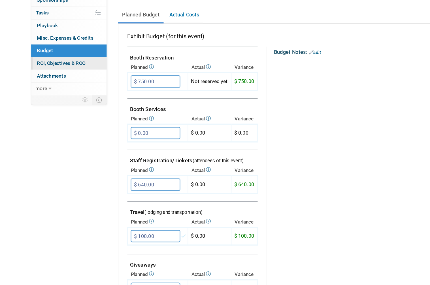
click at [68, 83] on link "0 ROI, Objectives & ROO 0" at bounding box center [53, 88] width 59 height 10
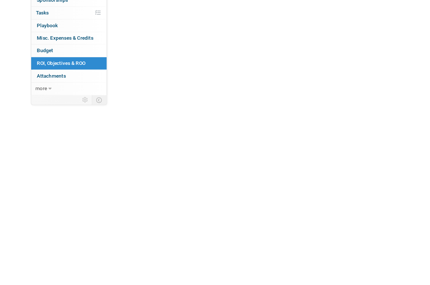
scroll to position [0, 0]
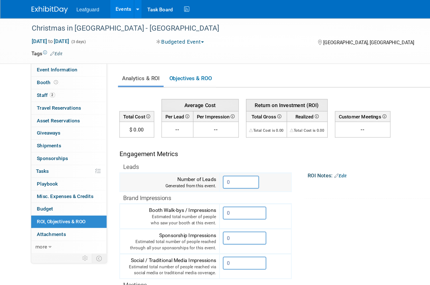
click at [184, 140] on input "0" at bounding box center [188, 142] width 28 height 10
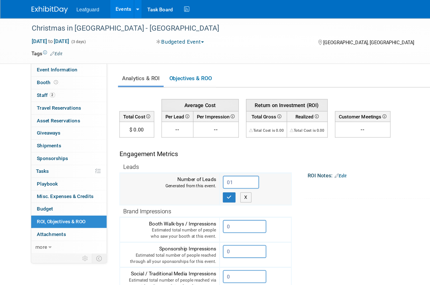
type input "0"
type input "10"
click at [181, 153] on icon "button" at bounding box center [179, 154] width 4 height 4
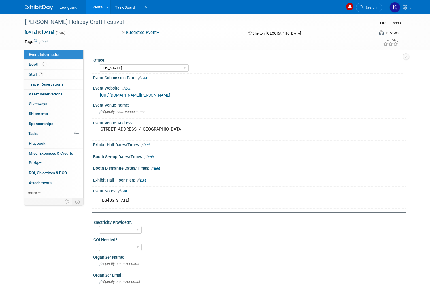
select select "[US_STATE]"
click at [46, 64] on link "Booth" at bounding box center [53, 65] width 59 height 10
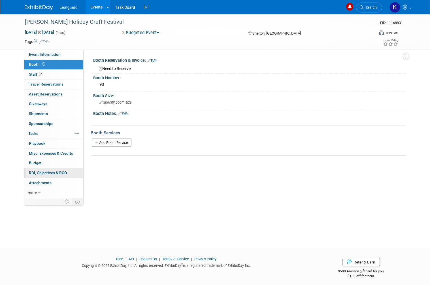
click at [61, 171] on span "ROI, Objectives & ROO 0" at bounding box center [48, 173] width 38 height 5
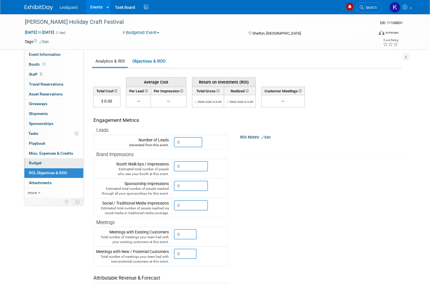
click at [51, 161] on link "Budget" at bounding box center [53, 163] width 59 height 10
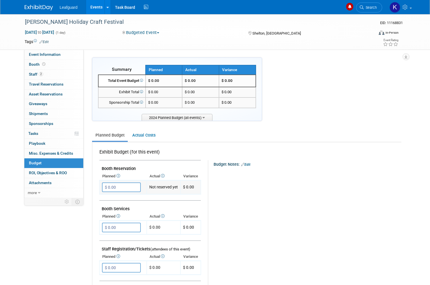
click at [126, 184] on input "$ 0.00" at bounding box center [121, 187] width 39 height 10
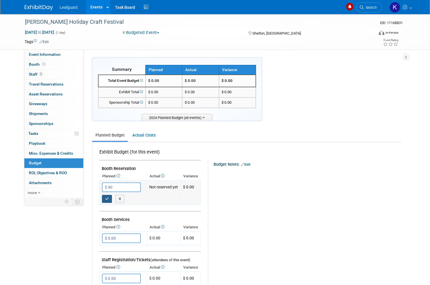
type input "$ 90.00"
click at [109, 195] on button "button" at bounding box center [107, 199] width 10 height 8
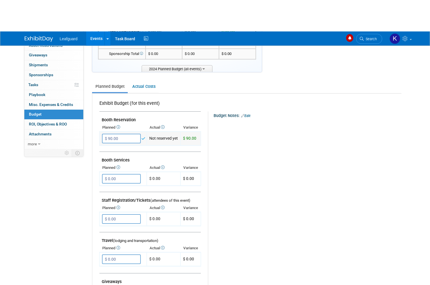
scroll to position [80, 0]
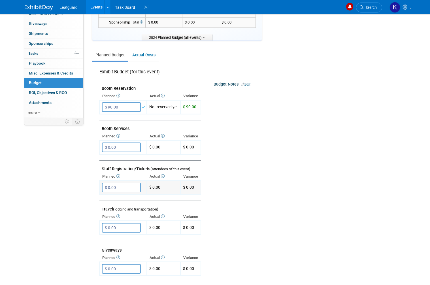
click at [137, 184] on input "$ 0.00" at bounding box center [121, 188] width 39 height 10
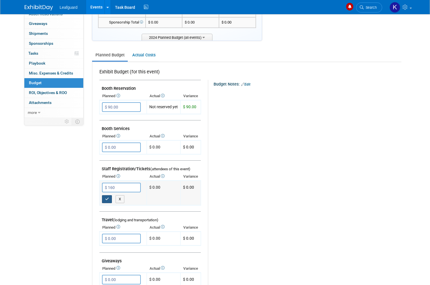
type input "$ 160.00"
click at [107, 197] on icon "button" at bounding box center [107, 199] width 4 height 4
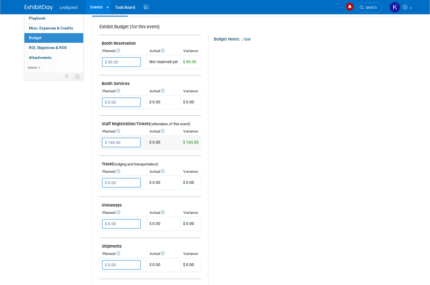
scroll to position [125, 0]
click at [140, 178] on input "$ 0.00" at bounding box center [121, 183] width 39 height 10
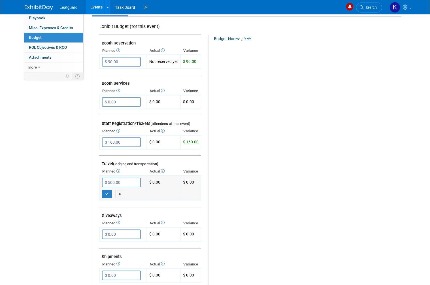
type input "$ 50.00"
click at [111, 182] on input "$ 50.00" at bounding box center [121, 183] width 39 height 10
click at [107, 190] on button "button" at bounding box center [107, 194] width 10 height 8
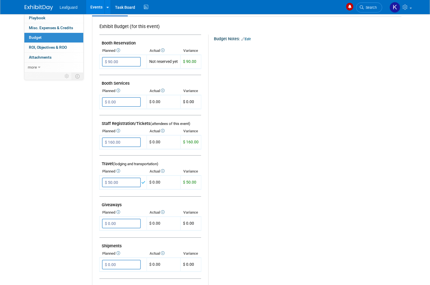
click at [53, 34] on link "Budget" at bounding box center [53, 38] width 59 height 10
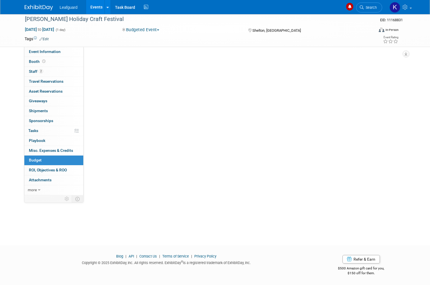
scroll to position [3, 0]
click at [53, 10] on img at bounding box center [39, 8] width 28 height 6
click at [70, 171] on link "0 ROI, Objectives & ROO 0" at bounding box center [53, 170] width 59 height 10
click at [62, 168] on span "ROI, Objectives & ROO 0" at bounding box center [48, 170] width 38 height 5
click at [65, 169] on span "ROI, Objectives & ROO 0" at bounding box center [48, 170] width 38 height 5
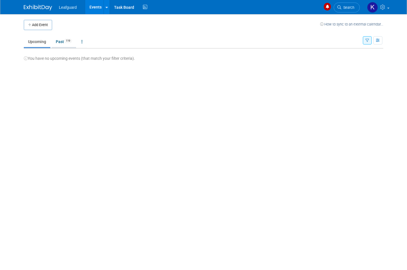
click at [65, 43] on link "Past 119" at bounding box center [64, 41] width 25 height 11
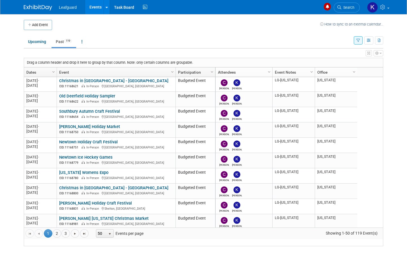
scroll to position [344, 0]
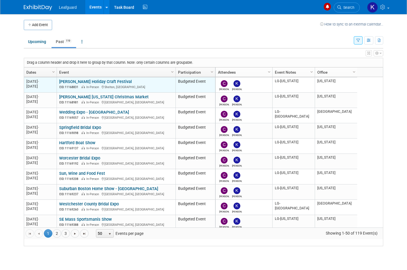
click at [105, 84] on link "[PERSON_NAME] Holiday Craft Festival" at bounding box center [95, 81] width 73 height 5
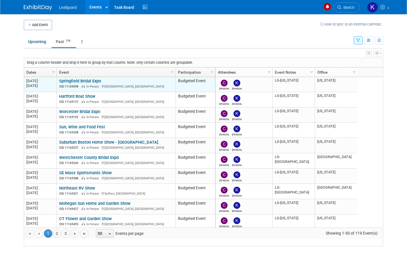
click at [95, 84] on link "Springfield Bridal Expo" at bounding box center [80, 80] width 42 height 5
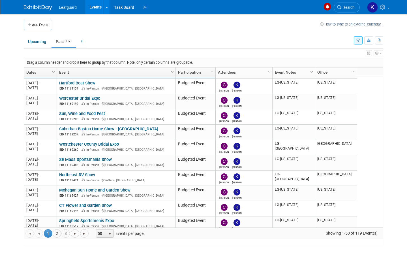
scroll to position [458, 0]
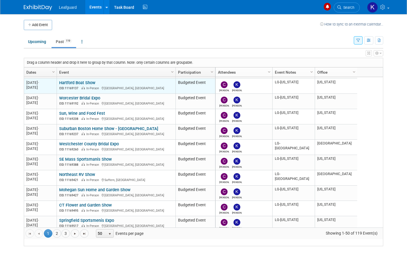
click at [88, 85] on link "Hartford Boat Show" at bounding box center [77, 82] width 36 height 5
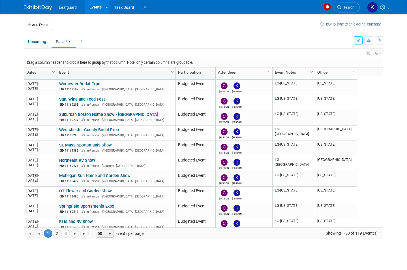
scroll to position [472, 0]
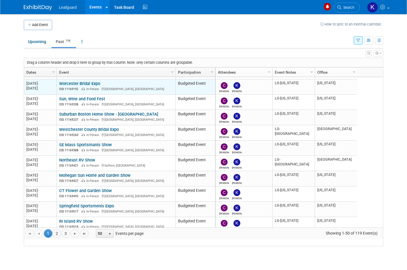
click at [96, 86] on link "Worcester Bridal Expo" at bounding box center [79, 83] width 41 height 5
click at [99, 86] on link "Worcester Bridal Expo" at bounding box center [79, 83] width 41 height 5
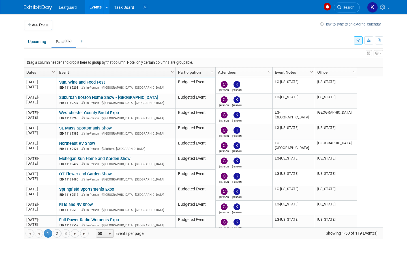
scroll to position [488, 0]
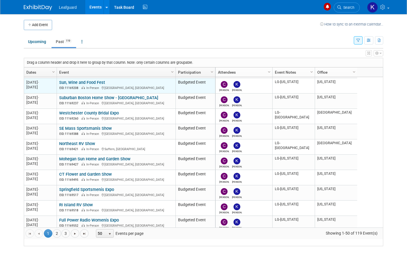
click at [103, 85] on link "Sun, Wine and Food Fest" at bounding box center [82, 82] width 46 height 5
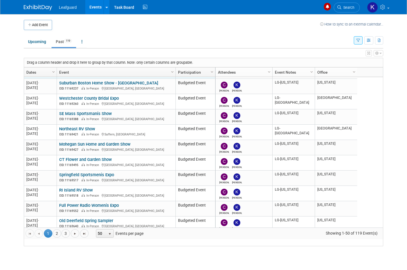
scroll to position [504, 0]
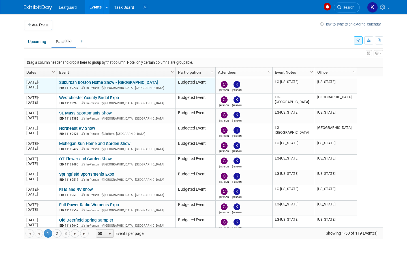
click at [115, 85] on link "Suburban Boston Home Show - [GEOGRAPHIC_DATA]" at bounding box center [108, 82] width 99 height 5
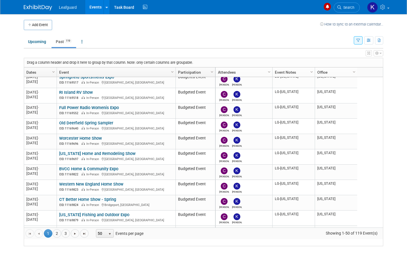
scroll to position [599, 0]
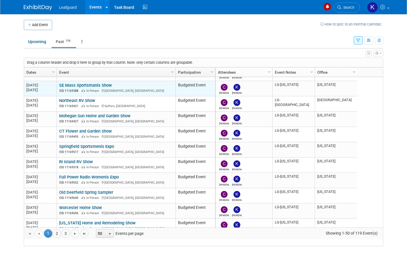
click at [101, 88] on link "SE Mass Sportsmanís Show" at bounding box center [85, 85] width 53 height 5
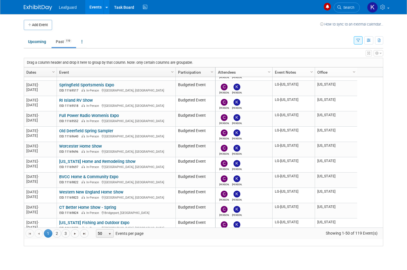
scroll to position [590, 0]
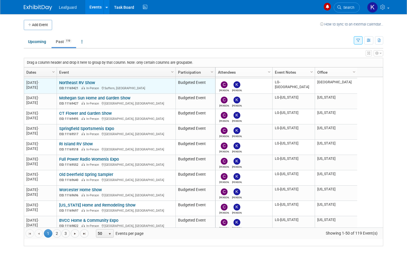
click at [90, 85] on link "Northeast RV Show" at bounding box center [77, 82] width 36 height 5
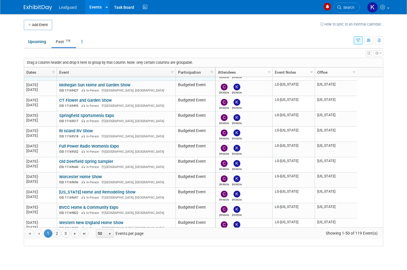
scroll to position [565, 0]
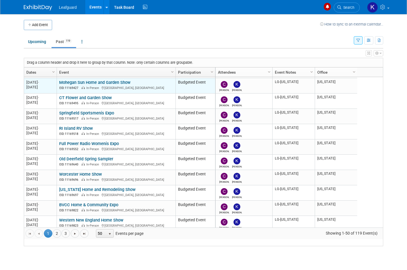
click at [126, 85] on link "Mohegan Sun Home and Garden Show" at bounding box center [94, 82] width 71 height 5
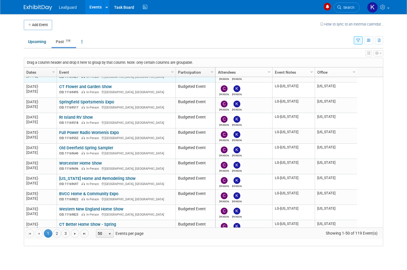
scroll to position [577, 0]
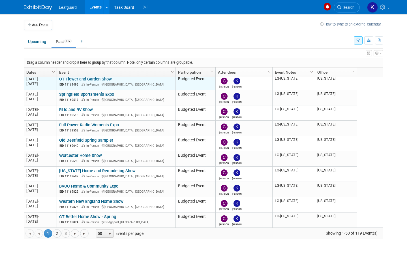
click at [107, 82] on link "CT Flower and Garden Show" at bounding box center [85, 78] width 53 height 5
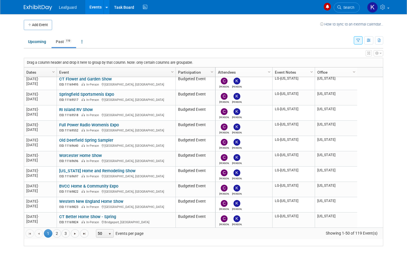
click at [378, 196] on div "Calleen Kevin LG-Connecticut Connecticut 2024 M-2024-10 October 2024 Portland, …" at bounding box center [299, 152] width 168 height 150
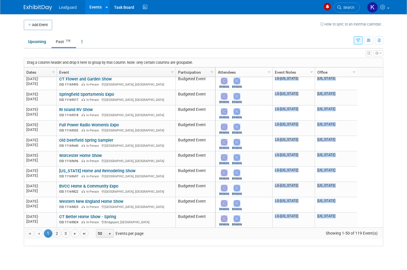
click at [395, 133] on body "Leafguard Events Add Event Bulk Upload Events Recently Viewed Events: Shelton H…" at bounding box center [203, 135] width 407 height 270
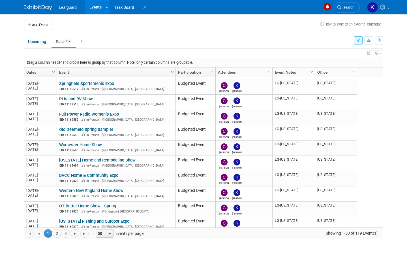
scroll to position [594, 0]
click at [60, 238] on link "2" at bounding box center [57, 233] width 8 height 8
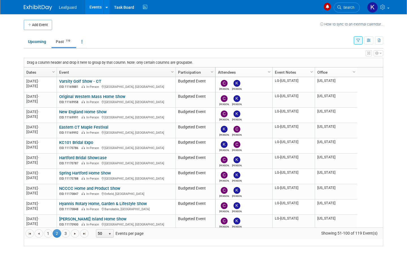
scroll to position [0, 0]
click at [52, 238] on link "1" at bounding box center [48, 233] width 8 height 8
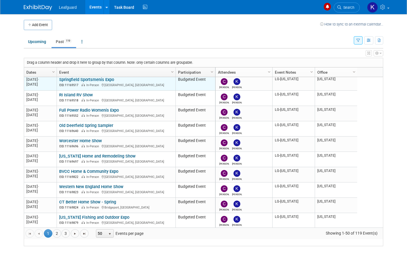
click at [103, 82] on link "Springfield Sportsmenís Expo" at bounding box center [86, 79] width 55 height 5
click at [90, 82] on link "Springfield Sportsmenís Expo" at bounding box center [86, 79] width 55 height 5
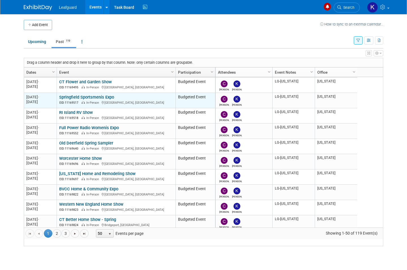
scroll to position [585, 0]
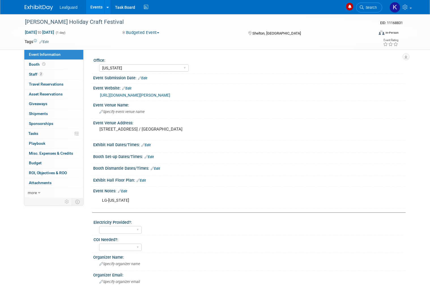
select select "[US_STATE]"
click at [56, 171] on span "ROI, Objectives & ROO 0" at bounding box center [48, 173] width 38 height 5
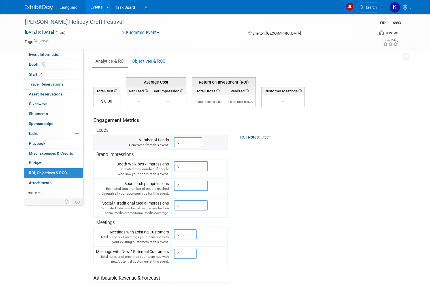
click at [189, 143] on input "0" at bounding box center [188, 142] width 28 height 10
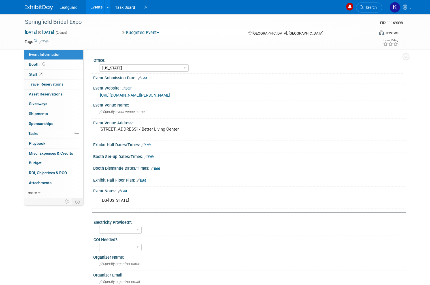
select select "[US_STATE]"
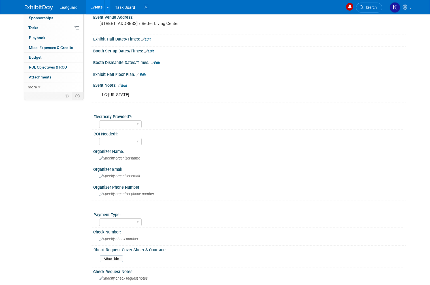
scroll to position [118, 0]
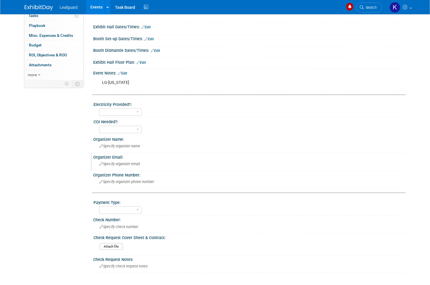
click at [200, 168] on div "Specify organizer email" at bounding box center [249, 163] width 304 height 9
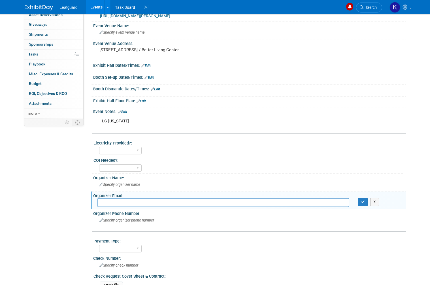
scroll to position [0, 0]
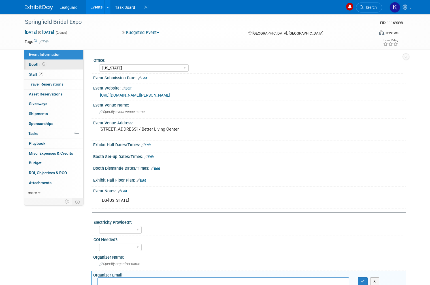
click at [44, 63] on icon at bounding box center [43, 64] width 3 height 3
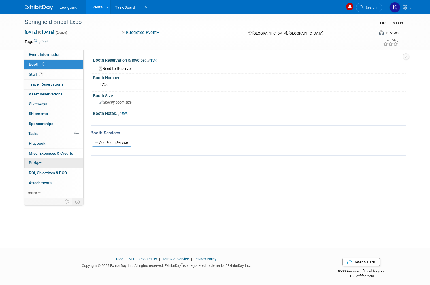
click at [50, 159] on link "Budget" at bounding box center [53, 163] width 59 height 10
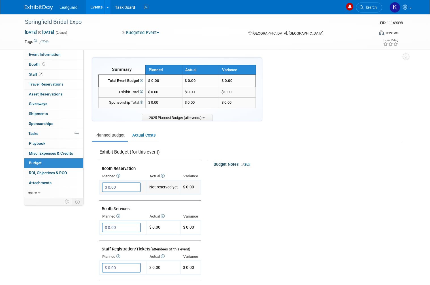
click at [128, 186] on input "$ 0.00" at bounding box center [121, 187] width 39 height 10
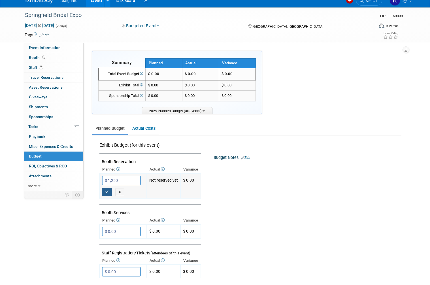
type input "$ 1,250.00"
click at [108, 197] on icon "button" at bounding box center [107, 199] width 4 height 4
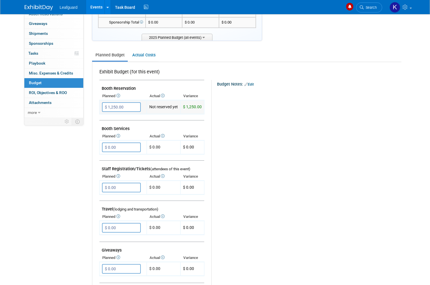
scroll to position [88, 0]
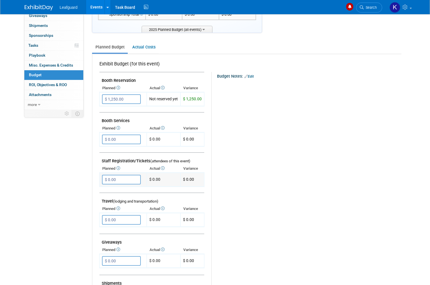
click at [138, 177] on input "$ 0.00" at bounding box center [121, 180] width 39 height 10
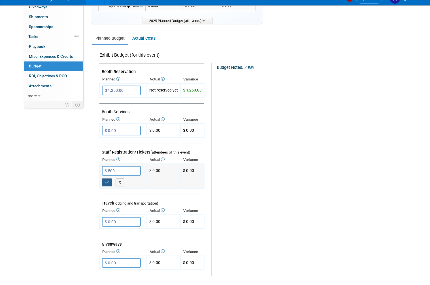
type input "$ 500.00"
click at [110, 187] on button "button" at bounding box center [107, 191] width 10 height 8
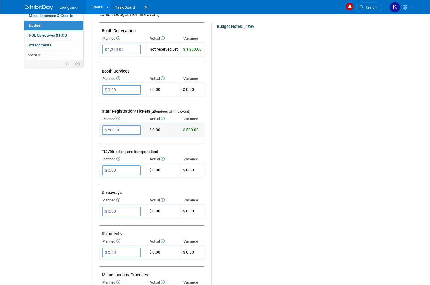
scroll to position [142, 0]
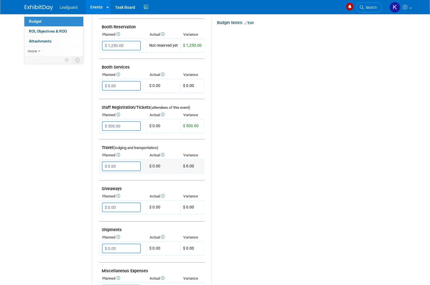
click at [135, 161] on input "$ 0.00" at bounding box center [121, 166] width 39 height 10
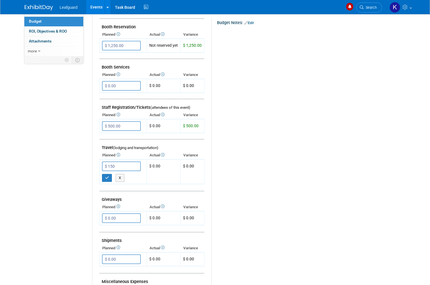
type input "$ 150.00"
click at [235, 181] on div "Budget Notes: Edit X" at bounding box center [303, 165] width 185 height 294
click at [111, 174] on button "button" at bounding box center [107, 178] width 10 height 8
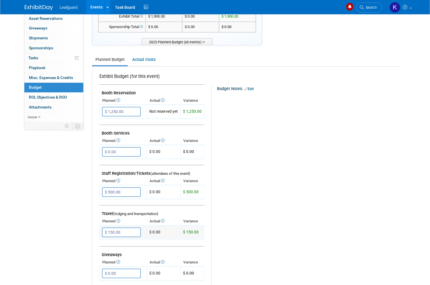
scroll to position [0, 0]
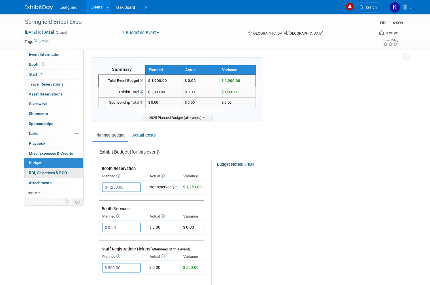
click at [63, 171] on span "ROI, Objectives & ROO 0" at bounding box center [48, 173] width 38 height 5
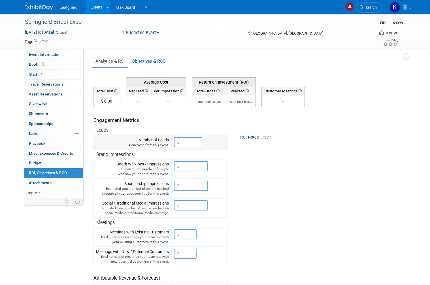
click at [198, 139] on input "0" at bounding box center [188, 142] width 28 height 10
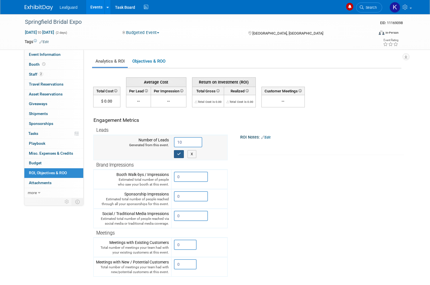
type input "10"
click at [176, 153] on button "button" at bounding box center [179, 154] width 10 height 8
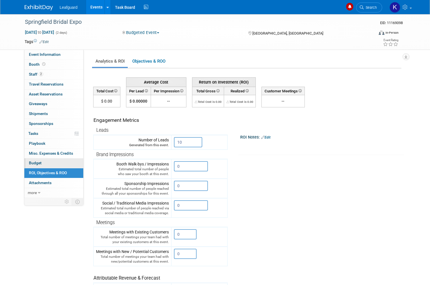
click at [54, 159] on link "Budget" at bounding box center [53, 163] width 59 height 10
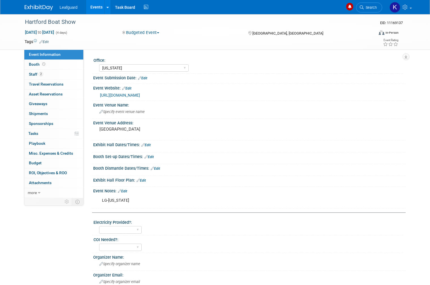
select select "[US_STATE]"
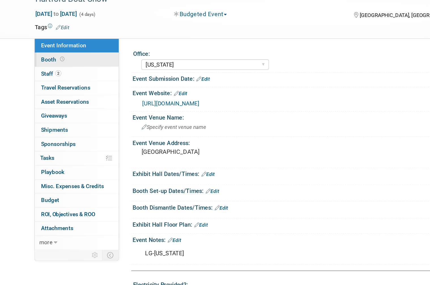
click at [34, 62] on span "Booth" at bounding box center [38, 64] width 18 height 5
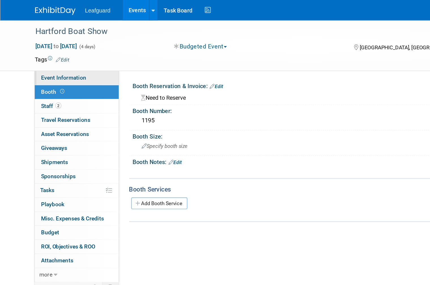
click at [60, 53] on link "Event Information" at bounding box center [53, 55] width 59 height 10
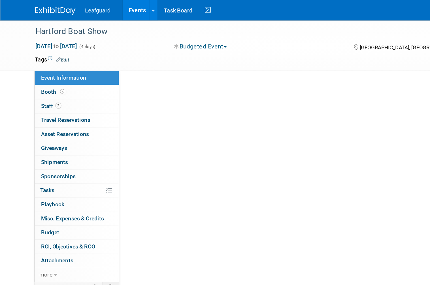
select select "[US_STATE]"
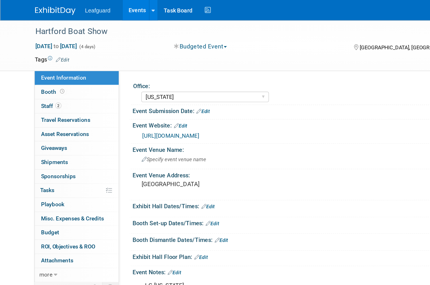
click at [140, 97] on link "[URL][DOMAIN_NAME]" at bounding box center [120, 95] width 40 height 5
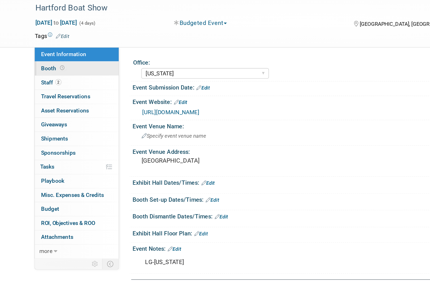
click at [38, 62] on span "Booth" at bounding box center [38, 64] width 18 height 5
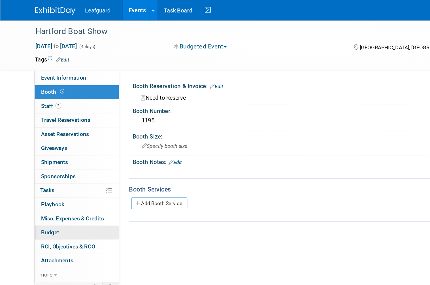
click at [45, 158] on link "Budget" at bounding box center [53, 163] width 59 height 10
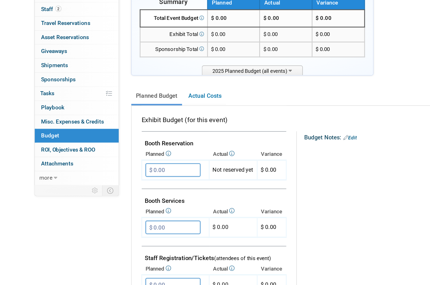
scroll to position [31, 0]
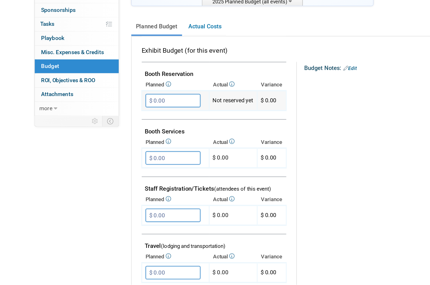
click at [123, 151] on input "$ 0.00" at bounding box center [121, 156] width 39 height 10
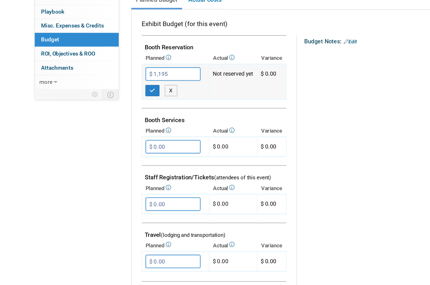
scroll to position [57, 0]
type input "$ 1,195.00"
click at [125, 217] on input "$ 0.00" at bounding box center [121, 222] width 39 height 10
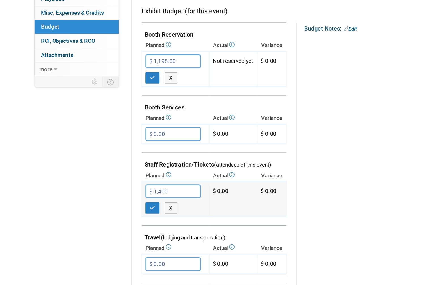
scroll to position [72, 0]
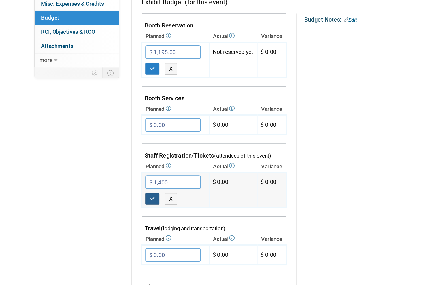
type input "$ 1,400.00"
click at [107, 216] on icon "button" at bounding box center [107, 218] width 4 height 4
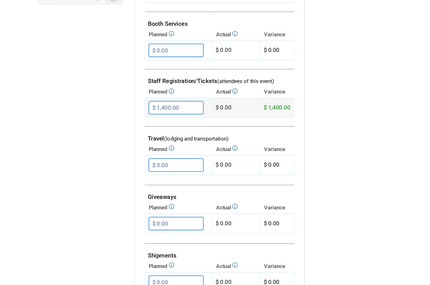
scroll to position [135, 0]
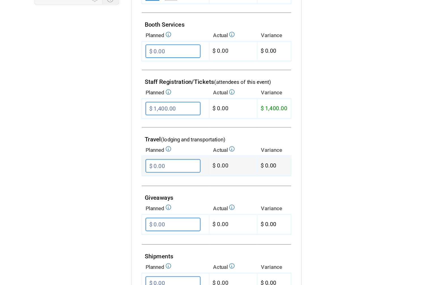
click at [124, 179] on input "$ 0.00" at bounding box center [121, 184] width 39 height 10
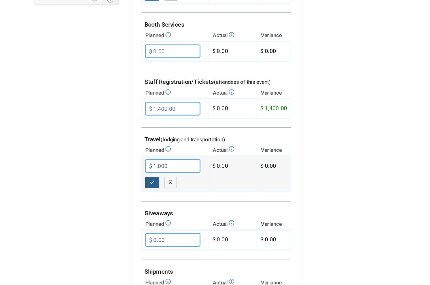
type input "$ 1,000.00"
click at [111, 192] on button "button" at bounding box center [107, 196] width 10 height 8
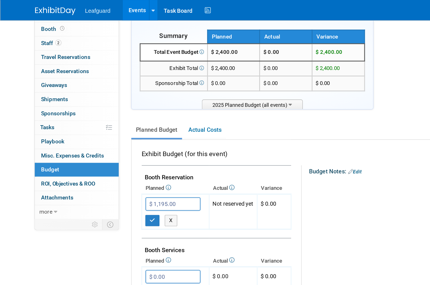
scroll to position [44, 0]
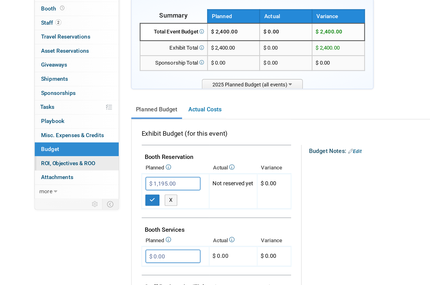
click at [60, 127] on span "ROI, Objectives & ROO 0" at bounding box center [48, 129] width 38 height 5
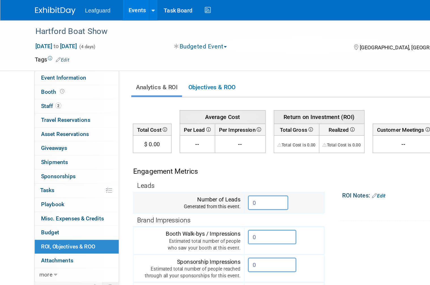
click at [188, 141] on input "0" at bounding box center [188, 142] width 28 height 10
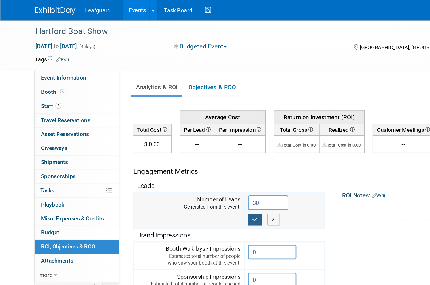
type input "30"
click at [178, 153] on icon "button" at bounding box center [179, 154] width 4 height 4
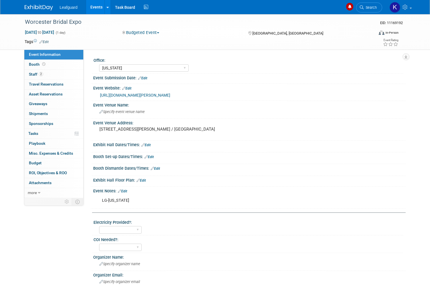
select select "[US_STATE]"
click at [170, 96] on link "[URL][DOMAIN_NAME][PERSON_NAME]" at bounding box center [135, 95] width 70 height 5
click at [46, 62] on link "Booth" at bounding box center [53, 65] width 59 height 10
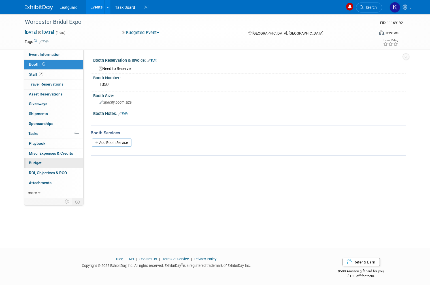
click at [48, 161] on link "Budget" at bounding box center [53, 163] width 59 height 10
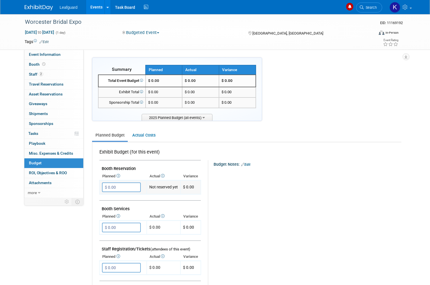
click at [125, 183] on input "$ 0.00" at bounding box center [121, 187] width 39 height 10
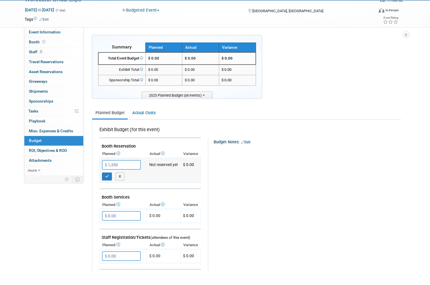
scroll to position [9, 0]
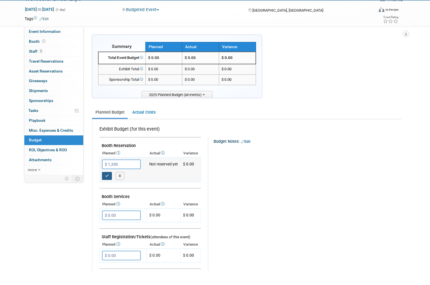
type input "$ 1,350.00"
click at [110, 186] on button "button" at bounding box center [107, 190] width 10 height 8
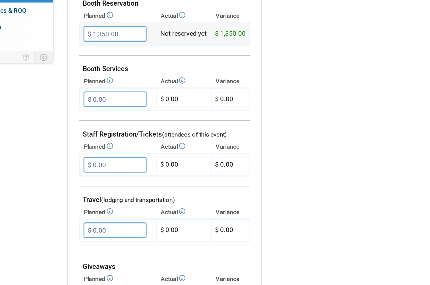
scroll to position [71, 0]
click at [102, 192] on input "$ 0.00" at bounding box center [121, 197] width 39 height 10
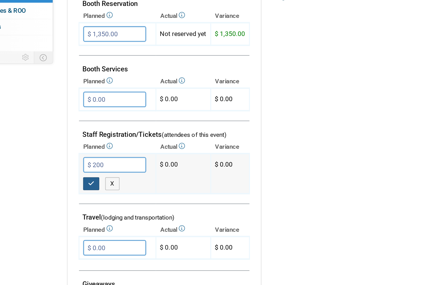
type input "$ 200.00"
click at [102, 204] on button "button" at bounding box center [107, 208] width 10 height 8
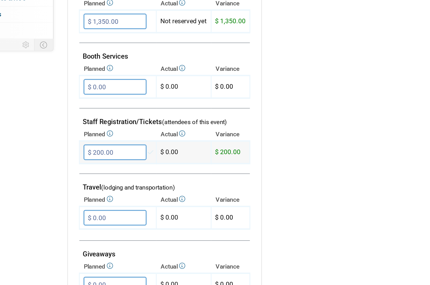
scroll to position [79, 0]
click at [102, 224] on input "$ 0.00" at bounding box center [121, 229] width 39 height 10
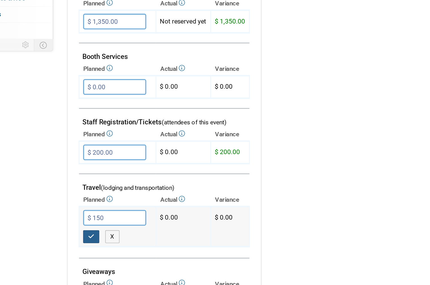
type input "$ 150.00"
click at [102, 237] on button "button" at bounding box center [107, 241] width 10 height 8
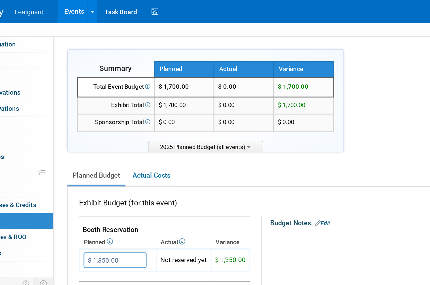
scroll to position [27, 0]
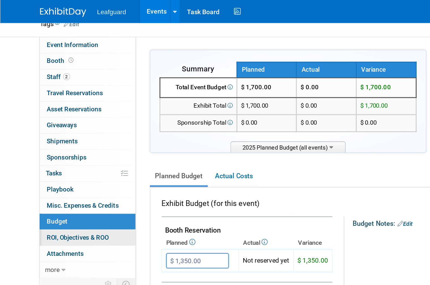
click at [60, 144] on span "ROI, Objectives & ROO 0" at bounding box center [48, 146] width 38 height 5
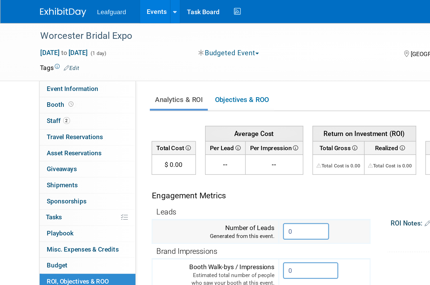
click at [183, 141] on input "0" at bounding box center [188, 142] width 28 height 10
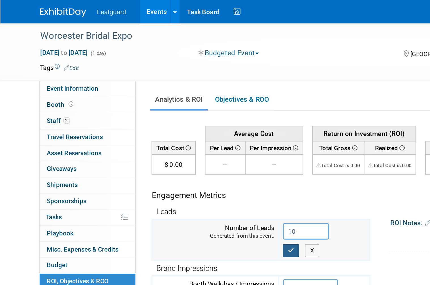
type input "10"
click at [179, 152] on icon "button" at bounding box center [179, 154] width 4 height 4
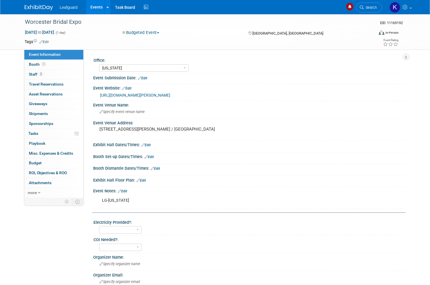
select select "[US_STATE]"
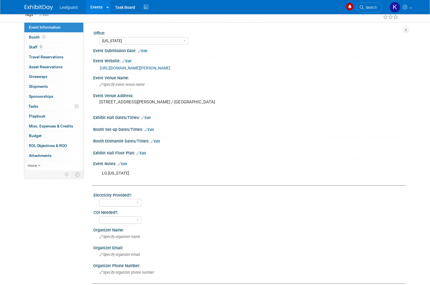
scroll to position [27, 0]
click at [47, 135] on link "Budget" at bounding box center [53, 136] width 59 height 10
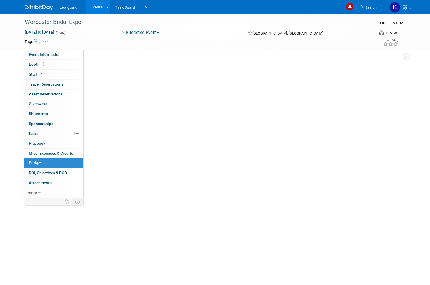
scroll to position [3, 0]
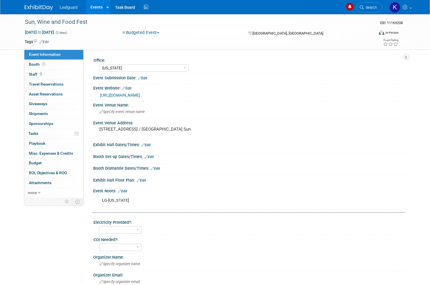
select select "[US_STATE]"
click at [140, 97] on link "https://englert2-my.sharepoint.com/personal/cstackpole_leafguard_com/Documents/…" at bounding box center [120, 95] width 40 height 5
click at [37, 64] on span "Booth" at bounding box center [38, 64] width 18 height 5
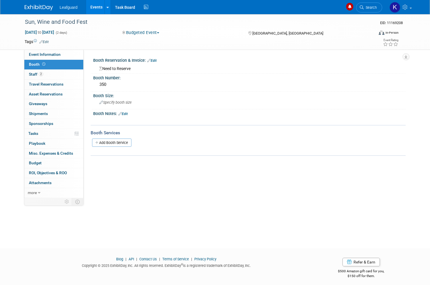
scroll to position [3, 0]
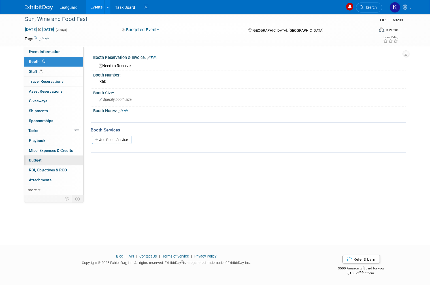
click at [46, 156] on link "Budget" at bounding box center [53, 161] width 59 height 10
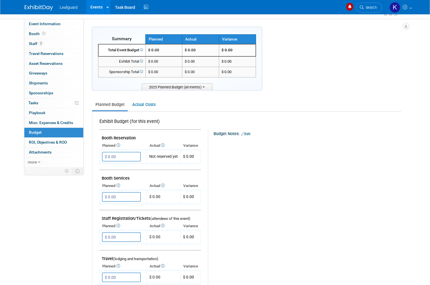
scroll to position [44, 0]
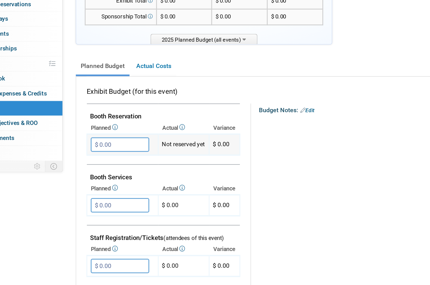
click at [102, 138] on input "$ 0.00" at bounding box center [121, 143] width 39 height 10
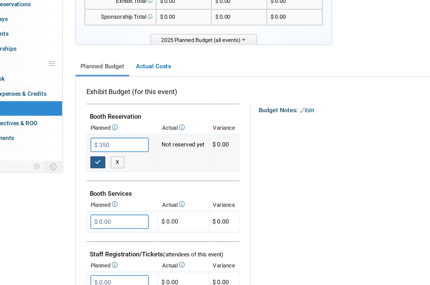
type input "$ 350.00"
click at [102, 150] on button "button" at bounding box center [107, 154] width 10 height 8
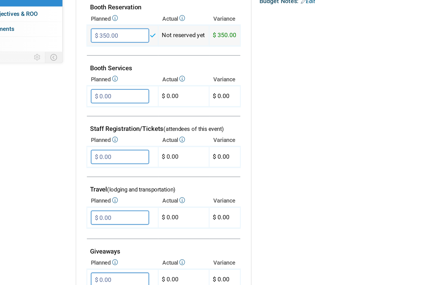
scroll to position [88, 0]
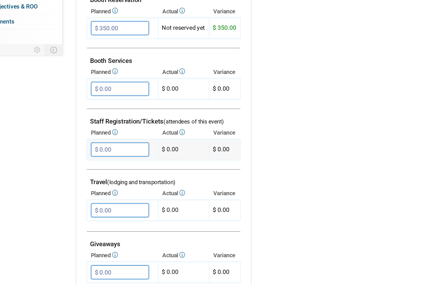
click at [102, 175] on input "$ 0.00" at bounding box center [121, 180] width 39 height 10
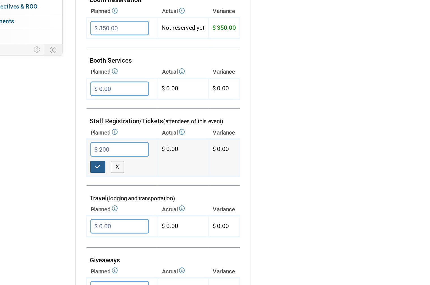
type input "$ 200.00"
click at [102, 187] on button "button" at bounding box center [107, 191] width 10 height 8
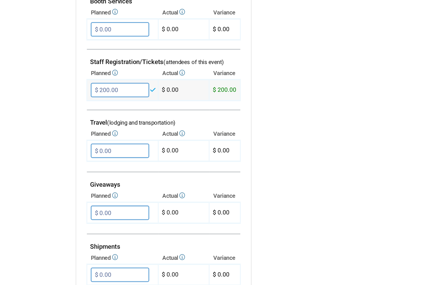
scroll to position [131, 0]
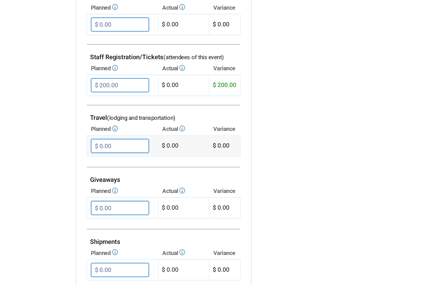
click at [102, 172] on input "$ 0.00" at bounding box center [121, 177] width 39 height 10
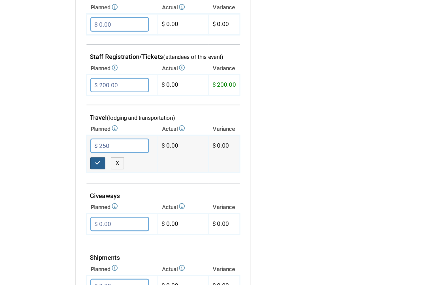
type input "$ 250.00"
click at [105, 187] on icon "button" at bounding box center [107, 189] width 4 height 4
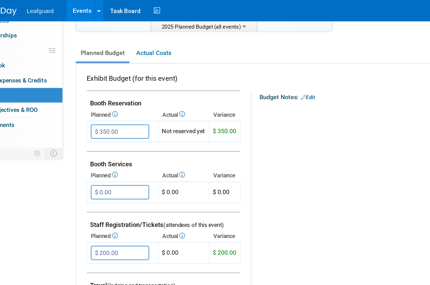
scroll to position [49, 0]
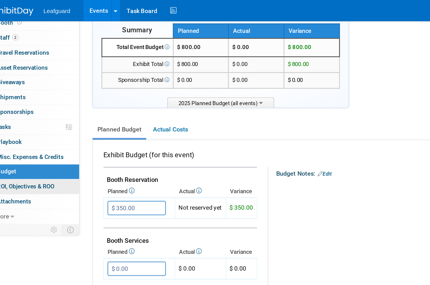
click at [36, 121] on span "ROI, Objectives & ROO 0" at bounding box center [48, 123] width 38 height 5
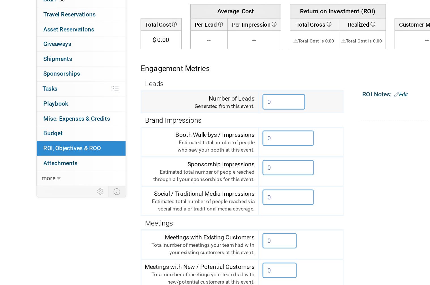
click at [188, 137] on input "0" at bounding box center [188, 142] width 28 height 10
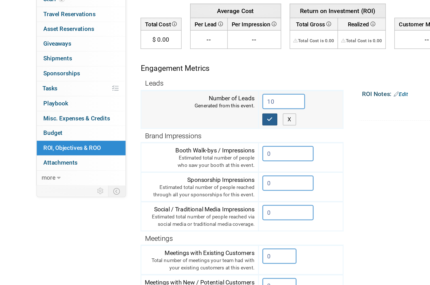
type input "10"
click at [179, 152] on icon "button" at bounding box center [179, 154] width 4 height 4
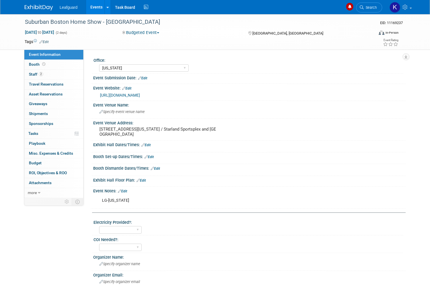
select select "[US_STATE]"
click at [38, 65] on span "Booth" at bounding box center [38, 64] width 18 height 5
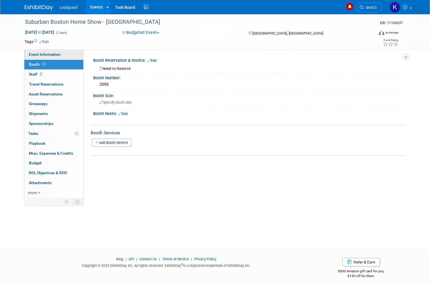
click at [60, 55] on link "Event Information" at bounding box center [53, 55] width 59 height 10
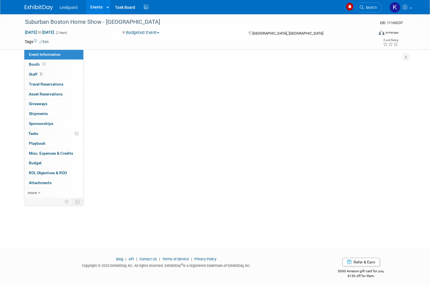
select select "[US_STATE]"
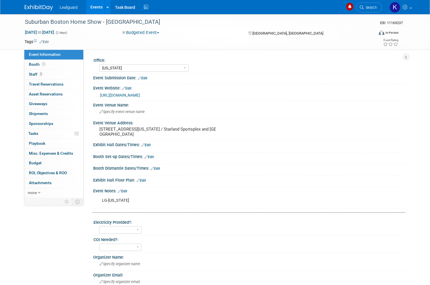
click at [140, 96] on link "[URL][DOMAIN_NAME]" at bounding box center [120, 95] width 40 height 5
click at [57, 58] on link "Event Information" at bounding box center [53, 55] width 59 height 10
select select "[US_STATE]"
click at [35, 66] on span "Booth" at bounding box center [38, 64] width 18 height 5
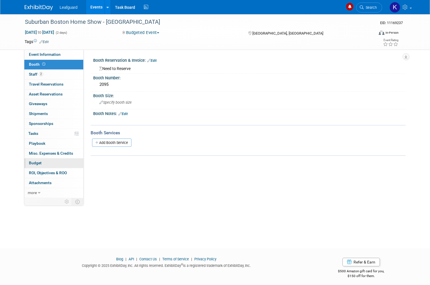
click at [48, 159] on link "Budget" at bounding box center [53, 163] width 59 height 10
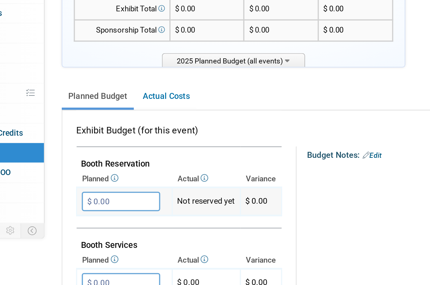
click at [102, 182] on input "$ 0.00" at bounding box center [121, 187] width 39 height 10
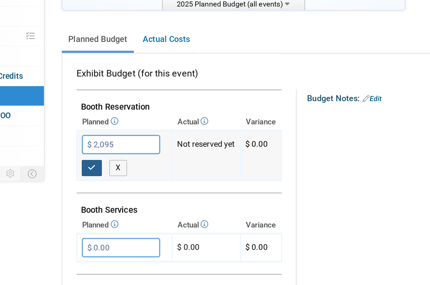
type input "$ 2,095.00"
click at [105, 197] on icon "button" at bounding box center [107, 199] width 4 height 4
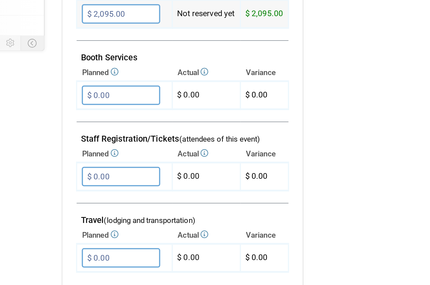
scroll to position [48, 0]
click at [102, 215] on input "$ 0.00" at bounding box center [121, 220] width 39 height 10
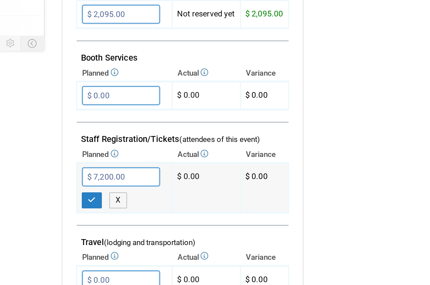
type input "$ 720.00"
click at [105, 229] on icon "button" at bounding box center [107, 231] width 4 height 4
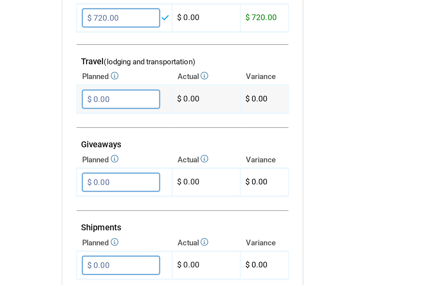
click at [102, 177] on input "$ 0.00" at bounding box center [121, 182] width 39 height 10
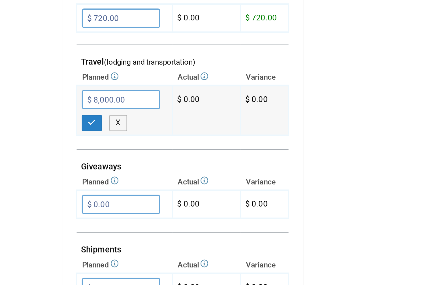
type input "$ 800.00"
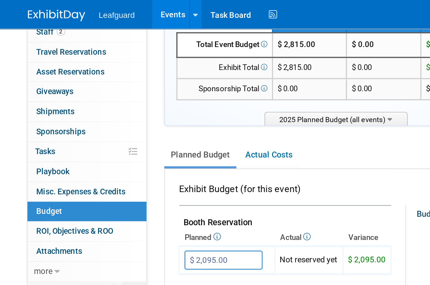
scroll to position [48, 0]
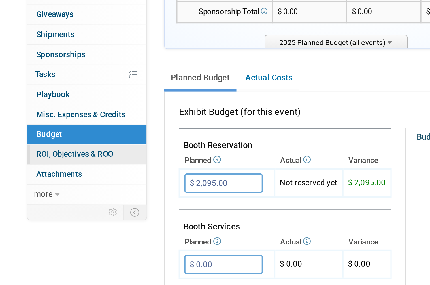
click at [56, 123] on span "ROI, Objectives & ROO 0" at bounding box center [48, 125] width 38 height 5
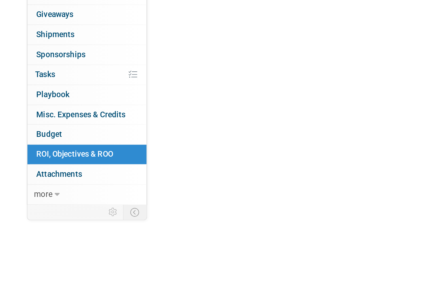
scroll to position [0, 0]
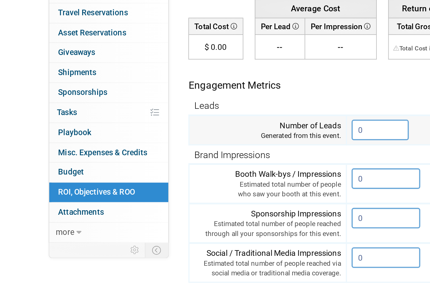
click at [183, 137] on input "0" at bounding box center [188, 142] width 28 height 10
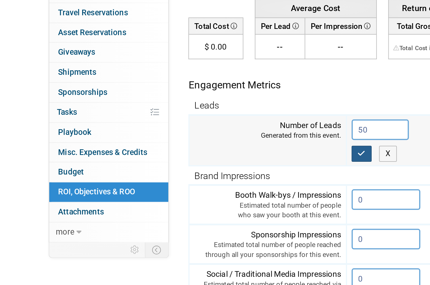
type input "50"
click at [178, 152] on icon "button" at bounding box center [179, 154] width 4 height 4
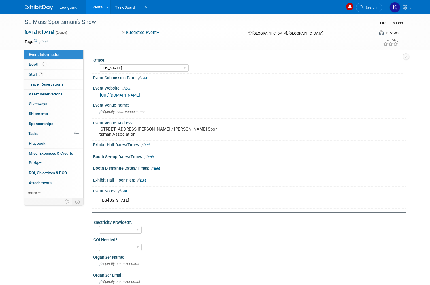
select select "[US_STATE]"
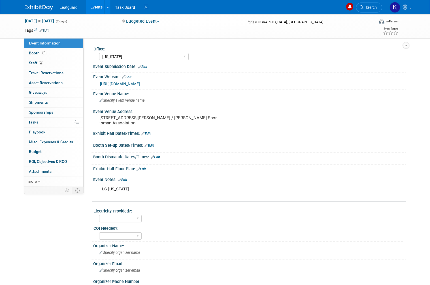
click at [140, 86] on link "[URL][DOMAIN_NAME]" at bounding box center [120, 84] width 40 height 5
click at [39, 51] on span "Booth" at bounding box center [38, 53] width 18 height 5
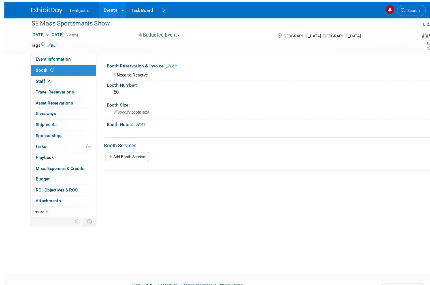
scroll to position [0, 0]
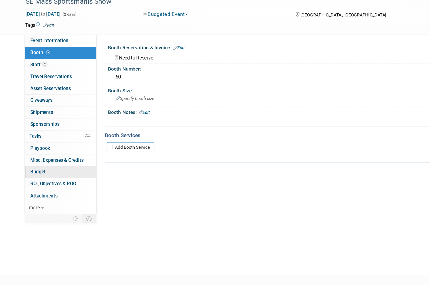
click at [42, 158] on link "Budget" at bounding box center [53, 163] width 59 height 10
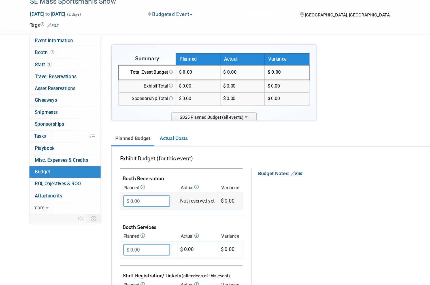
click at [119, 182] on input "$ 0.00" at bounding box center [121, 187] width 39 height 10
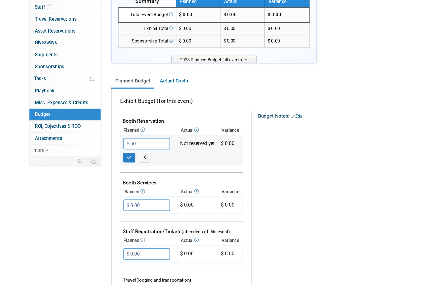
scroll to position [54, 0]
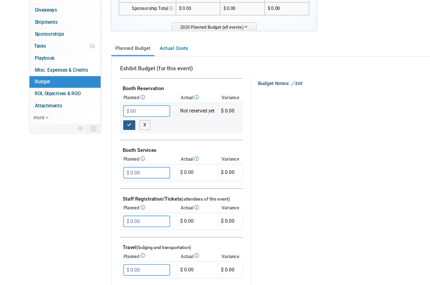
type input "$ 60.00"
click at [107, 143] on icon "button" at bounding box center [107, 145] width 4 height 4
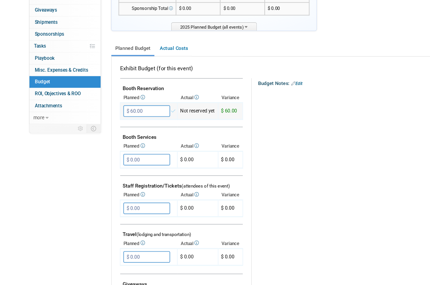
scroll to position [66, 0]
click at [124, 197] on input "$ 0.00" at bounding box center [121, 202] width 39 height 10
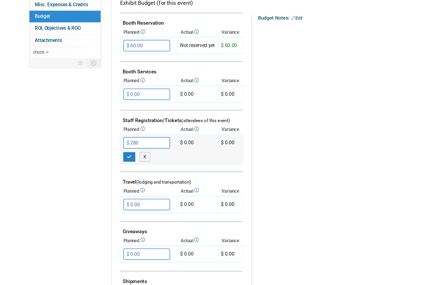
scroll to position [111, 0]
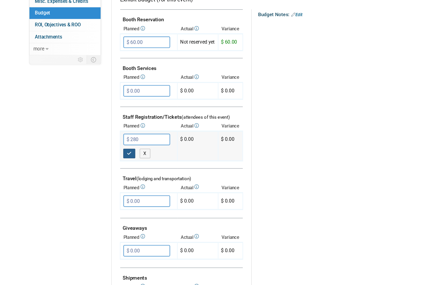
type input "$ 280.00"
click at [109, 164] on button "button" at bounding box center [107, 168] width 10 height 8
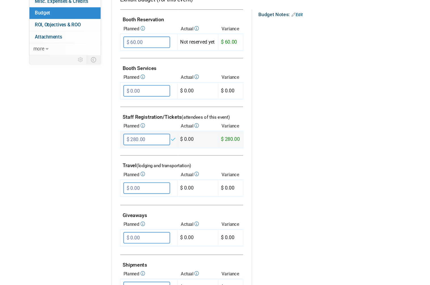
scroll to position [123, 0]
click at [118, 180] on input "$ 0.00" at bounding box center [121, 185] width 39 height 10
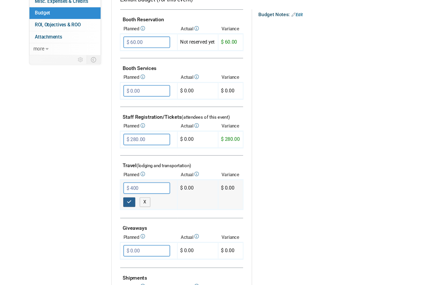
type input "$ 400.00"
click at [109, 193] on button "button" at bounding box center [107, 197] width 10 height 8
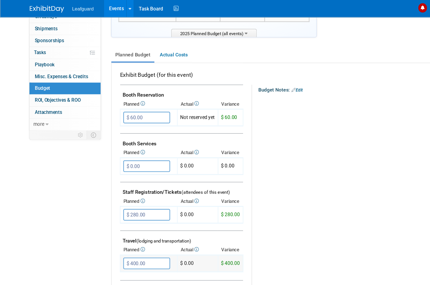
scroll to position [0, 0]
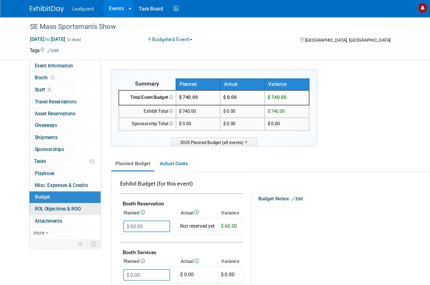
click at [56, 171] on span "ROI, Objectives & ROO 0" at bounding box center [48, 173] width 38 height 5
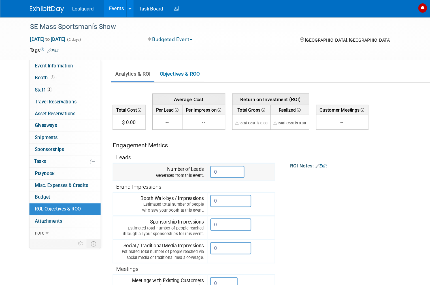
click at [187, 145] on input "0" at bounding box center [188, 142] width 28 height 10
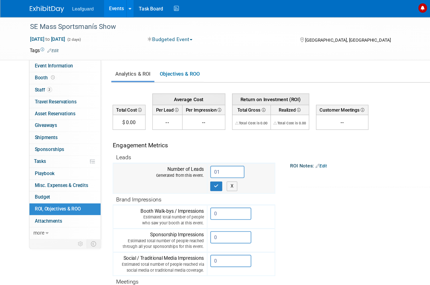
type input "0"
type input "10"
click at [179, 153] on icon "button" at bounding box center [179, 154] width 4 height 4
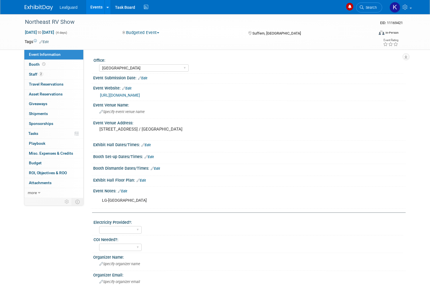
select select "[GEOGRAPHIC_DATA]"
click at [39, 65] on span "Booth" at bounding box center [38, 64] width 18 height 5
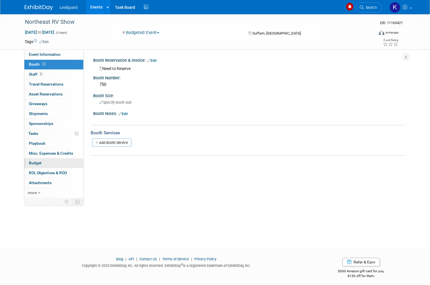
click at [54, 158] on link "Budget" at bounding box center [53, 163] width 59 height 10
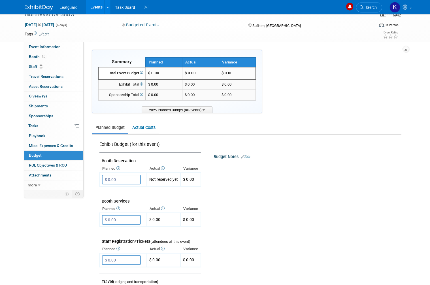
scroll to position [15, 0]
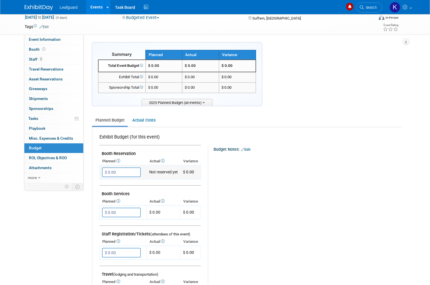
click at [131, 172] on input "$ 0.00" at bounding box center [121, 172] width 39 height 10
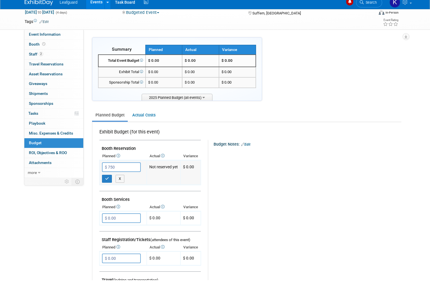
scroll to position [19, 0]
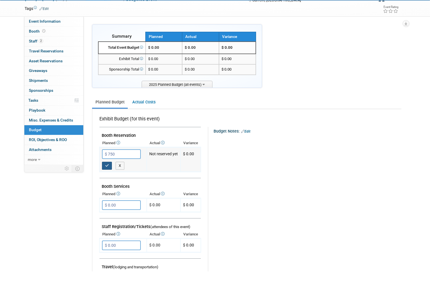
type input "$ 750.00"
click at [109, 178] on icon "button" at bounding box center [107, 180] width 4 height 4
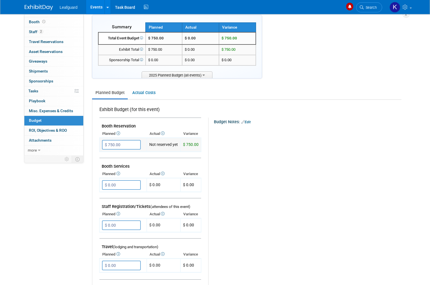
scroll to position [0, 0]
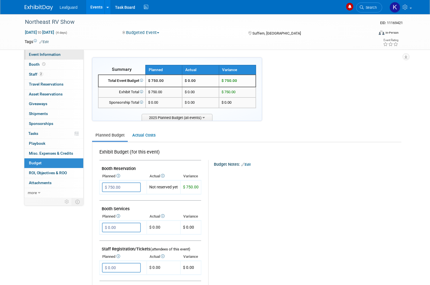
click at [56, 58] on link "Event Information" at bounding box center [53, 55] width 59 height 10
select select "[GEOGRAPHIC_DATA]"
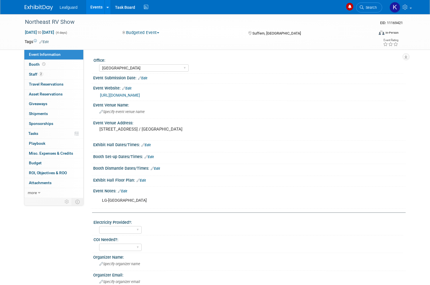
click at [140, 96] on link "[URL][DOMAIN_NAME]" at bounding box center [120, 95] width 40 height 5
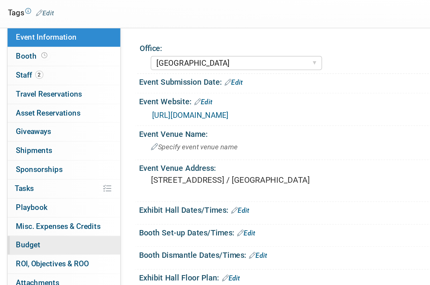
click at [29, 158] on link "Budget" at bounding box center [53, 163] width 59 height 10
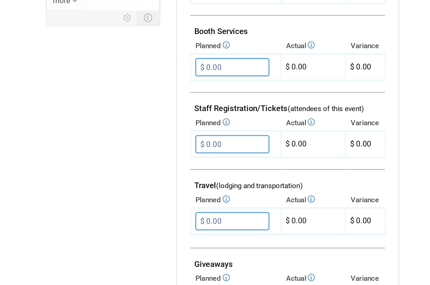
scroll to position [75, 0]
click at [126, 188] on input "$ 0.00" at bounding box center [121, 193] width 39 height 10
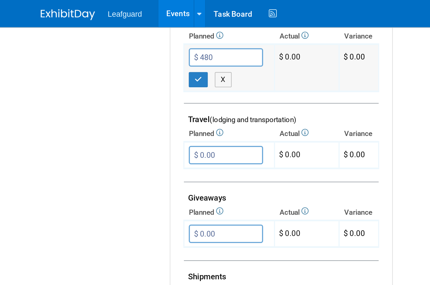
scroll to position [198, 0]
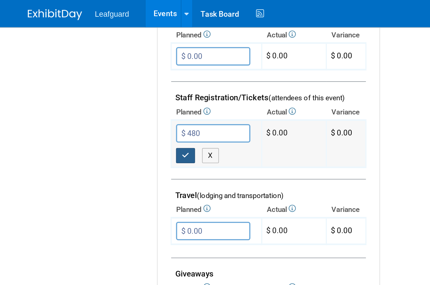
type input "$ 480.00"
click at [102, 78] on button "button" at bounding box center [107, 81] width 10 height 8
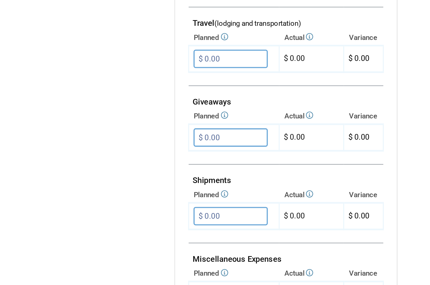
scroll to position [153, 0]
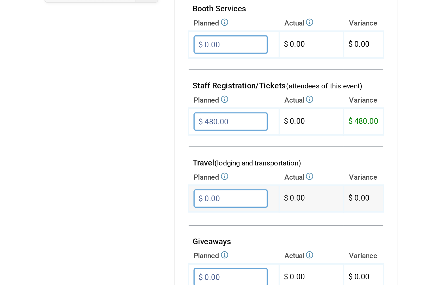
click at [127, 150] on input "$ 0.00" at bounding box center [121, 155] width 39 height 10
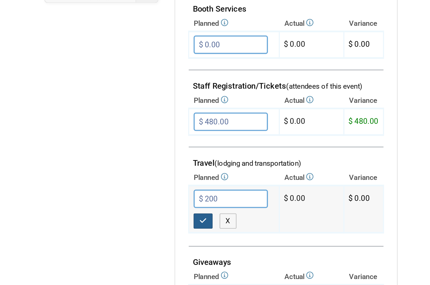
type input "$ 200.00"
click at [109, 162] on button "button" at bounding box center [107, 166] width 10 height 8
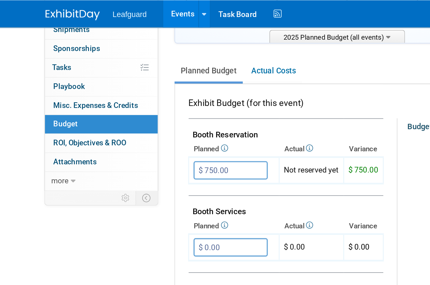
scroll to position [98, 0]
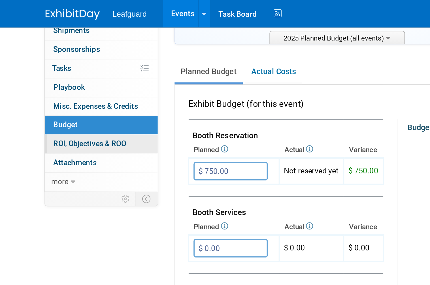
click at [70, 72] on link "0 ROI, Objectives & ROO 0" at bounding box center [53, 76] width 59 height 10
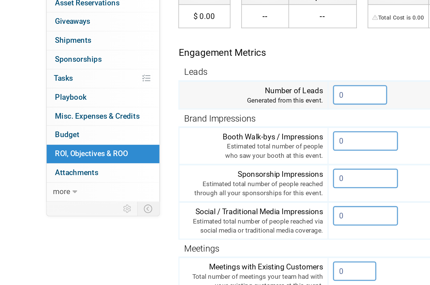
click at [189, 137] on input "0" at bounding box center [188, 142] width 28 height 10
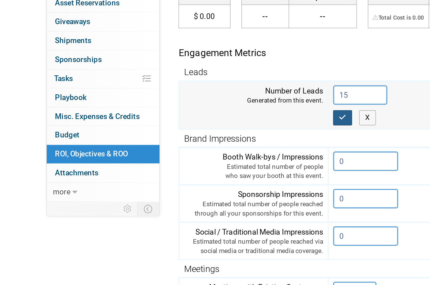
type input "15"
click at [181, 152] on icon "button" at bounding box center [179, 154] width 4 height 4
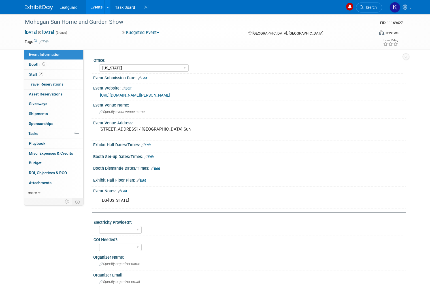
select select "[US_STATE]"
click at [35, 65] on span "Booth" at bounding box center [38, 64] width 18 height 5
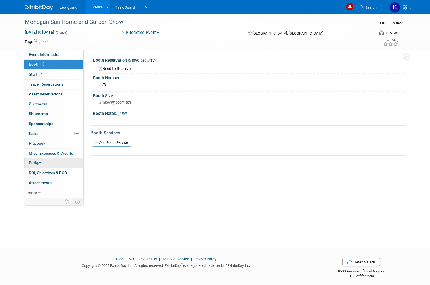
click at [48, 161] on link "Budget" at bounding box center [53, 163] width 59 height 10
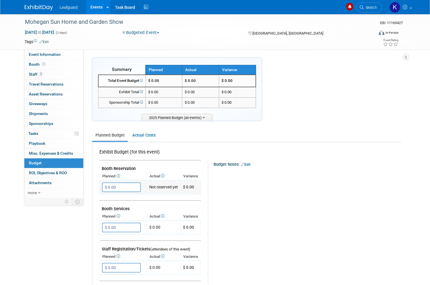
click at [122, 187] on input "$ 0.00" at bounding box center [121, 187] width 39 height 10
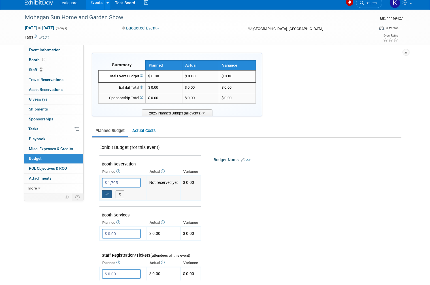
type input "$ 1,795.00"
click at [109, 195] on button "button" at bounding box center [107, 199] width 10 height 8
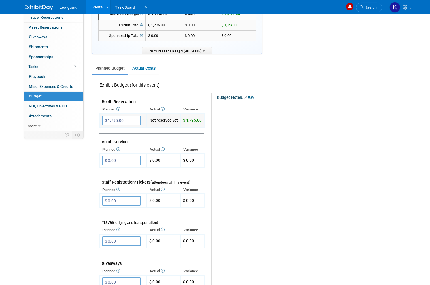
scroll to position [84, 0]
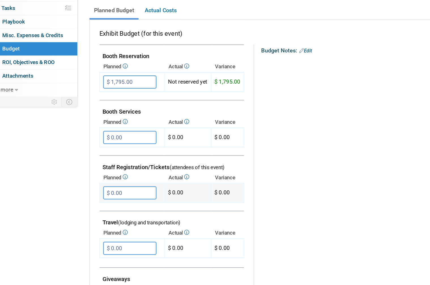
click at [103, 179] on input "$ 0.00" at bounding box center [121, 184] width 39 height 10
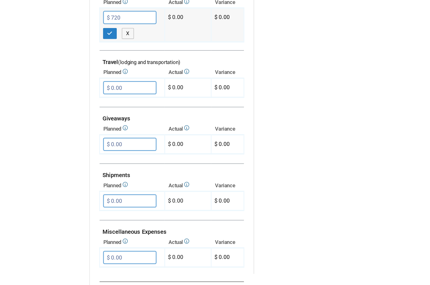
scroll to position [189, 0]
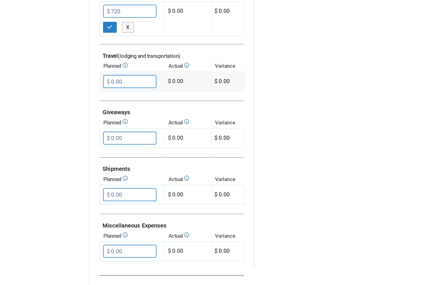
type input "$ 720.00"
click at [106, 125] on input "$ 0.00" at bounding box center [121, 130] width 39 height 10
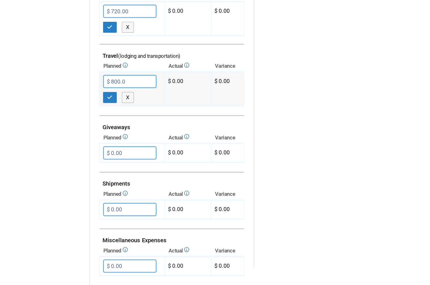
type input "$ 800.00"
click at [105, 140] on icon "button" at bounding box center [107, 142] width 4 height 4
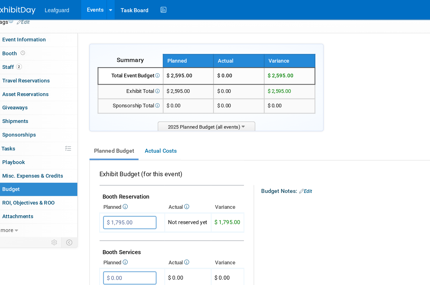
scroll to position [0, 0]
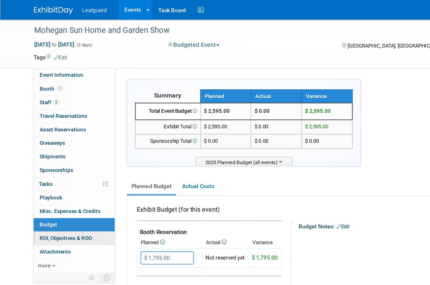
click at [73, 168] on link "0 ROI, Objectives & ROO 0" at bounding box center [53, 173] width 59 height 10
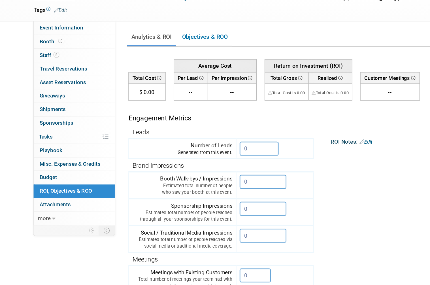
scroll to position [1, 0]
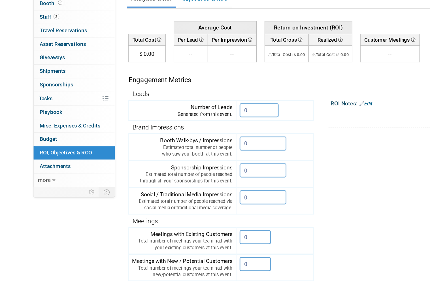
click at [185, 148] on th "Brand Impressions" at bounding box center [160, 153] width 134 height 10
click at [196, 136] on input "0" at bounding box center [188, 141] width 28 height 10
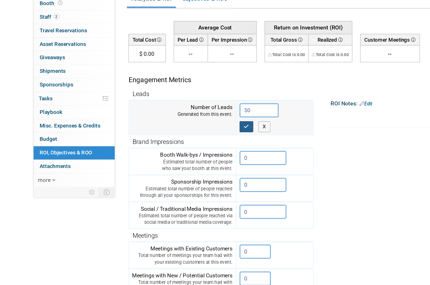
type input "50"
click at [179, 151] on icon "button" at bounding box center [179, 153] width 4 height 4
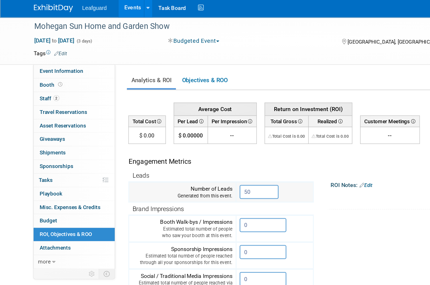
scroll to position [0, 0]
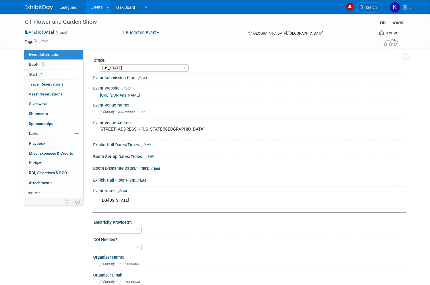
select select "[US_STATE]"
click at [37, 65] on span "Booth" at bounding box center [38, 64] width 18 height 5
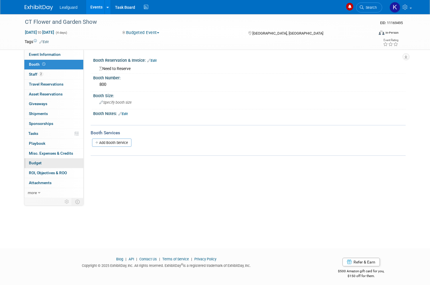
click at [49, 161] on link "Budget" at bounding box center [53, 163] width 59 height 10
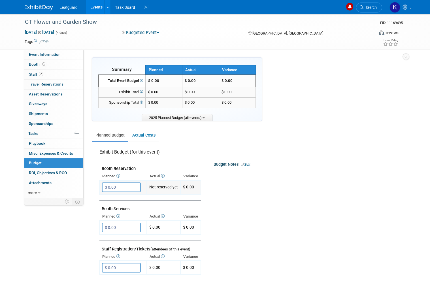
click at [126, 185] on input "$ 0.00" at bounding box center [121, 187] width 39 height 10
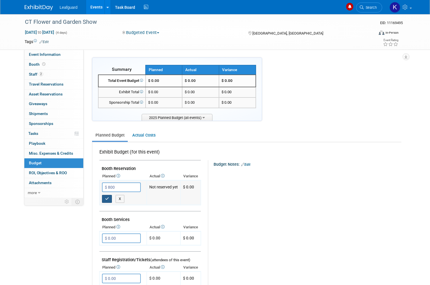
type input "$ 800.00"
click at [107, 197] on icon "button" at bounding box center [107, 199] width 4 height 4
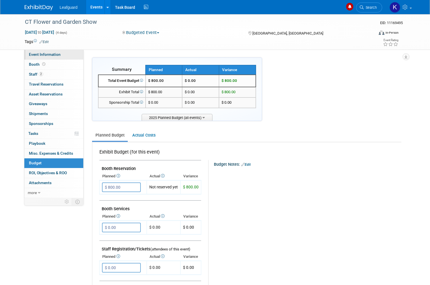
click at [54, 56] on span "Event Information" at bounding box center [45, 54] width 32 height 5
select select "[US_STATE]"
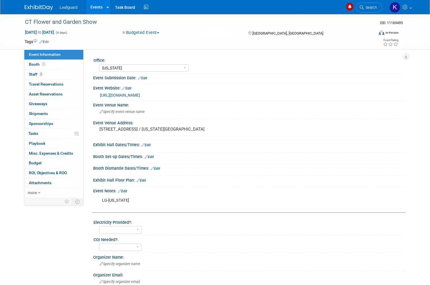
click at [140, 97] on link "[URL][DOMAIN_NAME]" at bounding box center [120, 95] width 40 height 5
click at [46, 65] on link "Booth" at bounding box center [53, 65] width 59 height 10
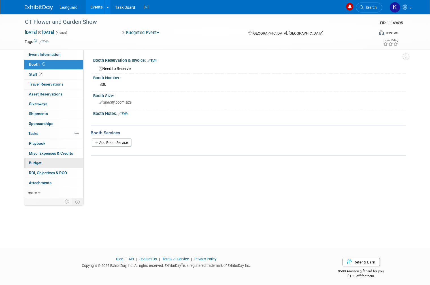
click at [48, 163] on link "Budget" at bounding box center [53, 163] width 59 height 10
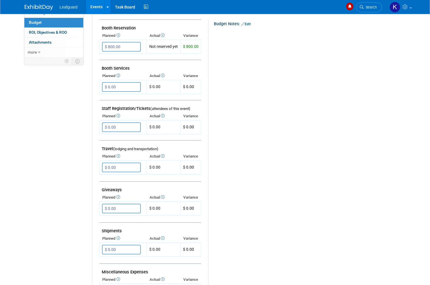
scroll to position [142, 0]
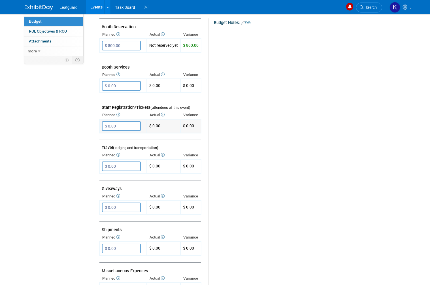
click at [125, 126] on input "$ 0.00" at bounding box center [121, 126] width 39 height 10
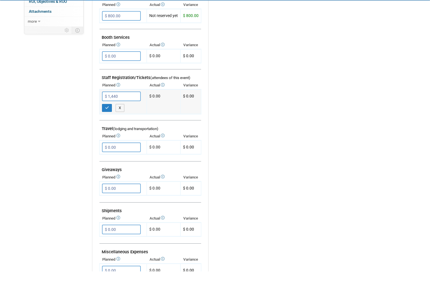
scroll to position [158, 0]
type input "$ 1,440.00"
click at [122, 156] on input "$ 0.00" at bounding box center [121, 161] width 39 height 10
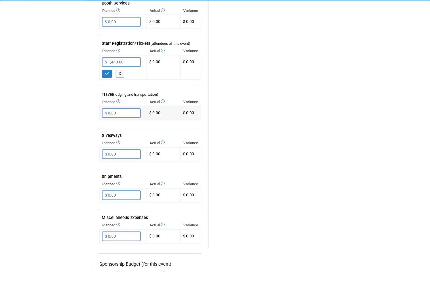
scroll to position [192, 0]
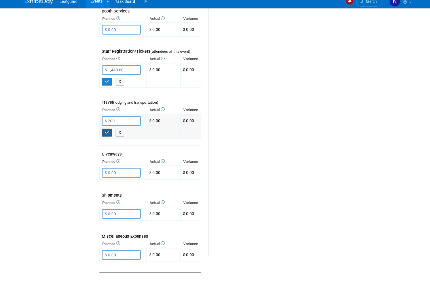
type input "$ 200.00"
click at [105, 137] on icon "button" at bounding box center [107, 139] width 4 height 4
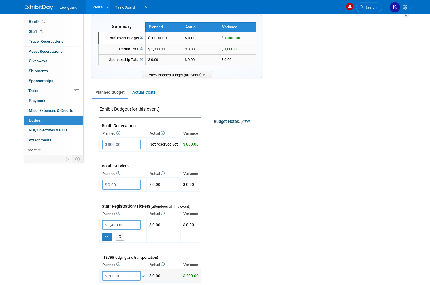
scroll to position [43, 0]
click at [65, 127] on span "ROI, Objectives & ROO 0" at bounding box center [48, 129] width 38 height 5
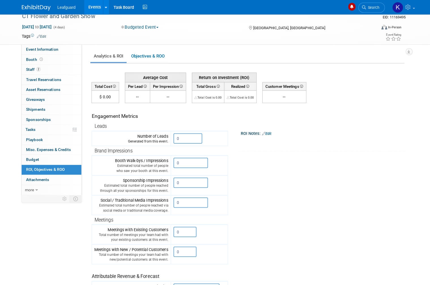
scroll to position [16, 0]
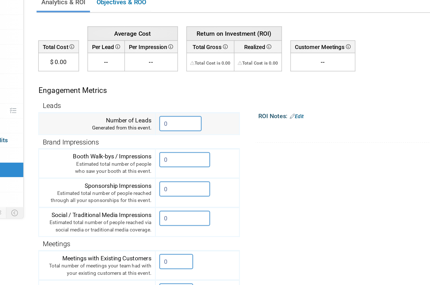
click at [174, 121] on input "0" at bounding box center [188, 126] width 28 height 10
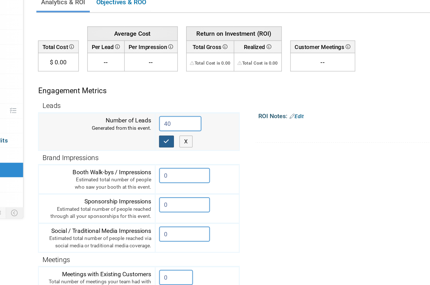
type input "40"
click at [177, 136] on icon "button" at bounding box center [179, 138] width 4 height 4
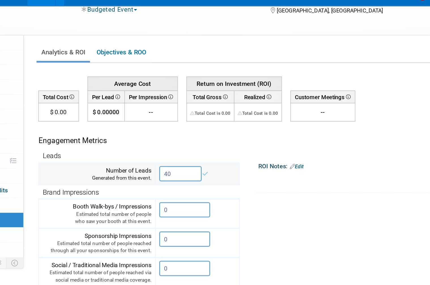
scroll to position [0, 0]
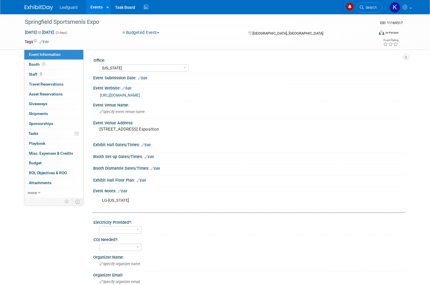
select select "[US_STATE]"
click at [49, 64] on link "Booth" at bounding box center [53, 65] width 59 height 10
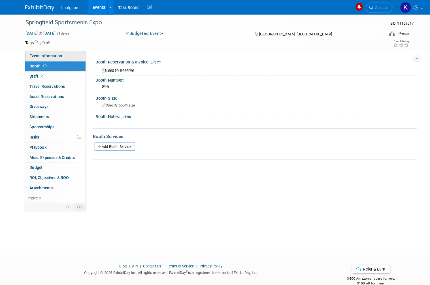
click at [63, 55] on link "Event Information" at bounding box center [53, 55] width 59 height 10
select select "[US_STATE]"
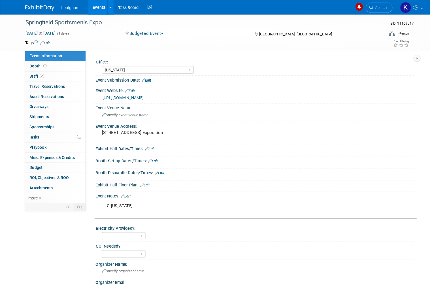
click at [140, 97] on link "[URL][DOMAIN_NAME]" at bounding box center [120, 95] width 40 height 5
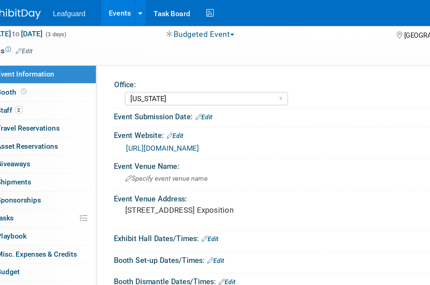
scroll to position [5, 0]
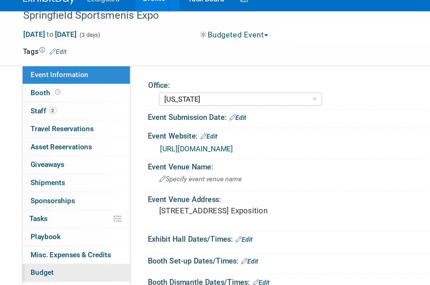
click at [41, 153] on link "Budget" at bounding box center [53, 158] width 59 height 10
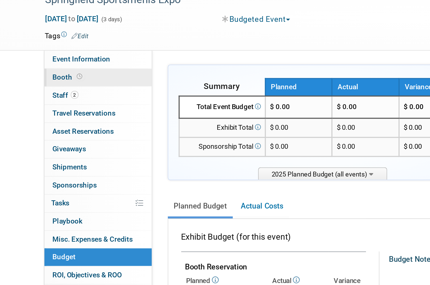
click at [39, 62] on span "Booth" at bounding box center [38, 64] width 18 height 5
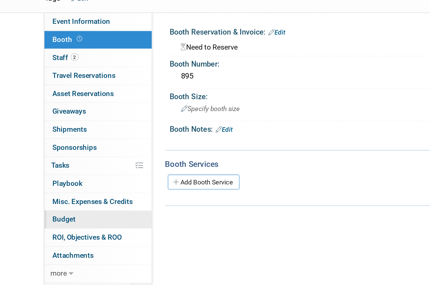
click at [50, 158] on link "Budget" at bounding box center [53, 163] width 59 height 10
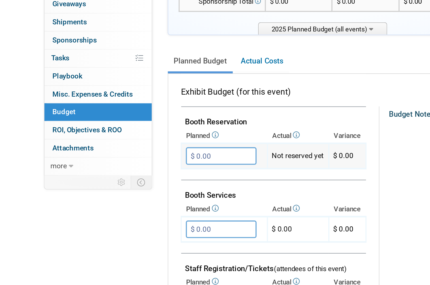
click at [133, 182] on input "$ 0.00" at bounding box center [121, 187] width 39 height 10
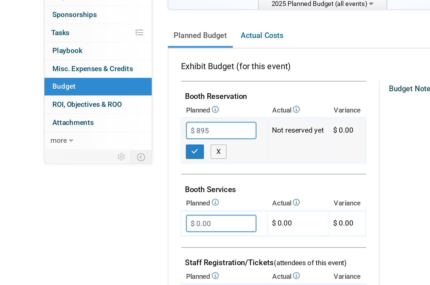
scroll to position [15, 0]
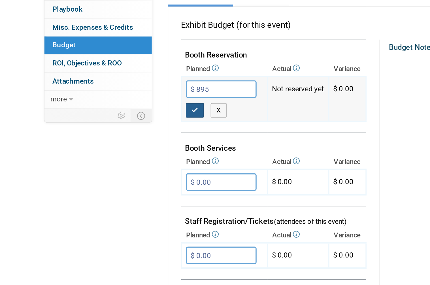
type input "$ 895.00"
click at [107, 182] on icon "button" at bounding box center [107, 184] width 4 height 4
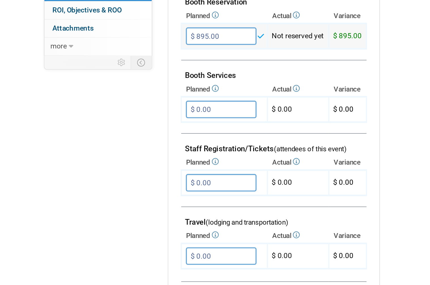
scroll to position [52, 0]
click at [126, 211] on input "$ 0.00" at bounding box center [121, 216] width 39 height 10
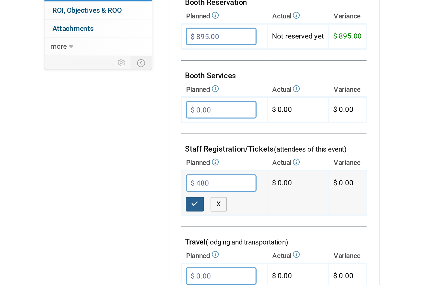
type input "$ 480.00"
click at [109, 224] on button "button" at bounding box center [107, 228] width 10 height 8
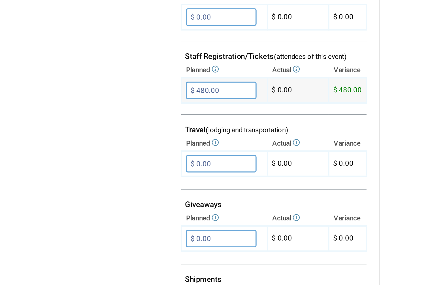
scroll to position [108, 0]
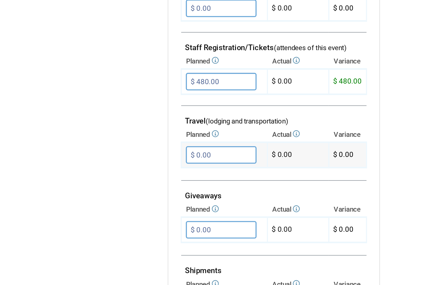
click at [126, 195] on input "$ 0.00" at bounding box center [121, 200] width 39 height 10
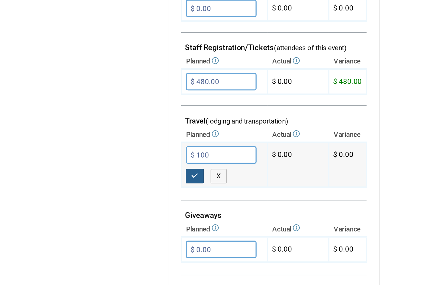
type input "$ 100.00"
click at [107, 210] on icon "button" at bounding box center [107, 212] width 4 height 4
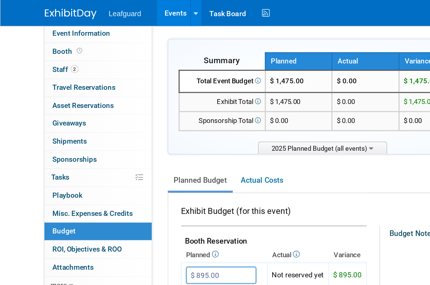
scroll to position [0, 0]
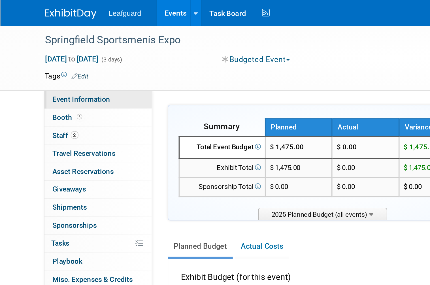
click at [57, 56] on span "Event Information" at bounding box center [45, 54] width 32 height 5
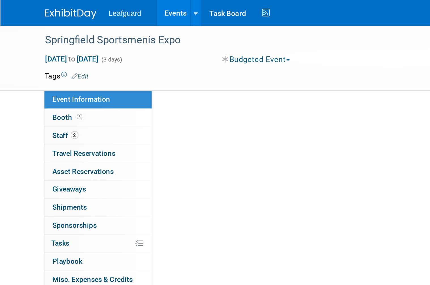
select select "[US_STATE]"
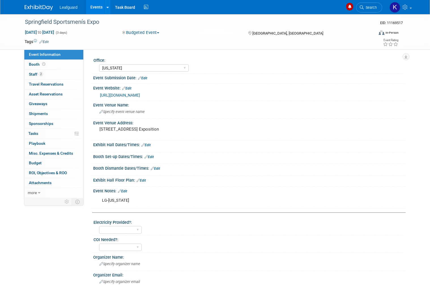
select select "[US_STATE]"
click at [60, 171] on span "ROI, Objectives & ROO 0" at bounding box center [48, 173] width 38 height 5
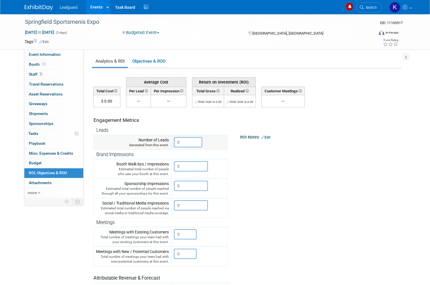
click at [190, 143] on input "0" at bounding box center [188, 142] width 28 height 10
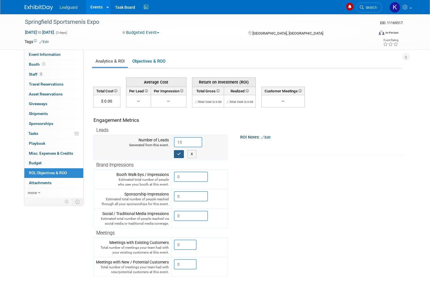
type input "15"
click at [178, 152] on icon "button" at bounding box center [179, 154] width 4 height 4
